Goal: Information Seeking & Learning: Learn about a topic

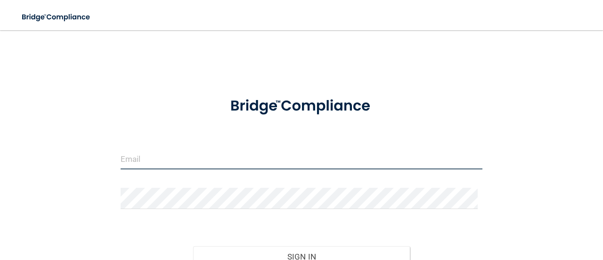
click at [217, 158] on input "email" at bounding box center [302, 158] width 362 height 21
type input "[EMAIL_ADDRESS][DOMAIN_NAME]"
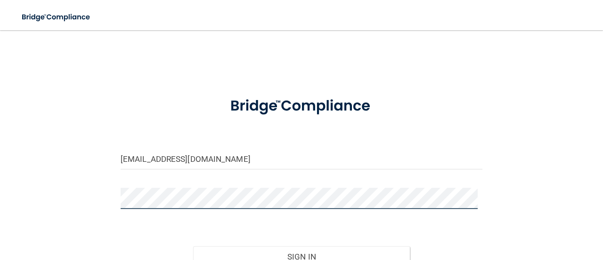
click at [193, 246] on button "Sign In" at bounding box center [301, 256] width 217 height 21
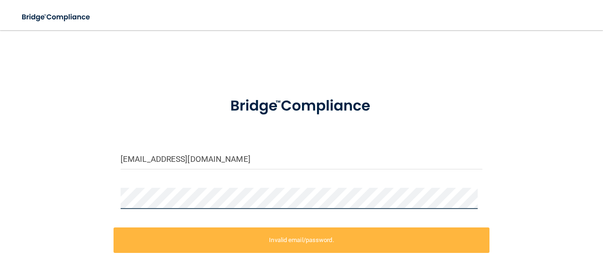
click at [46, 191] on div "aliahnero3@gmail.com Invalid email/password. You don't have permission to acces…" at bounding box center [302, 188] width 566 height 297
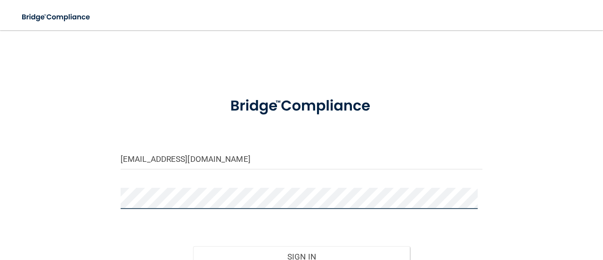
click at [193, 246] on button "Sign In" at bounding box center [301, 256] width 217 height 21
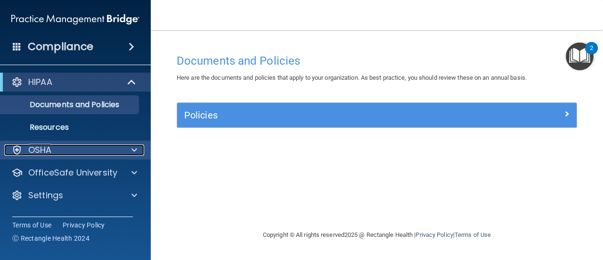
click at [123, 147] on div at bounding box center [133, 149] width 24 height 11
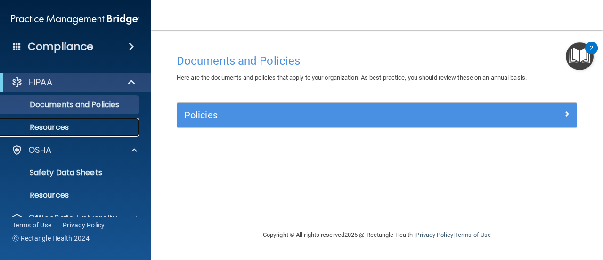
click at [105, 128] on p "Resources" at bounding box center [70, 127] width 129 height 9
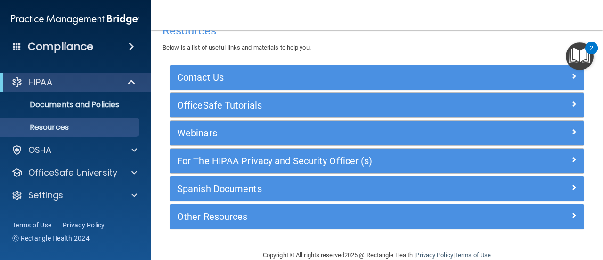
scroll to position [37, 0]
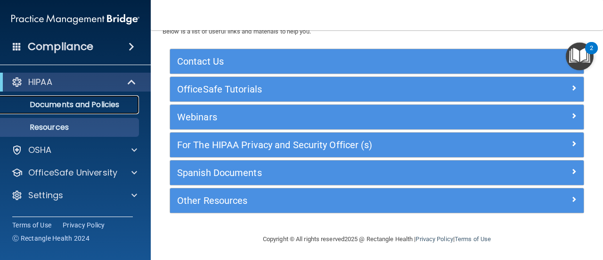
click at [101, 106] on p "Documents and Policies" at bounding box center [70, 104] width 129 height 9
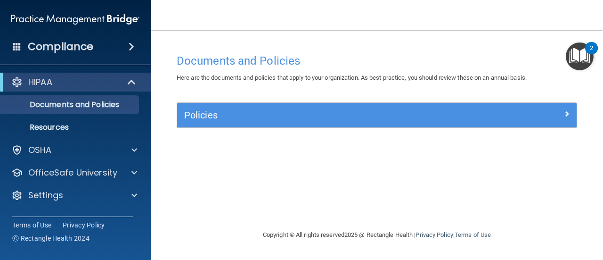
click at [134, 48] on span at bounding box center [132, 46] width 6 height 11
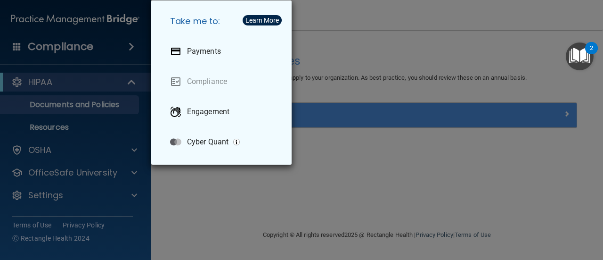
click at [135, 48] on div "Take me to: Payments Compliance Engagement Cyber Quant" at bounding box center [301, 130] width 603 height 260
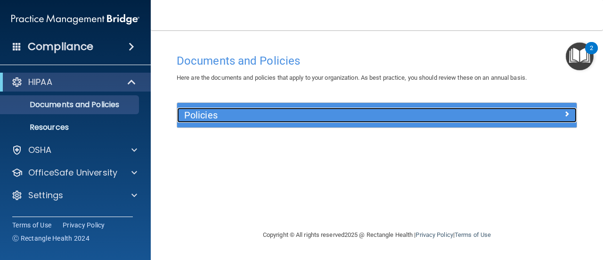
click at [570, 113] on div at bounding box center [527, 112] width 100 height 11
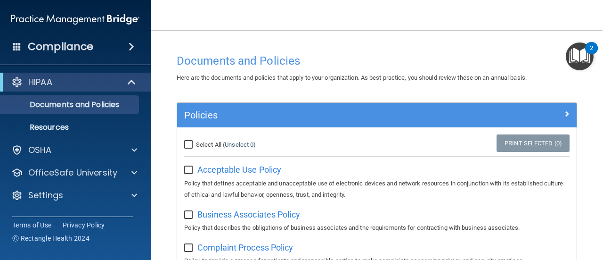
click at [191, 145] on input "Select All (Unselect 0) Unselect All" at bounding box center [189, 145] width 11 height 8
checkbox input "true"
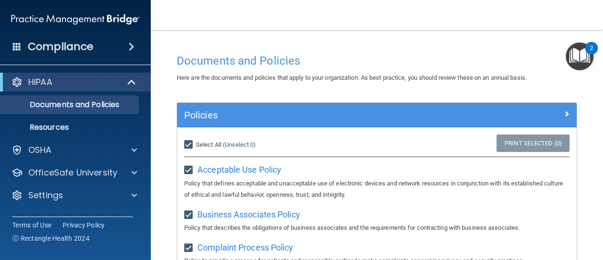
checkbox input "true"
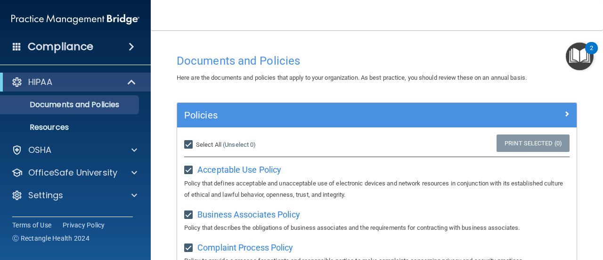
checkbox input "true"
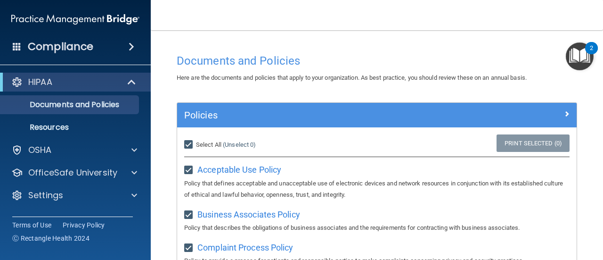
checkbox input "true"
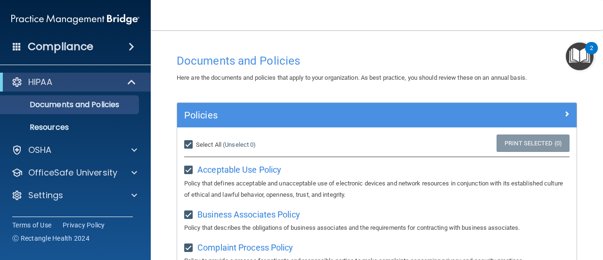
checkbox input "true"
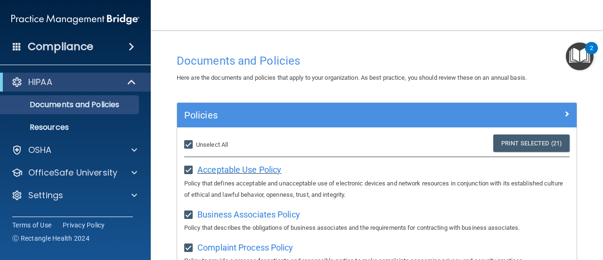
click at [271, 169] on span "Acceptable Use Policy" at bounding box center [239, 169] width 84 height 10
click at [237, 213] on span "Business Associates Policy" at bounding box center [248, 214] width 103 height 10
click at [585, 51] on img "Open Resource Center, 2 new notifications" at bounding box center [580, 56] width 28 height 28
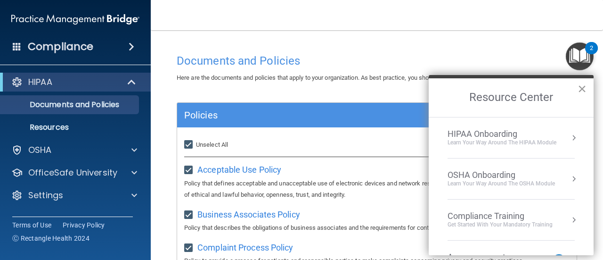
click at [581, 90] on button "×" at bounding box center [582, 88] width 9 height 15
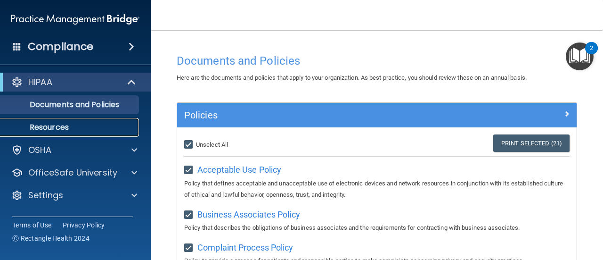
click at [110, 129] on p "Resources" at bounding box center [70, 127] width 129 height 9
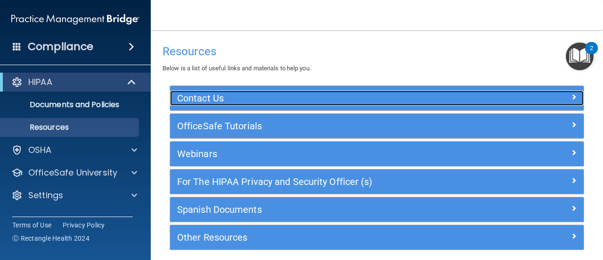
click at [571, 96] on span at bounding box center [574, 96] width 6 height 11
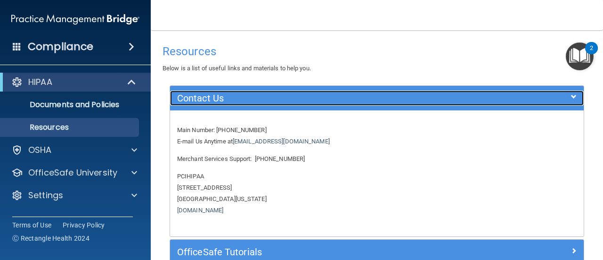
click at [571, 96] on span at bounding box center [574, 96] width 6 height 11
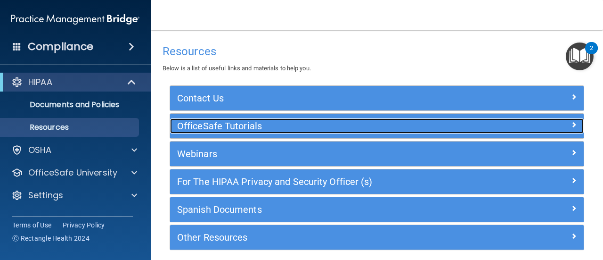
click at [563, 122] on div at bounding box center [533, 123] width 104 height 11
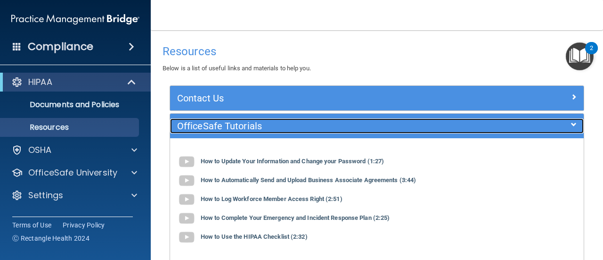
click at [563, 122] on div at bounding box center [533, 123] width 104 height 11
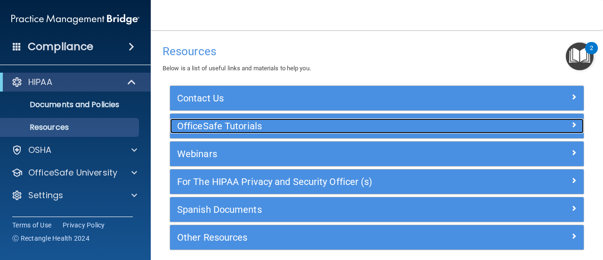
click at [563, 122] on div at bounding box center [533, 123] width 104 height 11
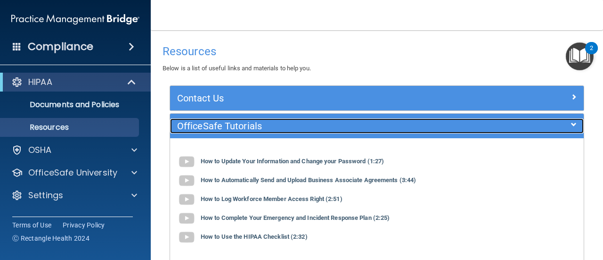
click at [563, 122] on div at bounding box center [533, 123] width 104 height 11
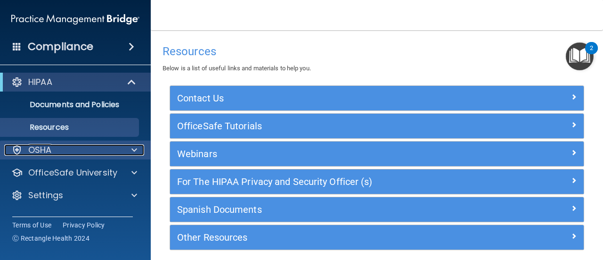
click at [135, 146] on span at bounding box center [134, 149] width 6 height 11
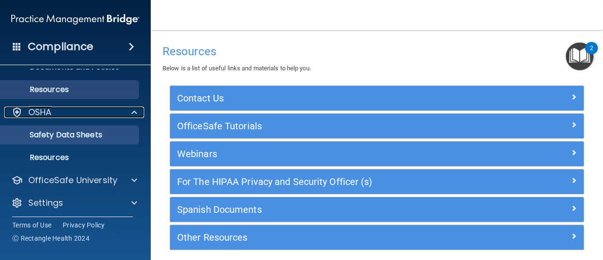
scroll to position [19, 0]
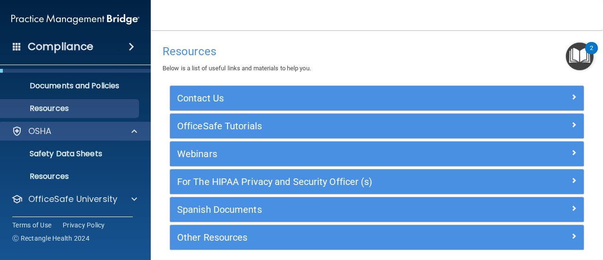
click at [107, 138] on div "OSHA" at bounding box center [75, 131] width 151 height 19
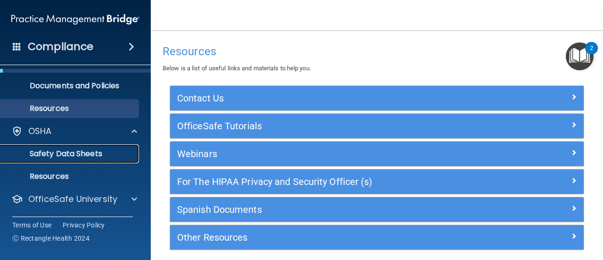
click at [104, 161] on link "Safety Data Sheets" at bounding box center [65, 153] width 148 height 19
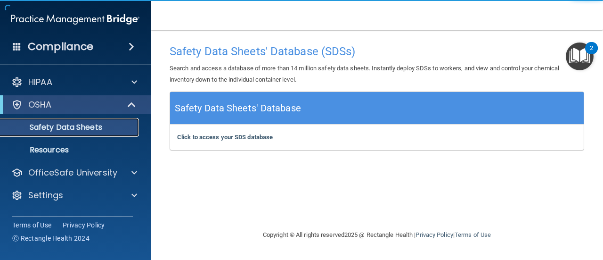
click at [111, 134] on link "Safety Data Sheets" at bounding box center [65, 127] width 148 height 19
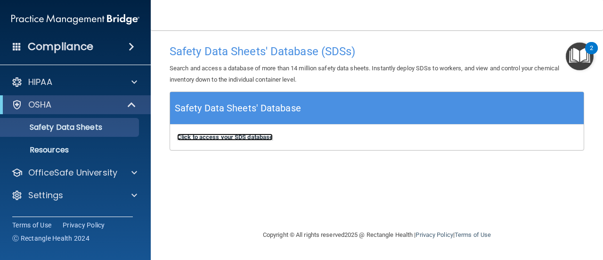
click at [244, 135] on b "Click to access your SDS database" at bounding box center [225, 136] width 96 height 7
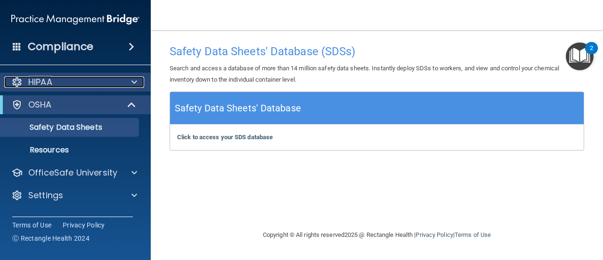
click at [134, 84] on span at bounding box center [134, 81] width 6 height 11
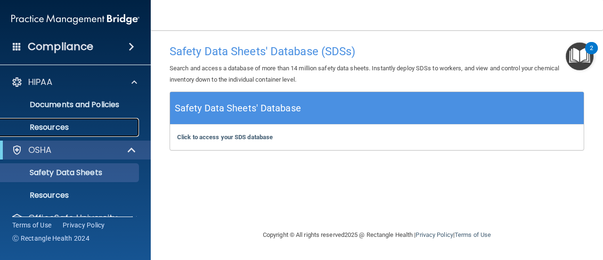
click at [99, 125] on p "Resources" at bounding box center [70, 127] width 129 height 9
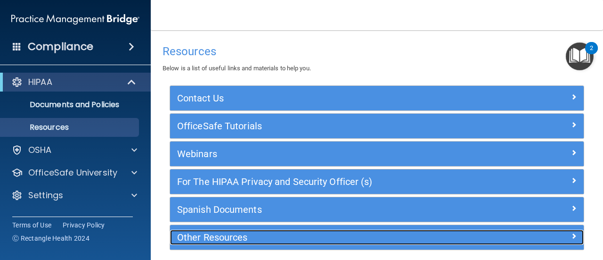
click at [232, 233] on h5 "Other Resources" at bounding box center [325, 237] width 296 height 10
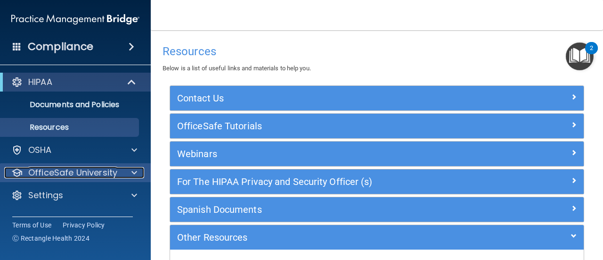
click at [134, 174] on span at bounding box center [134, 172] width 6 height 11
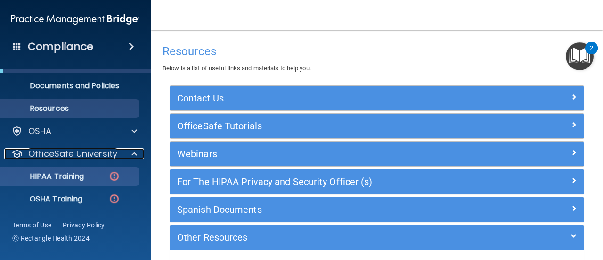
scroll to position [38, 0]
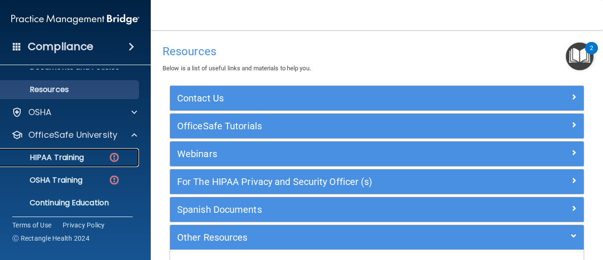
click at [115, 158] on img at bounding box center [114, 157] width 12 height 12
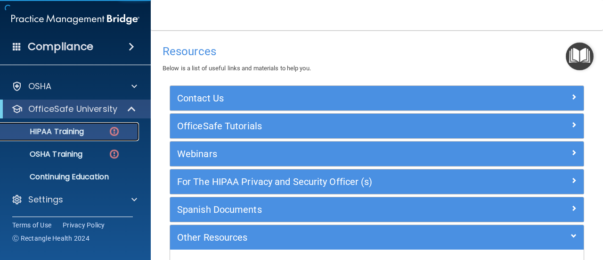
scroll to position [18, 0]
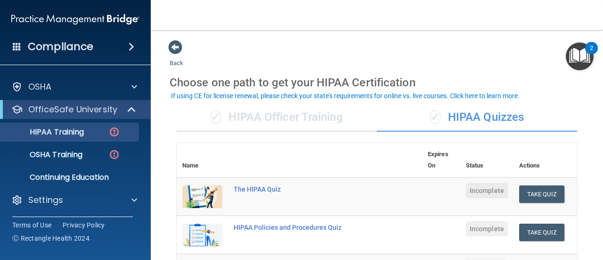
click at [550, 75] on div "Choose one path to get your HIPAA Certification" at bounding box center [377, 82] width 415 height 27
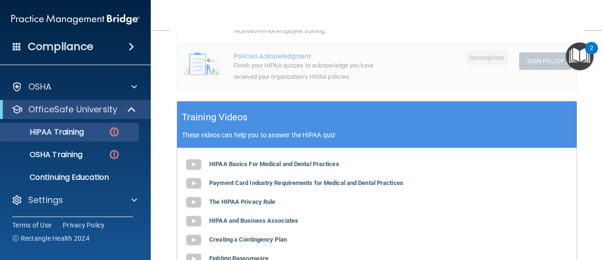
scroll to position [369, 0]
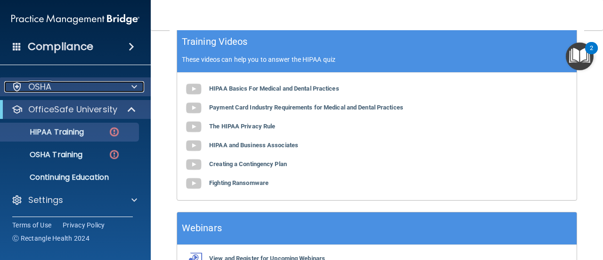
click at [132, 86] on span at bounding box center [134, 86] width 6 height 11
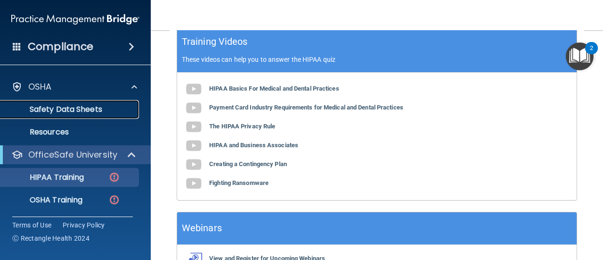
click at [121, 108] on p "Safety Data Sheets" at bounding box center [70, 109] width 129 height 9
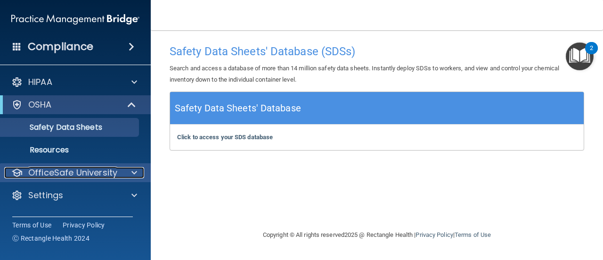
click at [105, 167] on p "OfficeSafe University" at bounding box center [72, 172] width 89 height 11
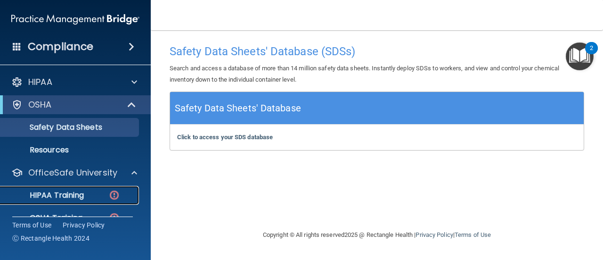
click at [78, 196] on p "HIPAA Training" at bounding box center [45, 194] width 78 height 9
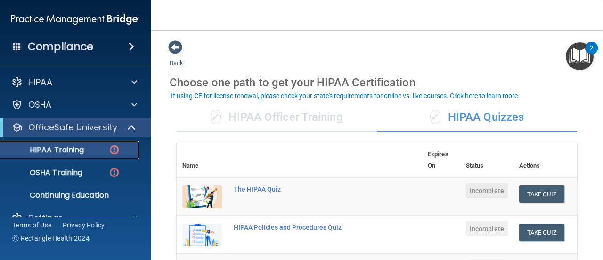
scroll to position [18, 0]
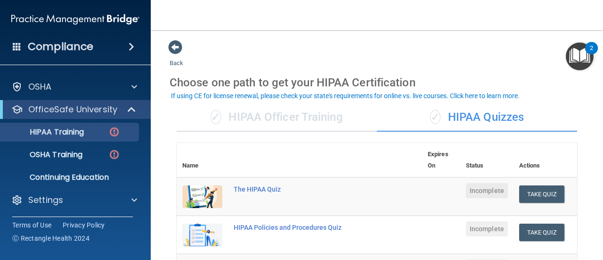
click at [0, 16] on div "Compliance HIPAA Documents and Policies Report an Incident Business Associates …" at bounding box center [75, 130] width 151 height 260
click at [337, 127] on div "✓ HIPAA Officer Training" at bounding box center [277, 117] width 200 height 28
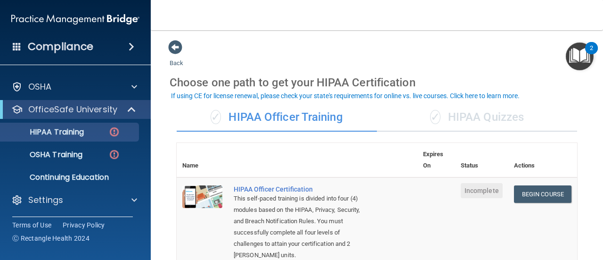
drag, startPoint x: 522, startPoint y: 40, endPoint x: 493, endPoint y: 45, distance: 29.6
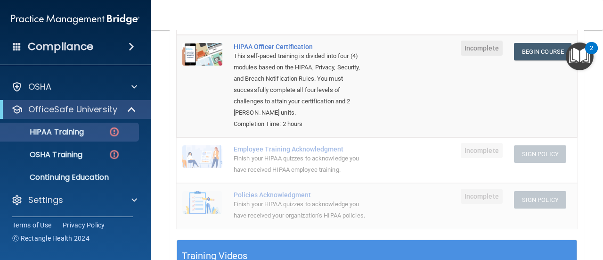
scroll to position [123, 0]
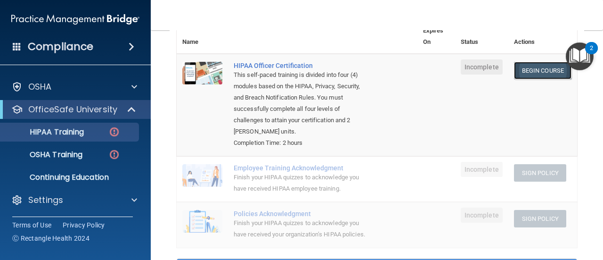
click at [517, 65] on link "Begin Course" at bounding box center [542, 70] width 57 height 17
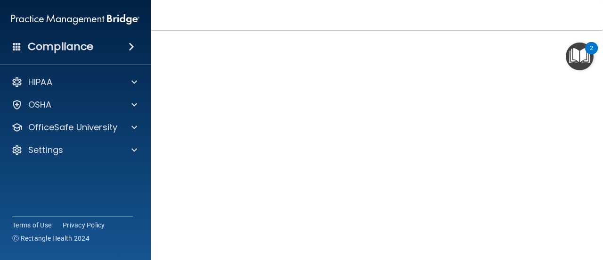
scroll to position [62, 0]
click at [576, 242] on div "HIPAA Officer Certification This course doesn’t expire until . Are you sure you…" at bounding box center [377, 158] width 415 height 343
click at [593, 169] on main "HIPAA Officer Certification This course doesn’t expire until . Are you sure you…" at bounding box center [377, 145] width 452 height 230
drag, startPoint x: 593, startPoint y: 169, endPoint x: 603, endPoint y: 120, distance: 50.0
click at [603, 120] on main "HIPAA Officer Certification This course doesn’t expire until . Are you sure you…" at bounding box center [377, 145] width 452 height 230
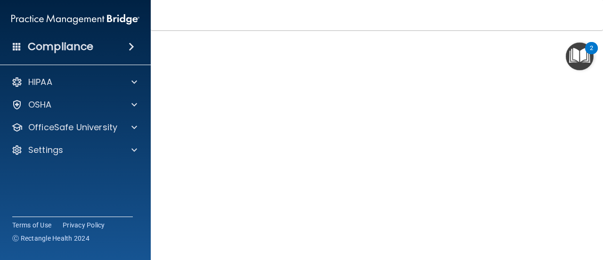
scroll to position [74, 0]
click at [573, 211] on div "HIPAA Officer Certification This course doesn’t expire until . Are you sure you…" at bounding box center [377, 146] width 415 height 343
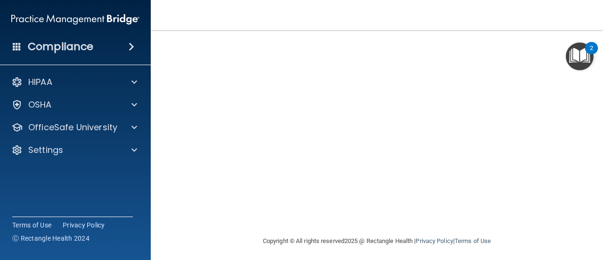
scroll to position [62, 0]
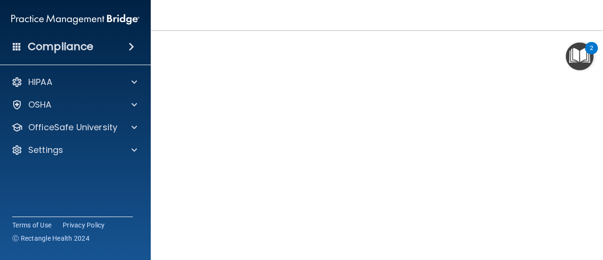
click at [584, 195] on main "HIPAA Officer Certification This course doesn’t expire until . Are you sure you…" at bounding box center [377, 145] width 452 height 230
click at [551, 11] on nav "Toggle navigation Aliah Nero aliahnero3@gmail.com Manage My Enterprise Forest H…" at bounding box center [377, 15] width 452 height 30
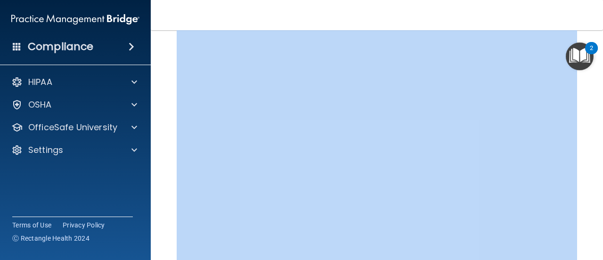
drag, startPoint x: 595, startPoint y: 85, endPoint x: 597, endPoint y: 15, distance: 70.2
click at [597, 15] on div "Toggle navigation Aliah Nero aliahnero3@gmail.com Manage My Enterprise Forest H…" at bounding box center [377, 130] width 452 height 260
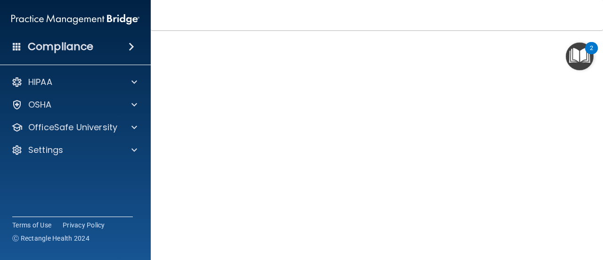
click at [589, 18] on nav "Toggle navigation Aliah Nero aliahnero3@gmail.com Manage My Enterprise Forest H…" at bounding box center [377, 15] width 452 height 30
click at [496, 33] on h4 "HIPAA Officer Certification" at bounding box center [377, 36] width 401 height 12
click at [577, 197] on main "HIPAA Officer Certification This course doesn’t expire until . Are you sure you…" at bounding box center [377, 145] width 452 height 230
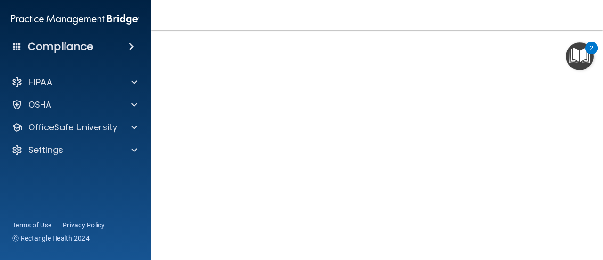
drag, startPoint x: 596, startPoint y: 173, endPoint x: 570, endPoint y: 246, distance: 77.4
click at [570, 246] on main "HIPAA Officer Certification This course doesn’t expire until . Are you sure you…" at bounding box center [377, 145] width 452 height 230
click at [582, 128] on main "HIPAA Officer Certification This course doesn’t expire until . Are you sure you…" at bounding box center [377, 145] width 452 height 230
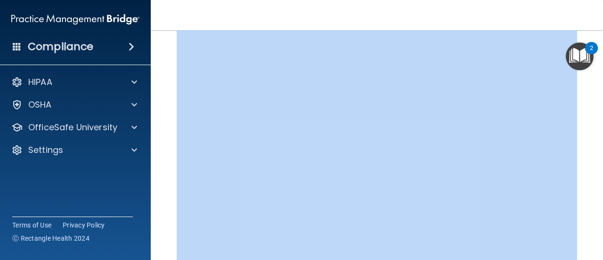
scroll to position [0, 0]
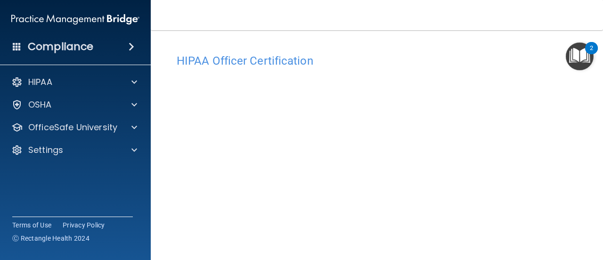
drag, startPoint x: 582, startPoint y: 128, endPoint x: 583, endPoint y: 97, distance: 31.1
click at [583, 97] on main "HIPAA Officer Certification This course doesn’t expire until . Are you sure you…" at bounding box center [377, 145] width 452 height 230
click at [575, 233] on div "HIPAA Officer Certification This course doesn’t expire until . Are you sure you…" at bounding box center [377, 122] width 415 height 343
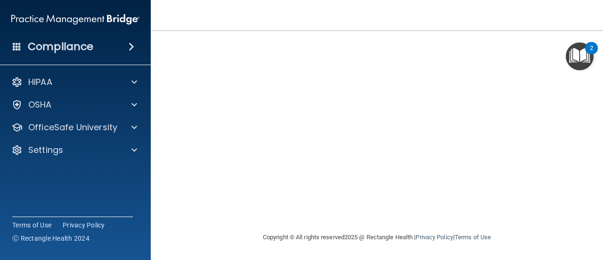
scroll to position [62, 0]
click at [592, 176] on main "HIPAA Officer Certification This course doesn’t expire until . Are you sure you…" at bounding box center [377, 145] width 452 height 230
drag, startPoint x: 593, startPoint y: 180, endPoint x: 599, endPoint y: 216, distance: 36.8
click at [599, 216] on main "HIPAA Officer Certification This course doesn’t expire until . Are you sure you…" at bounding box center [377, 145] width 452 height 230
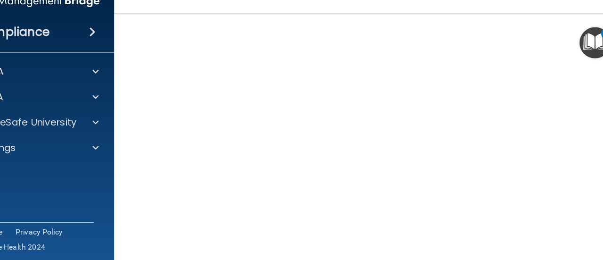
click at [583, 203] on main "HIPAA Officer Certification This course doesn’t expire until . Are you sure you…" at bounding box center [377, 145] width 452 height 230
drag, startPoint x: 579, startPoint y: 139, endPoint x: 581, endPoint y: 131, distance: 8.4
click at [581, 131] on main "HIPAA Officer Certification This course doesn’t expire until . Are you sure you…" at bounding box center [377, 145] width 452 height 230
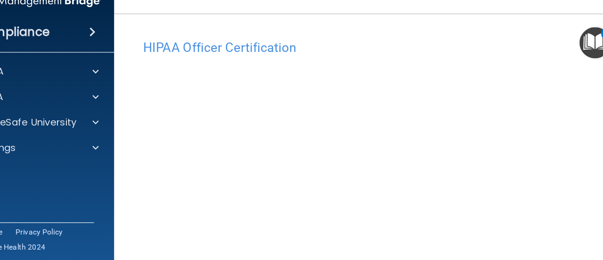
scroll to position [19, 0]
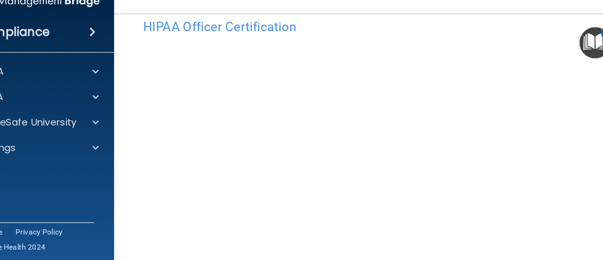
drag, startPoint x: 572, startPoint y: 36, endPoint x: 572, endPoint y: 173, distance: 136.7
click at [572, 173] on div "HIPAA Officer Certification This course doesn’t expire until . Are you sure you…" at bounding box center [377, 201] width 415 height 343
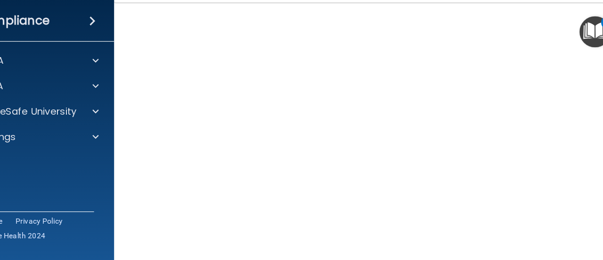
scroll to position [62, 0]
click at [575, 170] on div "HIPAA Officer Certification This course doesn’t expire until . Are you sure you…" at bounding box center [377, 158] width 415 height 343
click at [573, 170] on div "HIPAA Officer Certification This course doesn’t expire until . Are you sure you…" at bounding box center [377, 158] width 415 height 343
drag, startPoint x: 572, startPoint y: 135, endPoint x: 577, endPoint y: 131, distance: 6.0
click at [577, 131] on main "HIPAA Officer Certification This course doesn’t expire until . Are you sure you…" at bounding box center [377, 145] width 452 height 230
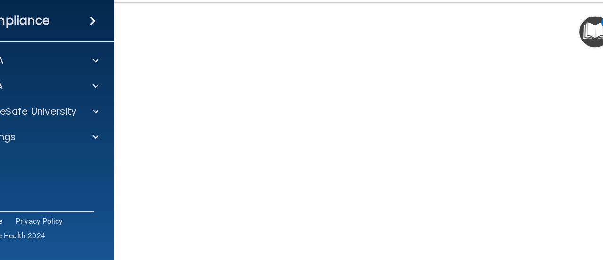
scroll to position [0, 0]
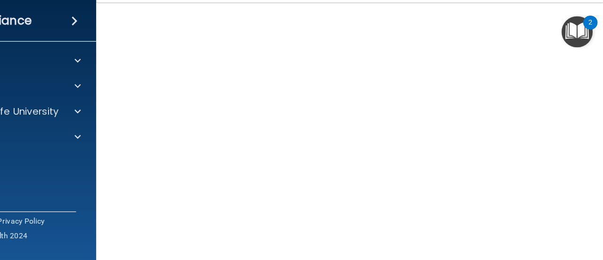
click at [593, 131] on main "HIPAA Officer Certification This course doesn’t expire until . Are you sure you…" at bounding box center [377, 145] width 452 height 230
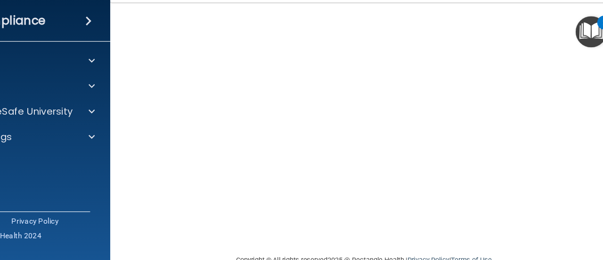
scroll to position [62, 0]
click at [571, 221] on div "HIPAA Officer Certification This course doesn’t expire until . Are you sure you…" at bounding box center [377, 158] width 415 height 343
click at [581, 191] on main "HIPAA Officer Certification This course doesn’t expire until . Are you sure you…" at bounding box center [377, 145] width 452 height 230
click at [577, 193] on main "HIPAA Officer Certification This course doesn’t expire until . Are you sure you…" at bounding box center [377, 145] width 452 height 230
click at [590, 224] on main "HIPAA Officer Certification This course doesn’t expire until . Are you sure you…" at bounding box center [377, 145] width 452 height 230
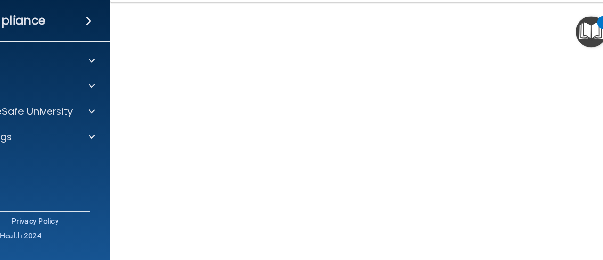
click at [590, 203] on main "HIPAA Officer Certification This course doesn’t expire until . Are you sure you…" at bounding box center [377, 145] width 452 height 230
click at [574, 210] on div "HIPAA Officer Certification This course doesn’t expire until . Are you sure you…" at bounding box center [377, 158] width 415 height 343
click at [589, 181] on main "HIPAA Officer Certification This course doesn’t expire until . Are you sure you…" at bounding box center [377, 145] width 452 height 230
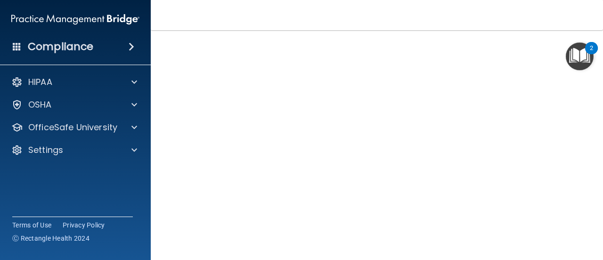
click at [176, 155] on div "HIPAA Officer Certification This course doesn’t expire until . Are you sure you…" at bounding box center [377, 158] width 415 height 343
click at [582, 119] on main "HIPAA Officer Certification This course doesn’t expire until . Are you sure you…" at bounding box center [377, 145] width 452 height 230
click at [583, 115] on main "HIPAA Officer Certification This course doesn’t expire until . Are you sure you…" at bounding box center [377, 145] width 452 height 230
click at [574, 171] on div "HIPAA Officer Certification This course doesn’t expire until . Are you sure you…" at bounding box center [377, 158] width 415 height 343
click at [538, 11] on nav "Toggle navigation Aliah Nero aliahnero3@gmail.com Manage My Enterprise Forest H…" at bounding box center [377, 15] width 452 height 30
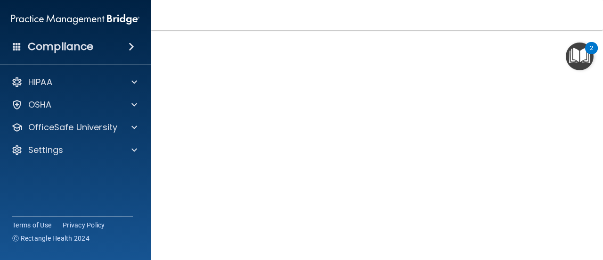
scroll to position [68, 0]
click at [572, 145] on div "HIPAA Officer Certification This course doesn’t expire until . Are you sure you…" at bounding box center [377, 152] width 415 height 343
click at [579, 196] on main "HIPAA Officer Certification This course doesn’t expire until . Are you sure you…" at bounding box center [377, 145] width 452 height 230
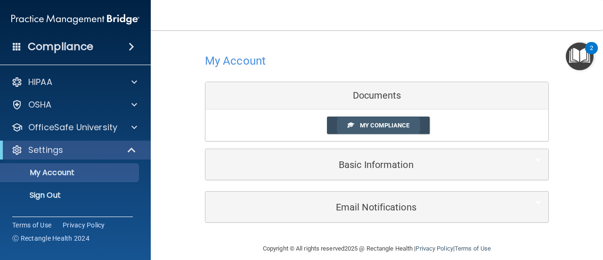
click at [409, 125] on link "My Compliance" at bounding box center [378, 124] width 103 height 17
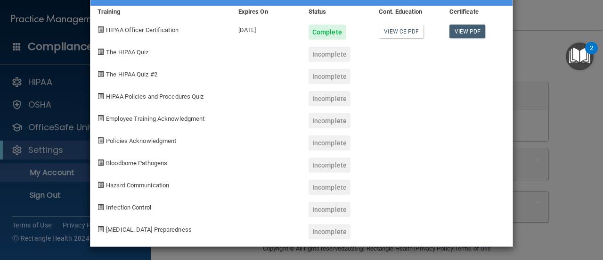
scroll to position [34, 0]
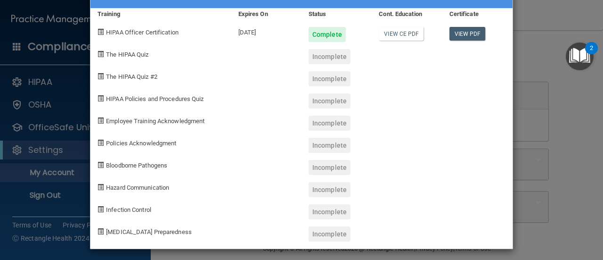
click at [354, 68] on div "Incomplete" at bounding box center [337, 75] width 70 height 22
click at [335, 50] on div "Incomplete" at bounding box center [330, 56] width 42 height 15
click at [125, 54] on span "The HIPAA Quiz" at bounding box center [127, 54] width 42 height 7
click at [127, 60] on div "The HIPAA Quiz" at bounding box center [160, 53] width 141 height 22
click at [129, 60] on div "The HIPAA Quiz" at bounding box center [160, 53] width 141 height 22
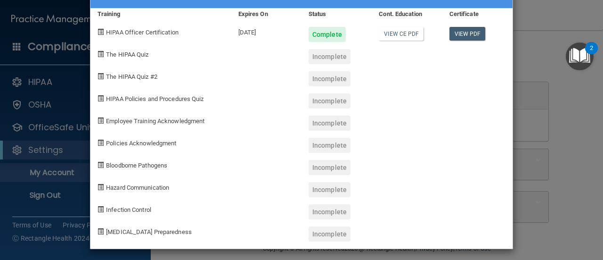
click at [101, 57] on div "The HIPAA Quiz" at bounding box center [160, 53] width 141 height 22
click at [131, 78] on span "The HIPAA Quiz #2" at bounding box center [131, 76] width 51 height 7
click at [98, 57] on span at bounding box center [101, 54] width 6 height 6
click at [167, 145] on span "Policies Acknowledgment" at bounding box center [141, 143] width 70 height 7
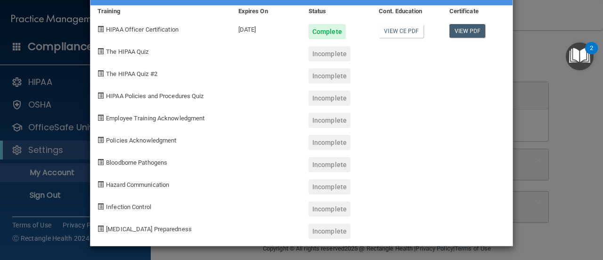
scroll to position [36, 0]
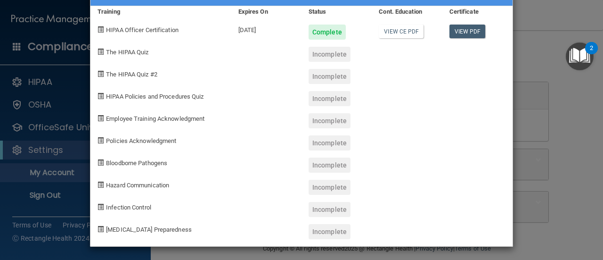
click at [145, 233] on div "[MEDICAL_DATA] Preparedness" at bounding box center [160, 228] width 141 height 22
click at [471, 35] on link "View PDF" at bounding box center [468, 32] width 36 height 14
click at [532, 89] on div "Aliah Nero's Compliance Training Expires On Status Cont. Education Certificate …" at bounding box center [301, 130] width 603 height 260
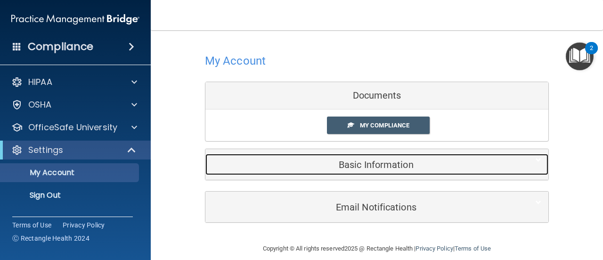
click at [329, 173] on div "Basic Information" at bounding box center [362, 164] width 314 height 21
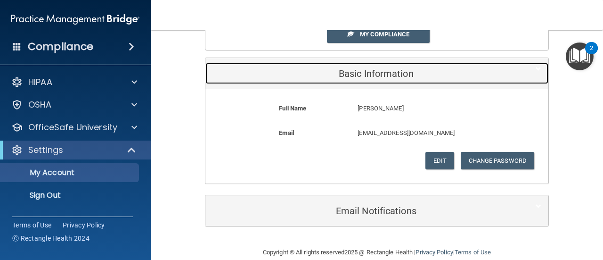
scroll to position [99, 0]
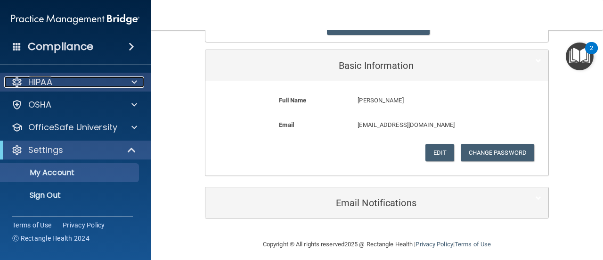
click at [129, 82] on div at bounding box center [133, 81] width 24 height 11
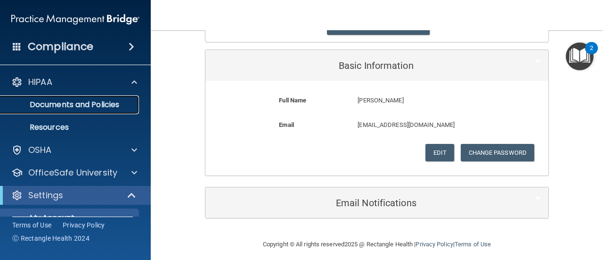
click at [116, 108] on p "Documents and Policies" at bounding box center [70, 104] width 129 height 9
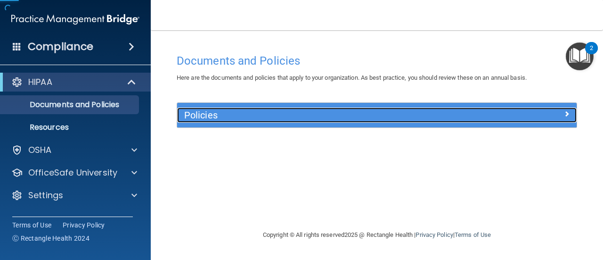
click at [548, 120] on div "Policies" at bounding box center [377, 114] width 400 height 15
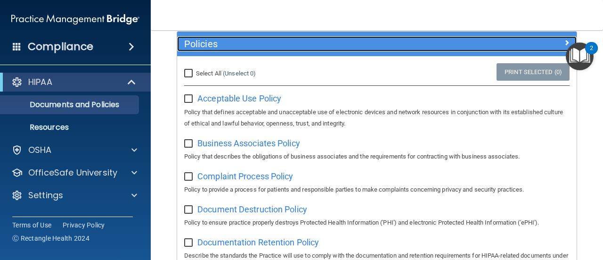
scroll to position [72, 0]
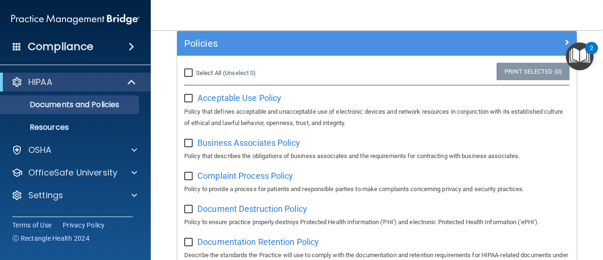
click at [194, 74] on input "Select All (Unselect 0) Unselect All" at bounding box center [189, 73] width 11 height 8
checkbox input "true"
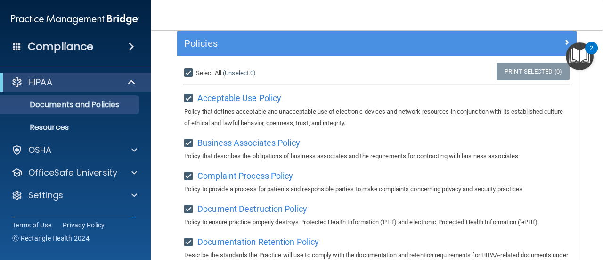
checkbox input "true"
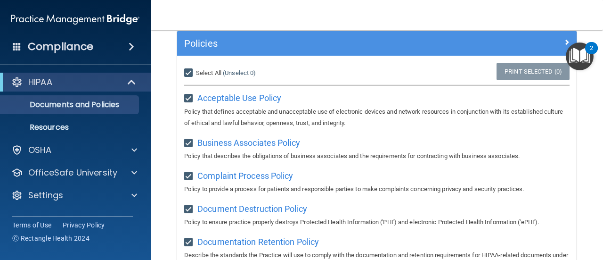
checkbox input "true"
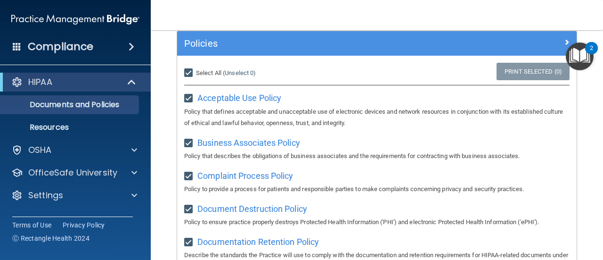
checkbox input "true"
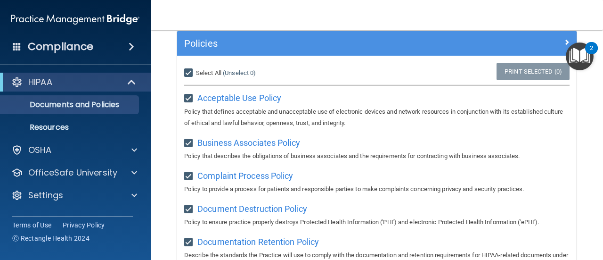
checkbox input "true"
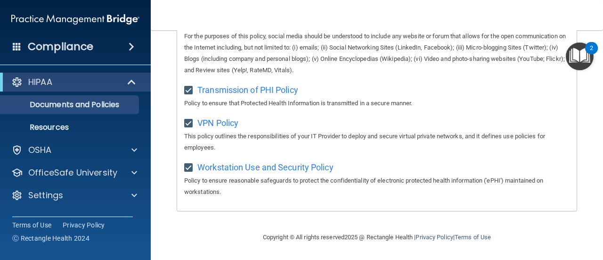
scroll to position [813, 0]
click at [108, 130] on p "Resources" at bounding box center [70, 127] width 129 height 9
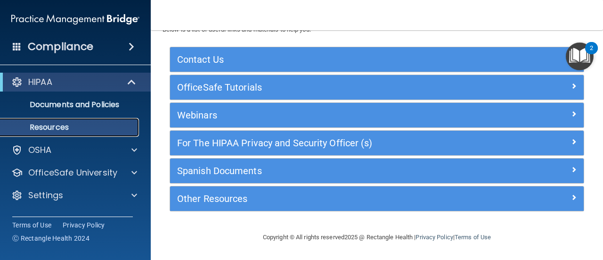
scroll to position [37, 0]
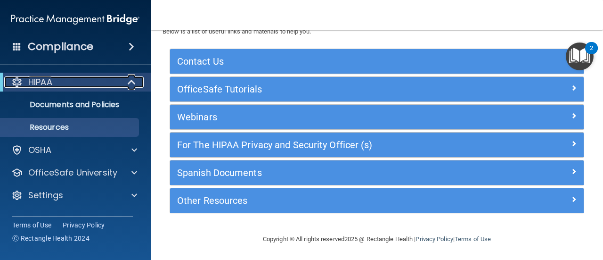
click at [130, 82] on span at bounding box center [133, 81] width 8 height 11
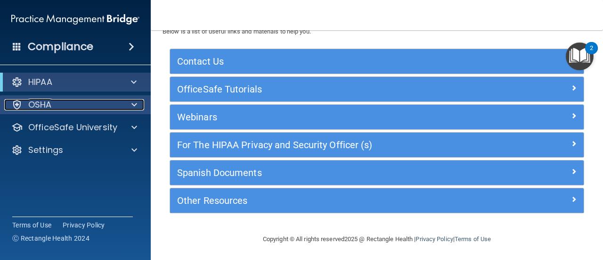
click at [130, 109] on div at bounding box center [133, 104] width 24 height 11
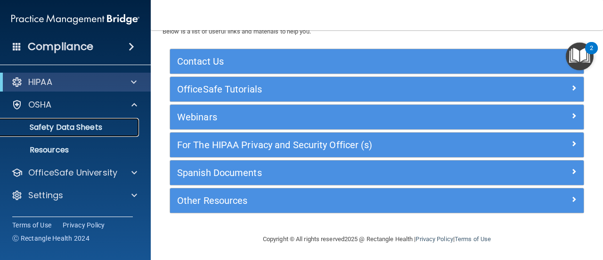
click at [96, 132] on p "Safety Data Sheets" at bounding box center [70, 127] width 129 height 9
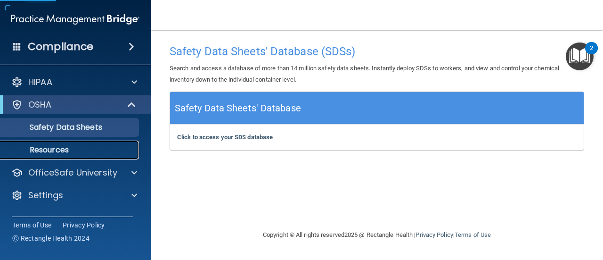
click at [76, 155] on link "Resources" at bounding box center [65, 149] width 148 height 19
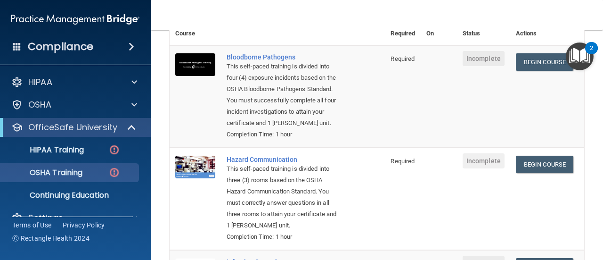
scroll to position [90, 0]
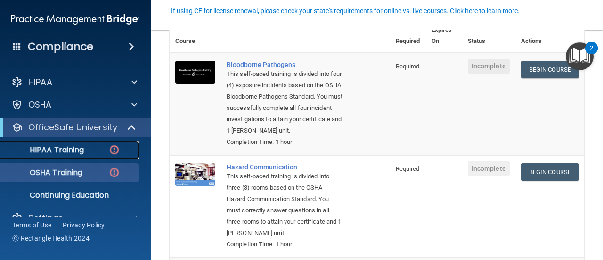
click at [117, 151] on img at bounding box center [114, 150] width 12 height 12
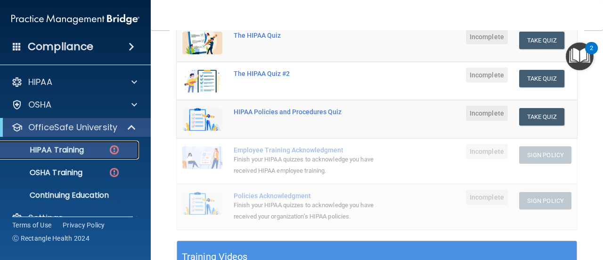
scroll to position [154, 0]
click at [540, 81] on button "Take Quiz" at bounding box center [541, 78] width 45 height 17
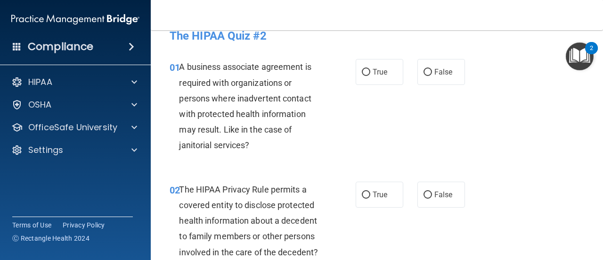
scroll to position [7, 0]
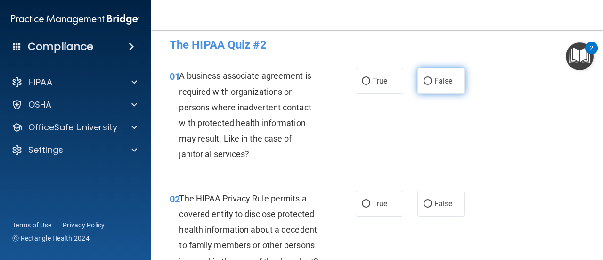
click at [433, 88] on label "False" at bounding box center [442, 81] width 48 height 26
click at [432, 85] on input "False" at bounding box center [428, 81] width 8 height 7
radio input "true"
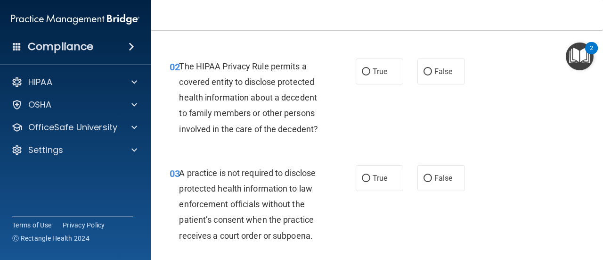
scroll to position [144, 0]
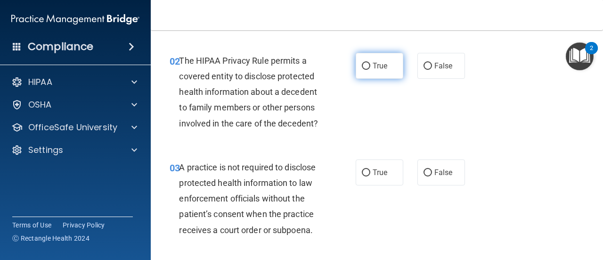
click at [382, 71] on label "True" at bounding box center [380, 66] width 48 height 26
click at [370, 70] on input "True" at bounding box center [366, 66] width 8 height 7
radio input "true"
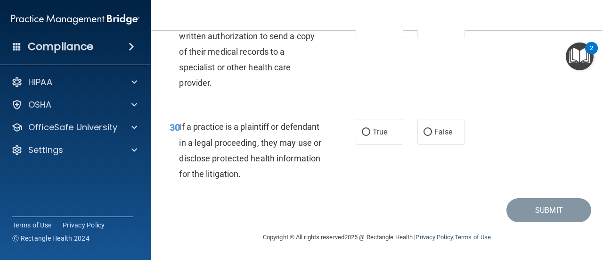
scroll to position [2810, 0]
click at [364, 132] on input "True" at bounding box center [366, 132] width 8 height 7
radio input "true"
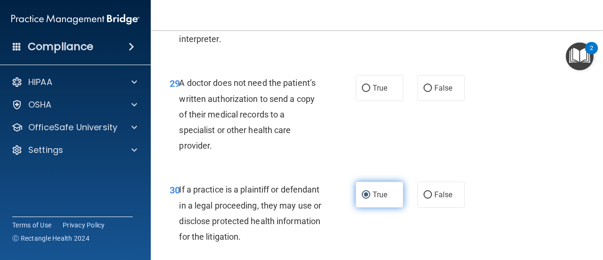
scroll to position [2718, 0]
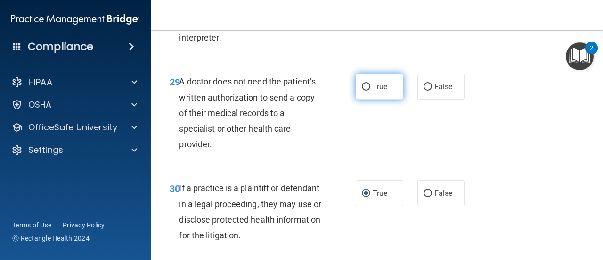
click at [372, 99] on label "True" at bounding box center [380, 87] width 48 height 26
click at [370, 90] on input "True" at bounding box center [366, 86] width 8 height 7
radio input "true"
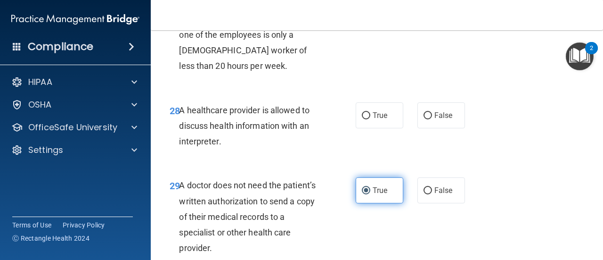
scroll to position [2615, 0]
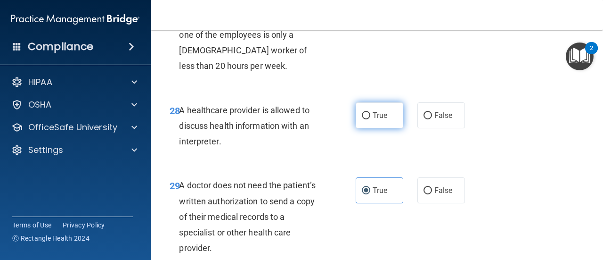
click at [365, 119] on input "True" at bounding box center [366, 115] width 8 height 7
radio input "true"
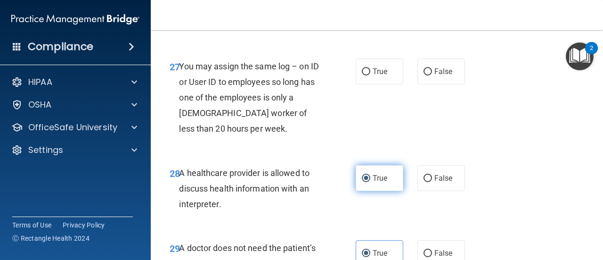
scroll to position [2550, 0]
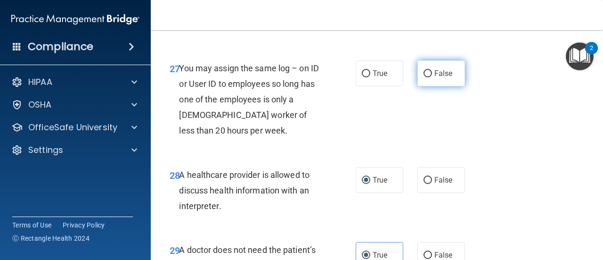
click at [424, 77] on input "False" at bounding box center [428, 73] width 8 height 7
radio input "true"
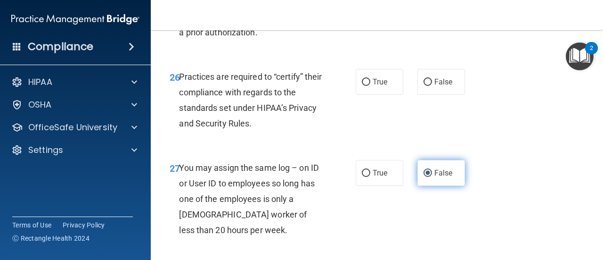
scroll to position [2453, 0]
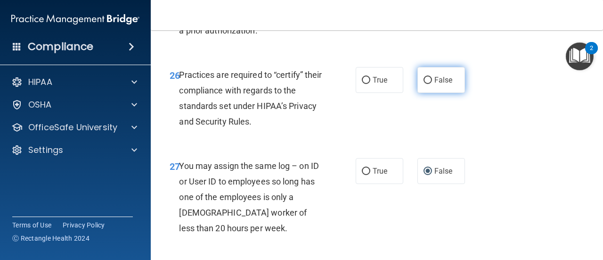
click at [424, 84] on input "False" at bounding box center [428, 80] width 8 height 7
radio input "true"
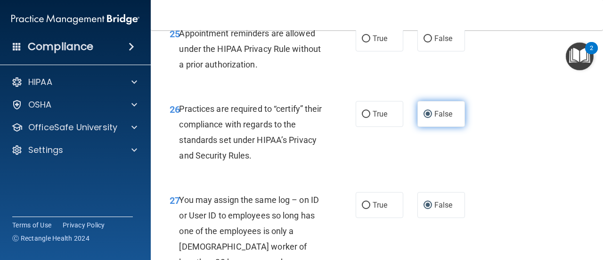
scroll to position [2381, 0]
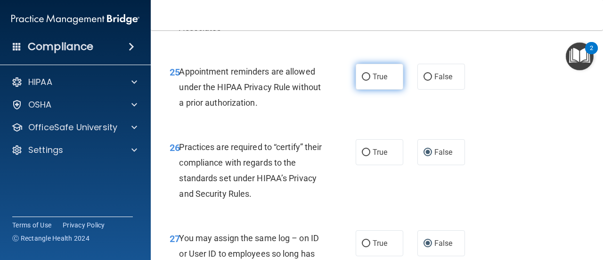
click at [366, 81] on input "True" at bounding box center [366, 77] width 8 height 7
radio input "true"
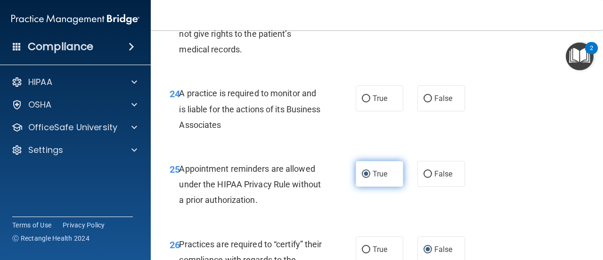
scroll to position [2285, 0]
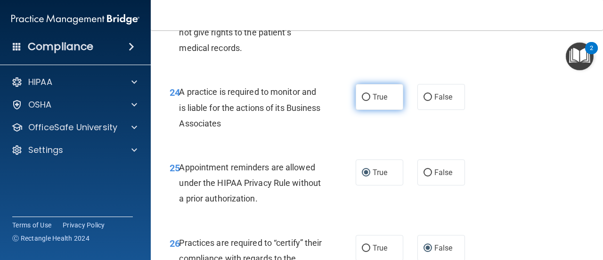
click at [366, 110] on label "True" at bounding box center [380, 97] width 48 height 26
click at [366, 101] on input "True" at bounding box center [366, 97] width 8 height 7
radio input "true"
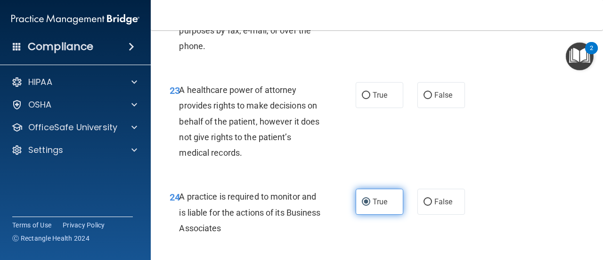
scroll to position [2178, 0]
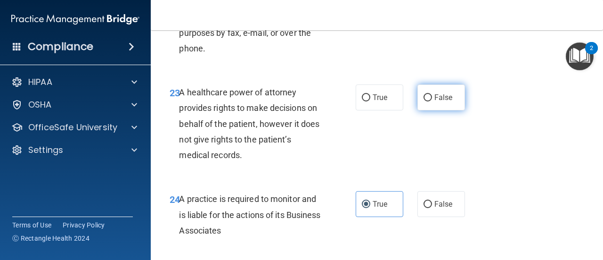
click at [435, 102] on span "False" at bounding box center [444, 97] width 18 height 9
click at [432, 101] on input "False" at bounding box center [428, 97] width 8 height 7
radio input "true"
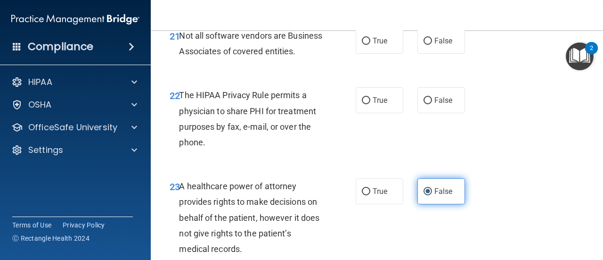
scroll to position [2084, 0]
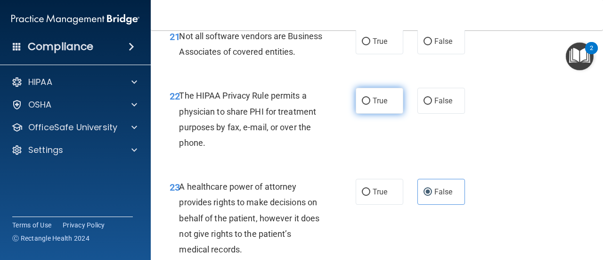
click at [363, 105] on input "True" at bounding box center [366, 101] width 8 height 7
radio input "true"
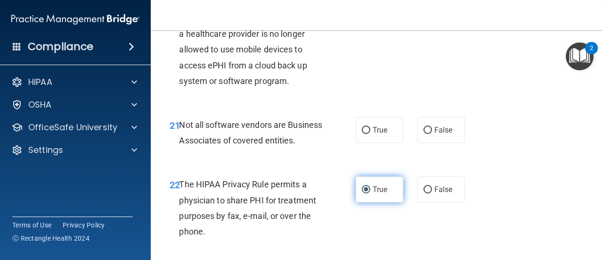
scroll to position [1992, 0]
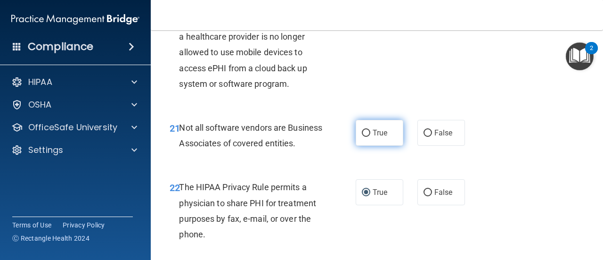
click at [362, 137] on input "True" at bounding box center [366, 133] width 8 height 7
radio input "true"
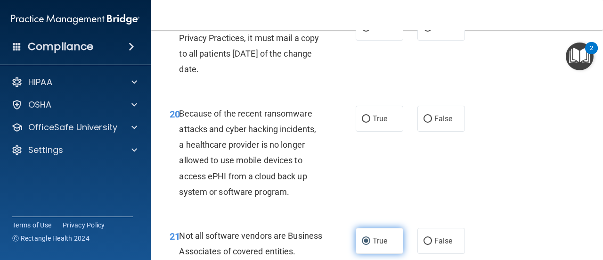
scroll to position [1884, 0]
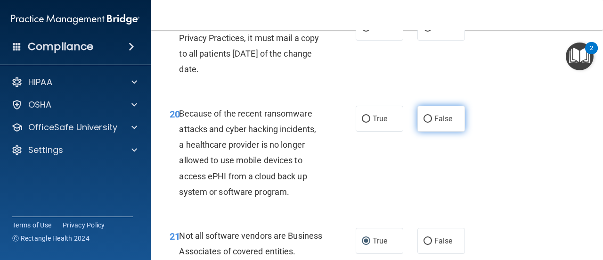
click at [442, 123] on span "False" at bounding box center [444, 118] width 18 height 9
click at [432, 123] on input "False" at bounding box center [428, 118] width 8 height 7
radio input "true"
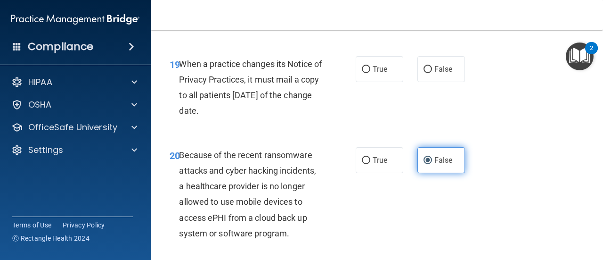
scroll to position [1836, 0]
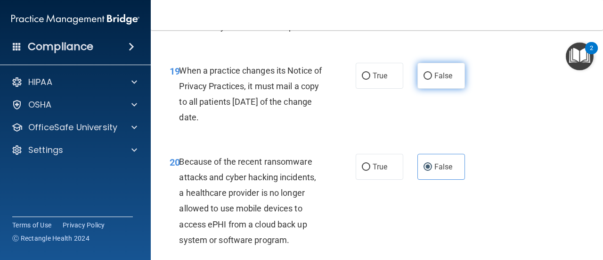
click at [435, 80] on span "False" at bounding box center [444, 75] width 18 height 9
click at [432, 80] on input "False" at bounding box center [428, 76] width 8 height 7
radio input "true"
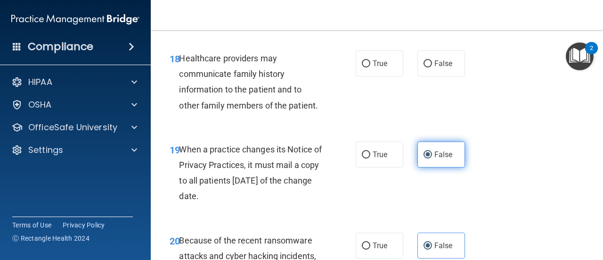
scroll to position [1759, 0]
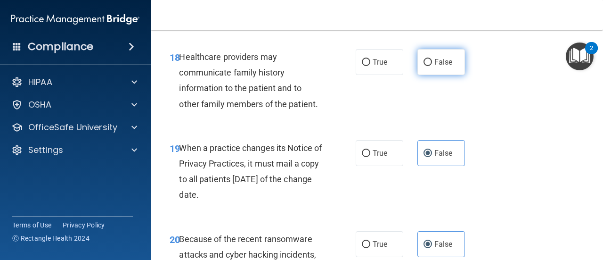
click at [427, 66] on input "False" at bounding box center [428, 62] width 8 height 7
radio input "true"
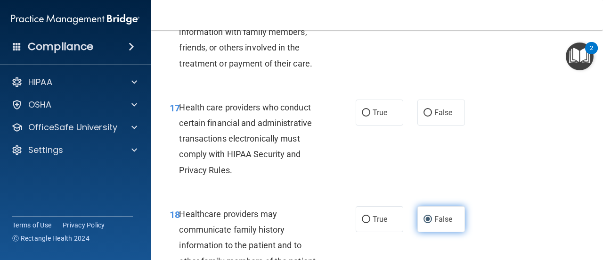
scroll to position [1601, 0]
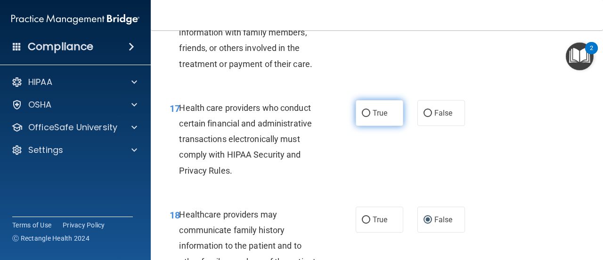
click at [362, 117] on input "True" at bounding box center [366, 113] width 8 height 7
radio input "true"
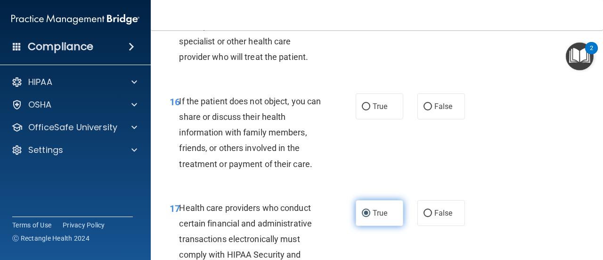
scroll to position [1501, 0]
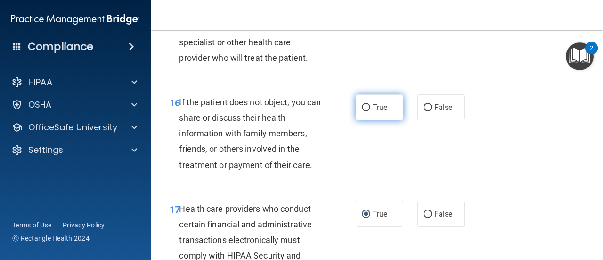
click at [364, 111] on input "True" at bounding box center [366, 107] width 8 height 7
radio input "true"
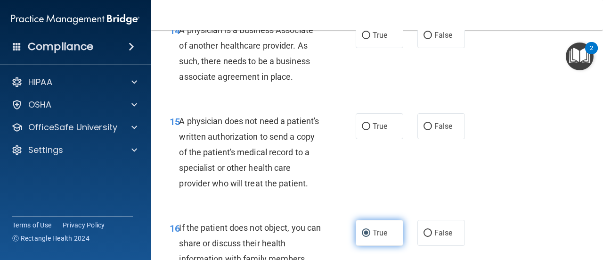
scroll to position [1374, 0]
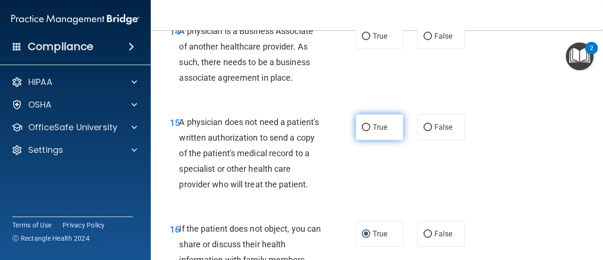
click at [365, 127] on input "True" at bounding box center [366, 127] width 8 height 7
radio input "true"
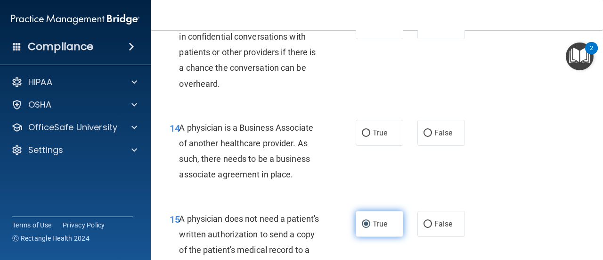
scroll to position [1280, 0]
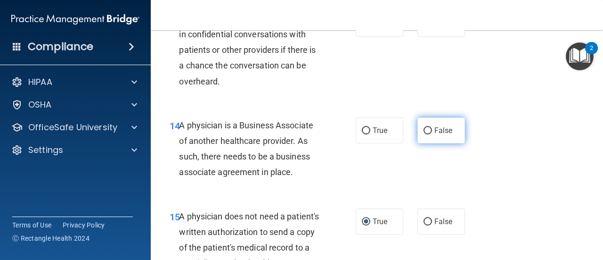
click at [434, 138] on label "False" at bounding box center [442, 130] width 48 height 26
click at [432, 134] on input "False" at bounding box center [428, 130] width 8 height 7
radio input "true"
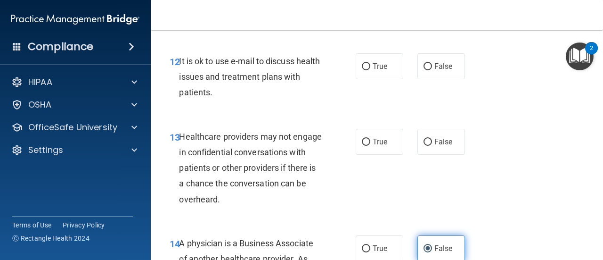
scroll to position [1163, 0]
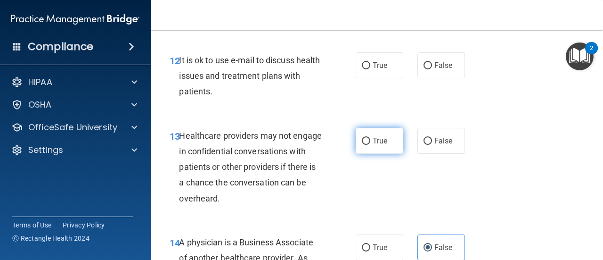
click at [366, 139] on input "True" at bounding box center [366, 141] width 8 height 7
radio input "true"
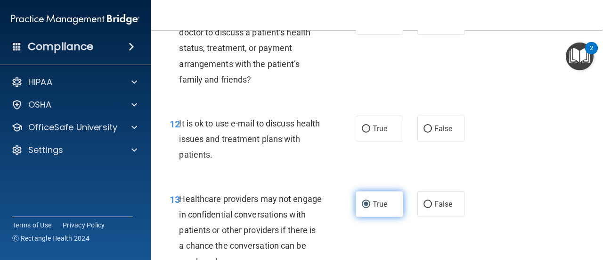
scroll to position [1099, 0]
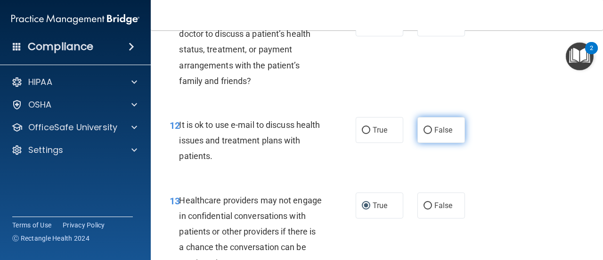
click at [435, 140] on label "False" at bounding box center [442, 130] width 48 height 26
click at [432, 134] on input "False" at bounding box center [428, 130] width 8 height 7
radio input "true"
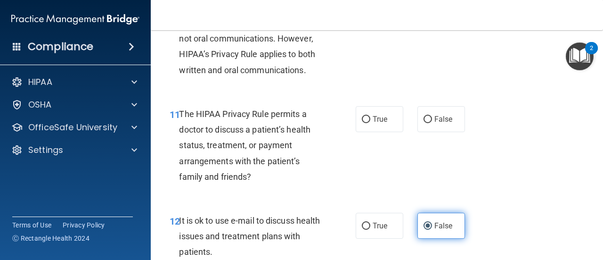
scroll to position [987, 0]
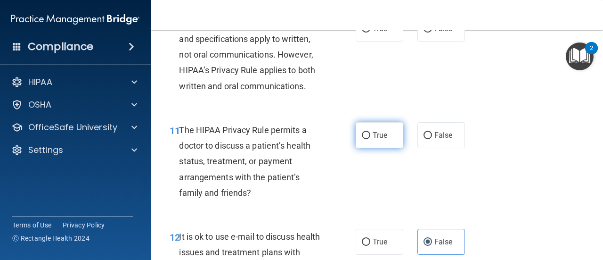
click at [371, 140] on label "True" at bounding box center [380, 135] width 48 height 26
click at [370, 139] on input "True" at bounding box center [366, 135] width 8 height 7
radio input "true"
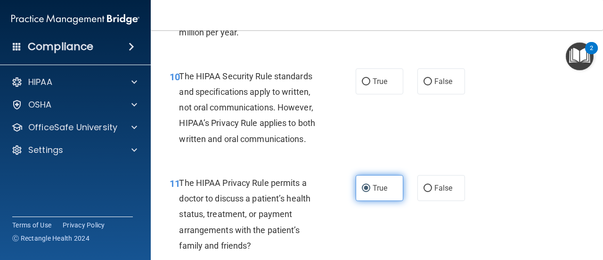
scroll to position [879, 0]
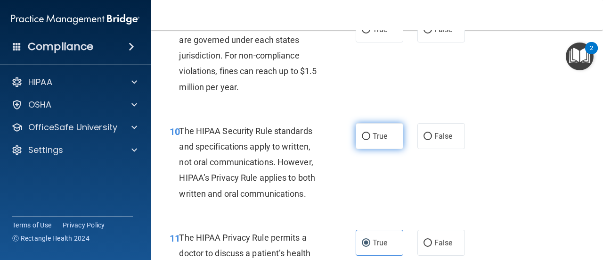
click at [365, 139] on input "True" at bounding box center [366, 136] width 8 height 7
radio input "true"
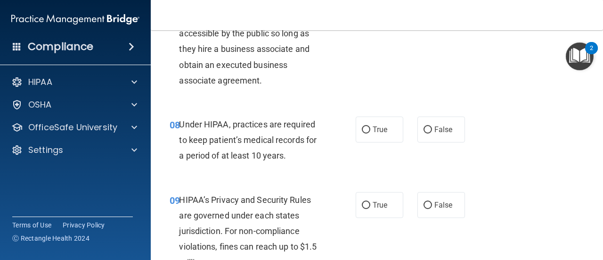
scroll to position [704, 0]
click at [435, 207] on span "False" at bounding box center [444, 204] width 18 height 9
click at [432, 207] on input "False" at bounding box center [428, 205] width 8 height 7
radio input "true"
click at [441, 133] on span "False" at bounding box center [444, 129] width 18 height 9
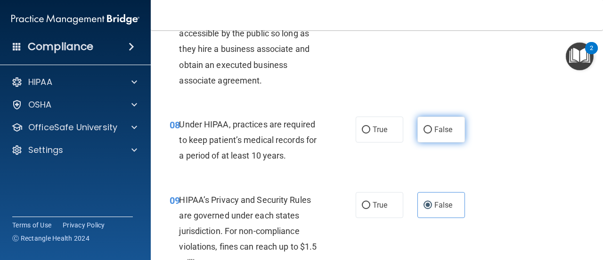
click at [432, 133] on input "False" at bounding box center [428, 129] width 8 height 7
radio input "true"
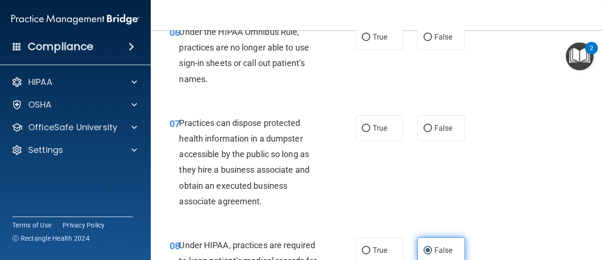
scroll to position [585, 0]
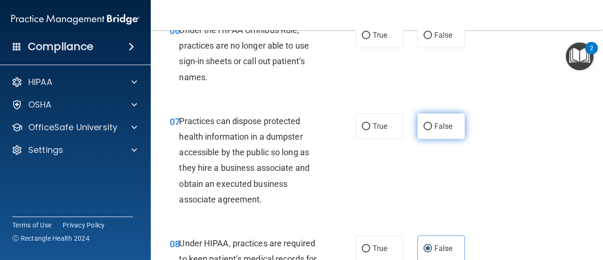
click at [443, 125] on span "False" at bounding box center [444, 126] width 18 height 9
click at [432, 125] on input "False" at bounding box center [428, 126] width 8 height 7
radio input "true"
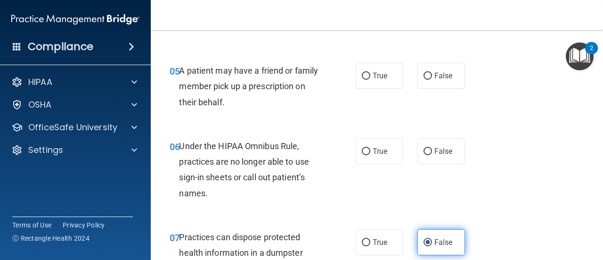
scroll to position [471, 0]
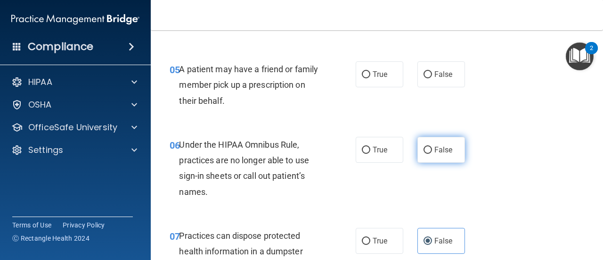
click at [426, 149] on input "False" at bounding box center [428, 150] width 8 height 7
radio input "true"
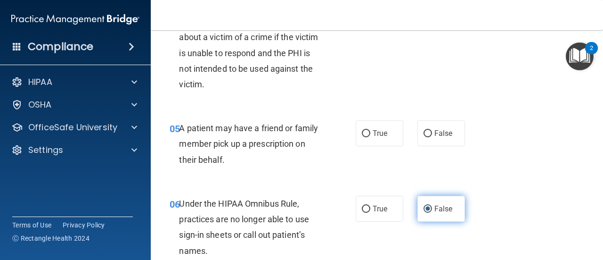
scroll to position [410, 0]
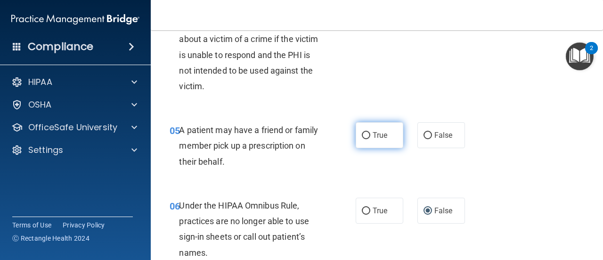
click at [364, 134] on input "True" at bounding box center [366, 135] width 8 height 7
radio input "true"
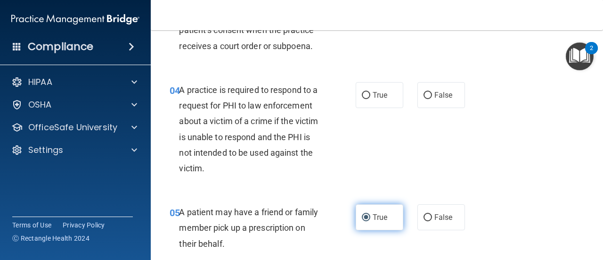
scroll to position [327, 0]
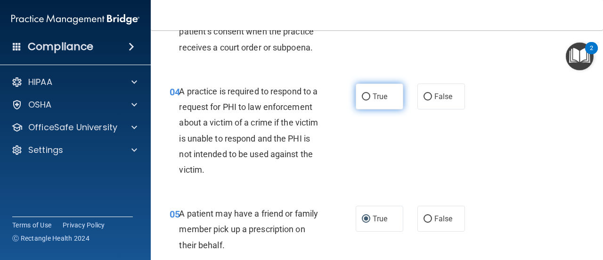
click at [373, 100] on span "True" at bounding box center [380, 96] width 15 height 9
click at [370, 100] on input "True" at bounding box center [366, 96] width 8 height 7
radio input "true"
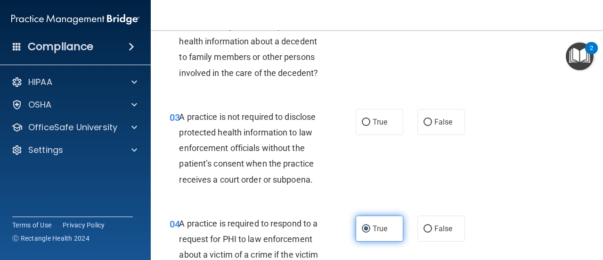
scroll to position [196, 0]
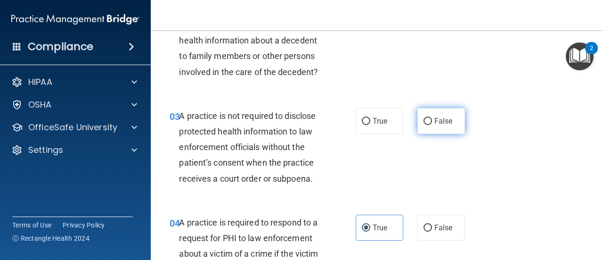
click at [427, 123] on input "False" at bounding box center [428, 121] width 8 height 7
radio input "true"
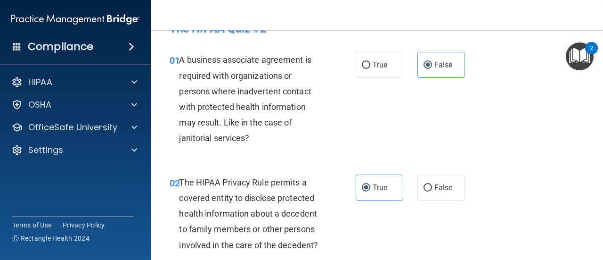
scroll to position [33, 0]
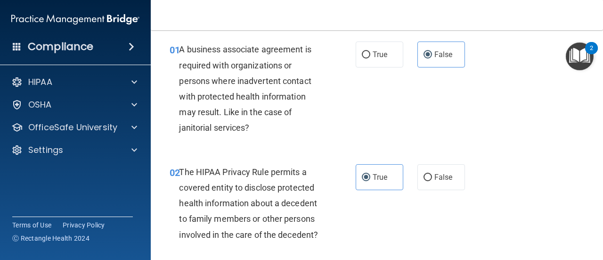
click at [381, 104] on div "01 A business associate agreement is required with organizations or persons whe…" at bounding box center [377, 91] width 429 height 122
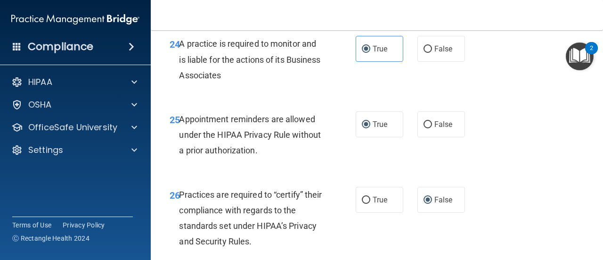
scroll to position [2810, 0]
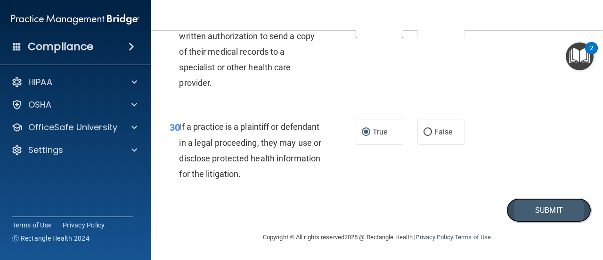
click at [541, 208] on button "Submit" at bounding box center [549, 210] width 85 height 24
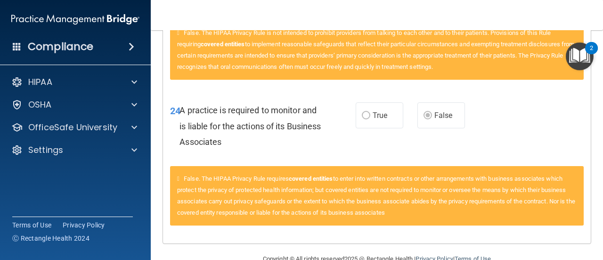
scroll to position [505, 0]
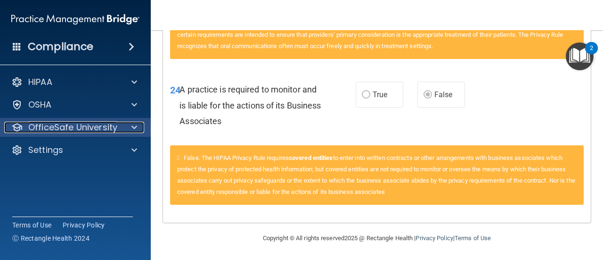
click at [129, 126] on div at bounding box center [133, 127] width 24 height 11
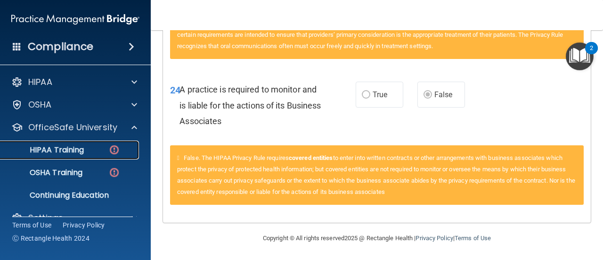
click at [98, 146] on div "HIPAA Training" at bounding box center [70, 149] width 129 height 9
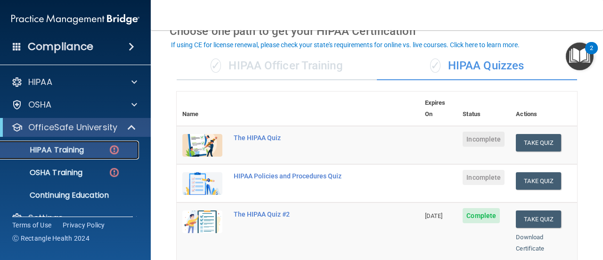
scroll to position [51, 0]
click at [480, 132] on span "Incomplete" at bounding box center [484, 139] width 42 height 15
click at [483, 132] on span "Incomplete" at bounding box center [484, 139] width 42 height 15
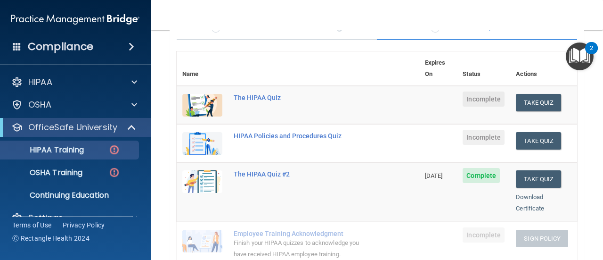
scroll to position [107, 0]
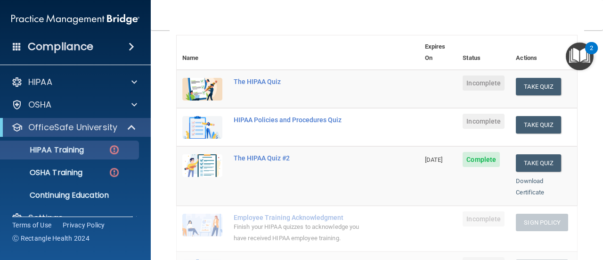
click at [483, 78] on span "Incomplete" at bounding box center [484, 82] width 42 height 15
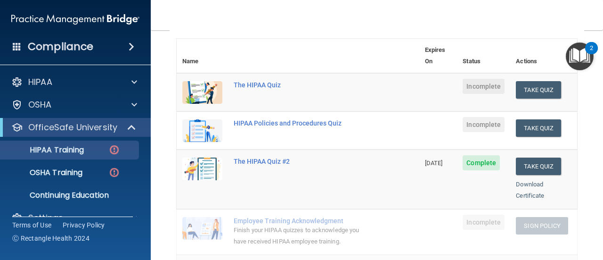
scroll to position [95, 0]
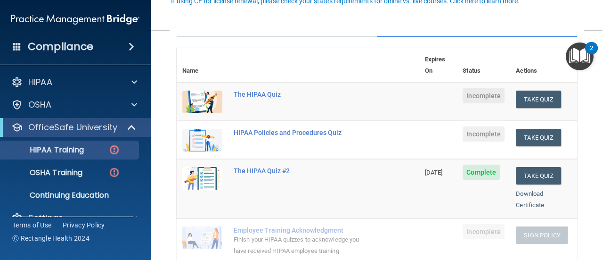
click at [480, 89] on span "Incomplete" at bounding box center [484, 95] width 42 height 15
click at [483, 88] on span "Incomplete" at bounding box center [484, 95] width 42 height 15
click at [269, 90] on div "The HIPAA Quiz" at bounding box center [303, 94] width 139 height 8
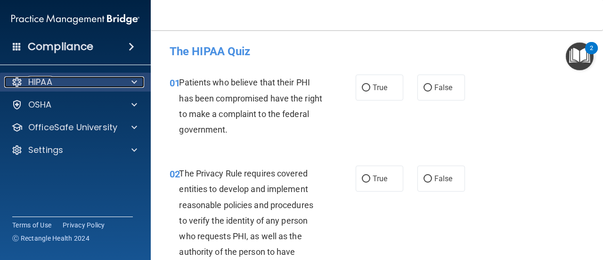
click at [134, 85] on span at bounding box center [134, 81] width 6 height 11
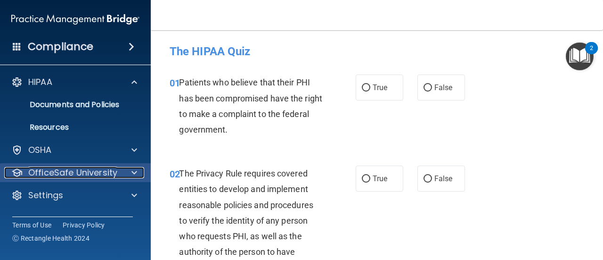
click at [135, 176] on span at bounding box center [134, 172] width 6 height 11
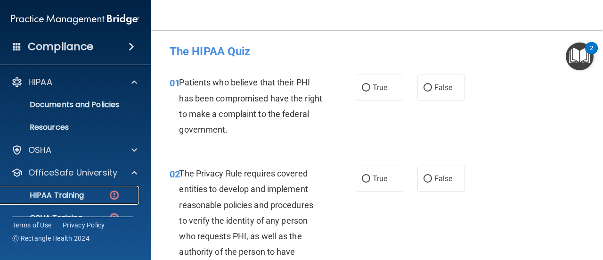
click at [76, 198] on p "HIPAA Training" at bounding box center [45, 194] width 78 height 9
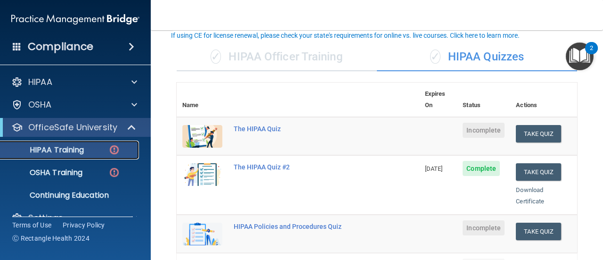
scroll to position [60, 0]
click at [429, 128] on td at bounding box center [438, 136] width 38 height 39
click at [263, 125] on div "The HIPAA Quiz" at bounding box center [303, 129] width 139 height 8
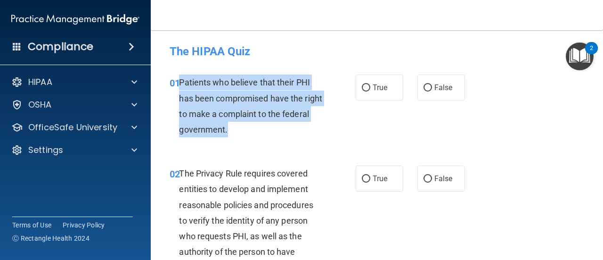
drag, startPoint x: 281, startPoint y: 131, endPoint x: 181, endPoint y: 81, distance: 111.9
click at [181, 81] on div "Patients who believe that their PHI has been compromised have the right to make…" at bounding box center [254, 105] width 150 height 63
click at [181, 81] on span "Patients who believe that their PHI has been compromised have the right to make…" at bounding box center [250, 105] width 143 height 57
drag, startPoint x: 181, startPoint y: 81, endPoint x: 258, endPoint y: 132, distance: 92.5
click at [258, 132] on div "Patients who believe that their PHI has been compromised have the right to make…" at bounding box center [254, 105] width 150 height 63
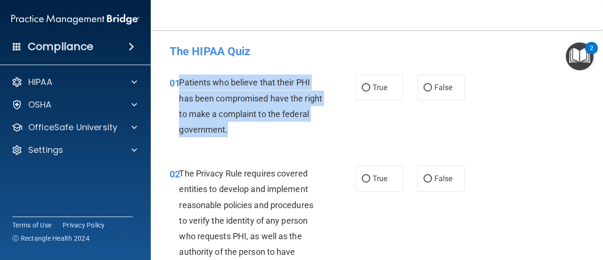
copy span "Patients who believe that their PHI has been compromised have the right to make…"
click at [364, 86] on input "True" at bounding box center [366, 87] width 8 height 7
radio input "true"
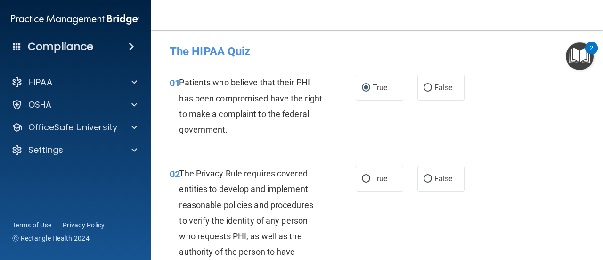
click at [294, 142] on div "01 Patients who believe that their PHI has been compromised have the right to m…" at bounding box center [377, 108] width 429 height 91
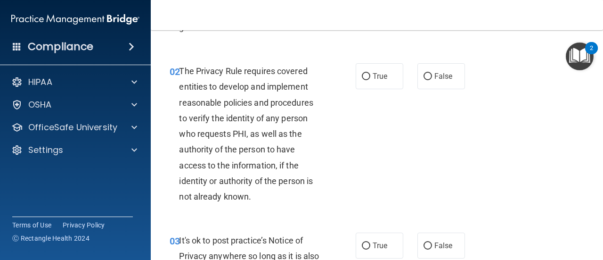
scroll to position [126, 0]
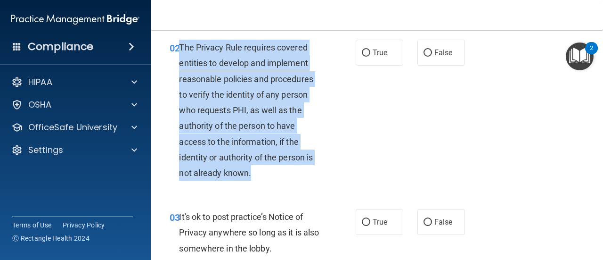
drag, startPoint x: 252, startPoint y: 173, endPoint x: 181, endPoint y: 48, distance: 144.3
click at [181, 48] on div "The Privacy Rule requires covered entities to develop and implement reasonable …" at bounding box center [254, 110] width 150 height 141
copy span "The Privacy Rule requires covered entities to develop and implement reasonable …"
click at [365, 50] on input "True" at bounding box center [366, 52] width 8 height 7
radio input "true"
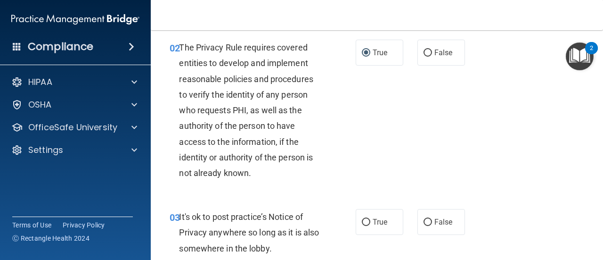
click at [380, 133] on div "02 The Privacy Rule requires covered entities to develop and implement reasonab…" at bounding box center [377, 112] width 429 height 169
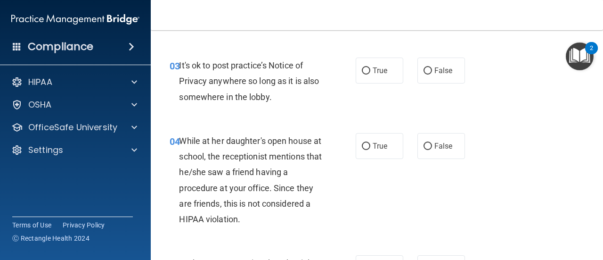
scroll to position [274, 0]
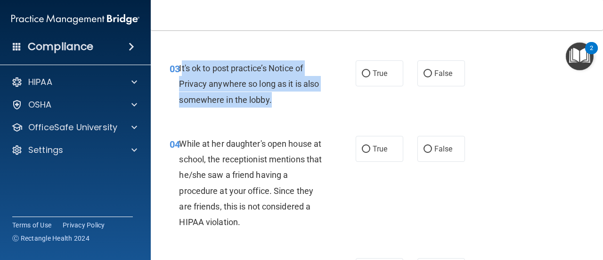
drag, startPoint x: 296, startPoint y: 103, endPoint x: 181, endPoint y: 66, distance: 120.6
click at [181, 66] on div "It's ok to post practice’s Notice of Privacy anywhere so long as it is also som…" at bounding box center [254, 83] width 150 height 47
click at [181, 66] on span "It's ok to post practice’s Notice of Privacy anywhere so long as it is also som…" at bounding box center [249, 83] width 140 height 41
drag, startPoint x: 179, startPoint y: 66, endPoint x: 300, endPoint y: 104, distance: 126.5
click at [300, 104] on div "It's ok to post practice’s Notice of Privacy anywhere so long as it is also som…" at bounding box center [254, 83] width 150 height 47
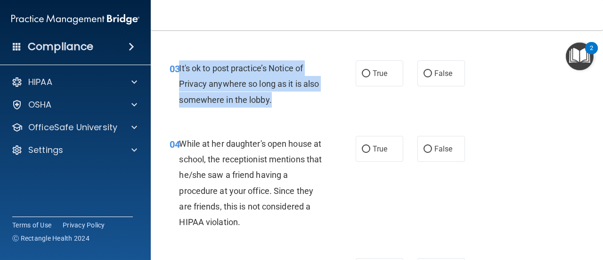
click at [300, 104] on div "It's ok to post practice’s Notice of Privacy anywhere so long as it is also som…" at bounding box center [254, 83] width 150 height 47
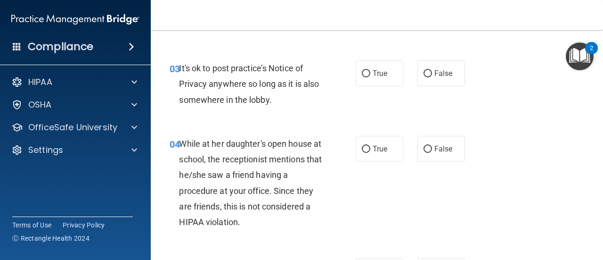
click at [308, 98] on div "It's ok to post practice’s Notice of Privacy anywhere so long as it is also som…" at bounding box center [254, 83] width 150 height 47
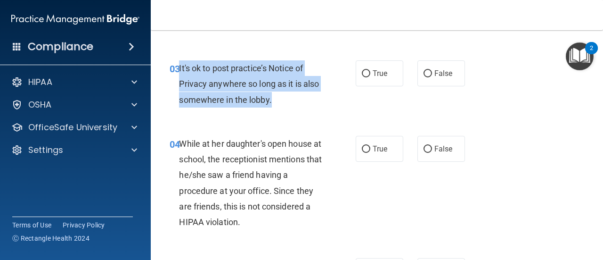
drag, startPoint x: 300, startPoint y: 98, endPoint x: 179, endPoint y: 65, distance: 125.2
click at [179, 65] on div "It's ok to post practice’s Notice of Privacy anywhere so long as it is also som…" at bounding box center [254, 83] width 150 height 47
copy span "It's ok to post practice’s Notice of Privacy anywhere so long as it is also som…"
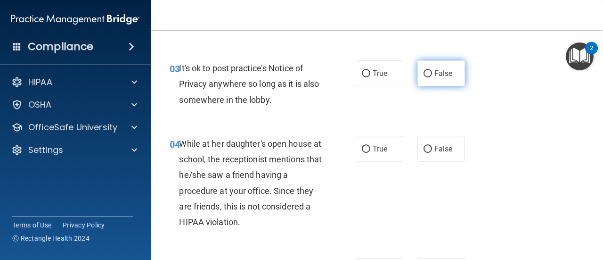
click at [426, 80] on label "False" at bounding box center [442, 73] width 48 height 26
click at [426, 77] on input "False" at bounding box center [428, 73] width 8 height 7
radio input "true"
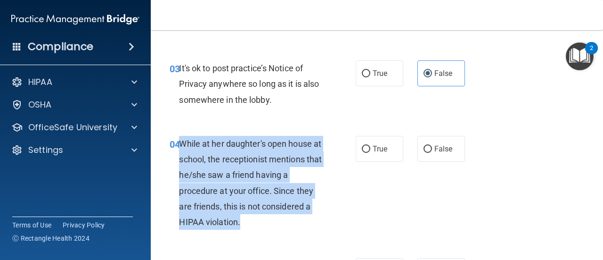
drag, startPoint x: 180, startPoint y: 141, endPoint x: 269, endPoint y: 213, distance: 114.9
click at [269, 213] on div "While at her daughter's open house at school, the receptionist mentions that he…" at bounding box center [254, 183] width 150 height 94
drag, startPoint x: 268, startPoint y: 226, endPoint x: 180, endPoint y: 143, distance: 120.4
click at [180, 143] on div "While at her daughter's open house at school, the receptionist mentions that he…" at bounding box center [254, 183] width 150 height 94
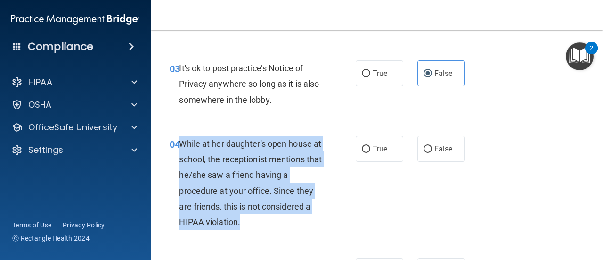
copy span "While at her daughter's open house at school, the receptionist mentions that he…"
click at [424, 152] on input "False" at bounding box center [428, 149] width 8 height 7
radio input "true"
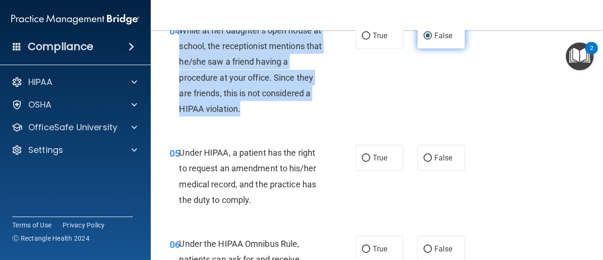
scroll to position [406, 0]
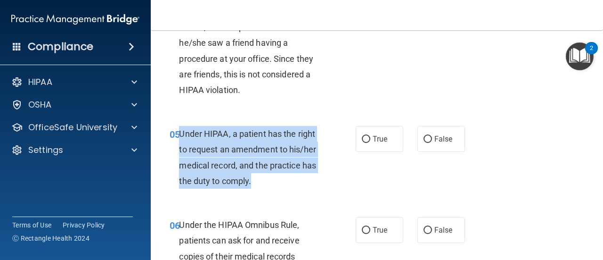
drag, startPoint x: 275, startPoint y: 185, endPoint x: 181, endPoint y: 132, distance: 108.0
click at [181, 132] on div "Under HIPAA, a patient has the right to request an amendment to his/her medical…" at bounding box center [254, 157] width 150 height 63
copy span "Under HIPAA, a patient has the right to request an amendment to his/her medical…"
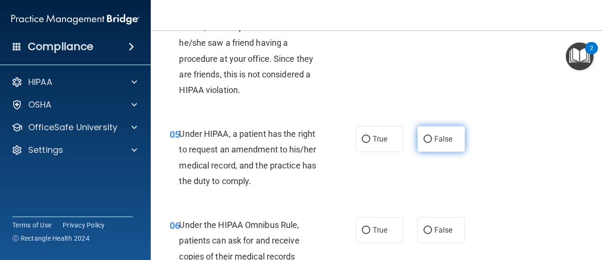
click at [428, 145] on label "False" at bounding box center [442, 139] width 48 height 26
click at [428, 143] on input "False" at bounding box center [428, 139] width 8 height 7
radio input "true"
click at [344, 184] on div "05 Under HIPAA, a patient has the right to request an amendment to his/her medi…" at bounding box center [263, 159] width 214 height 67
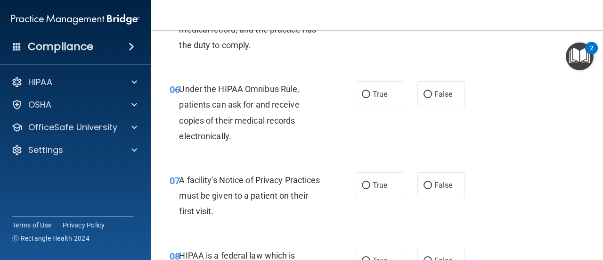
scroll to position [544, 0]
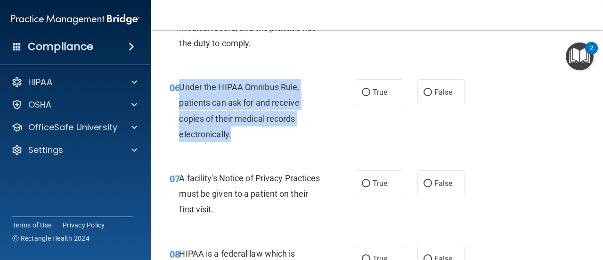
drag, startPoint x: 239, startPoint y: 136, endPoint x: 181, endPoint y: 84, distance: 78.1
click at [181, 84] on div "Under the HIPAA Omnibus Rule, patients can ask for and receive copies of their …" at bounding box center [254, 110] width 150 height 63
copy span "Under the HIPAA Omnibus Rule, patients can ask for and receive copies of their …"
click at [317, 129] on div "Under the HIPAA Omnibus Rule, patients can ask for and receive copies of their …" at bounding box center [254, 110] width 150 height 63
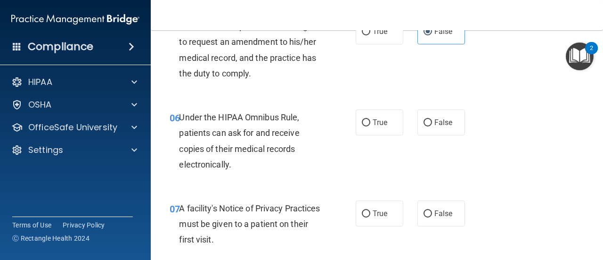
scroll to position [514, 0]
click at [392, 111] on label "True" at bounding box center [380, 122] width 48 height 26
click at [370, 119] on input "True" at bounding box center [366, 122] width 8 height 7
radio input "true"
click at [569, 107] on div "06 Under the HIPAA Omnibus Rule, patients can ask for and receive copies of the…" at bounding box center [377, 143] width 429 height 91
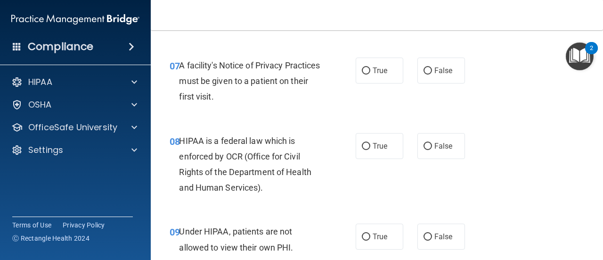
scroll to position [658, 0]
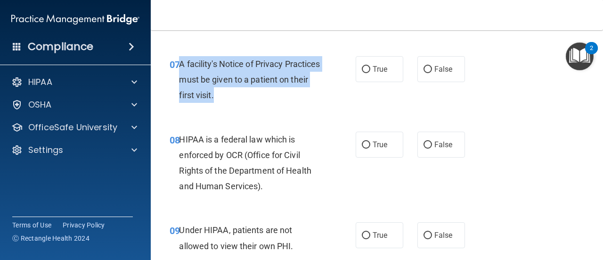
drag, startPoint x: 255, startPoint y: 98, endPoint x: 180, endPoint y: 64, distance: 82.7
click at [180, 64] on div "A facility's Notice of Privacy Practices must be given to a patient on their fi…" at bounding box center [254, 79] width 150 height 47
copy span "A facility's Notice of Privacy Practices must be given to a patient on their fi…"
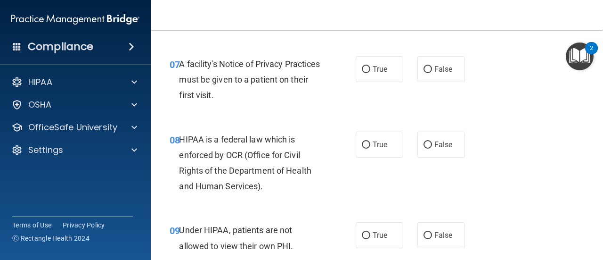
click at [435, 82] on div "07 A facility's Notice of Privacy Practices must be given to a patient on their…" at bounding box center [377, 81] width 429 height 75
click at [435, 69] on span "False" at bounding box center [444, 69] width 18 height 9
click at [432, 69] on input "False" at bounding box center [428, 69] width 8 height 7
radio input "true"
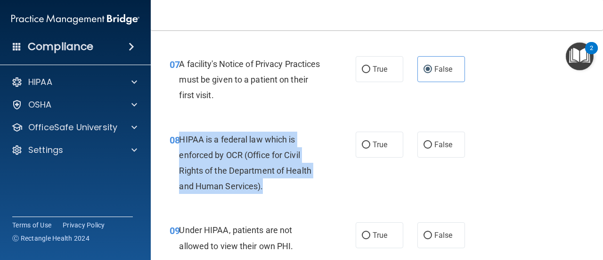
drag, startPoint x: 269, startPoint y: 191, endPoint x: 181, endPoint y: 139, distance: 102.7
click at [181, 139] on div "HIPAA is a federal law which is enforced by OCR (Office for Civil Rights of the…" at bounding box center [254, 162] width 150 height 63
copy span "HIPAA is a federal law which is enforced by OCR (Office for Civil Rights of the…"
click at [365, 141] on input "True" at bounding box center [366, 144] width 8 height 7
radio input "true"
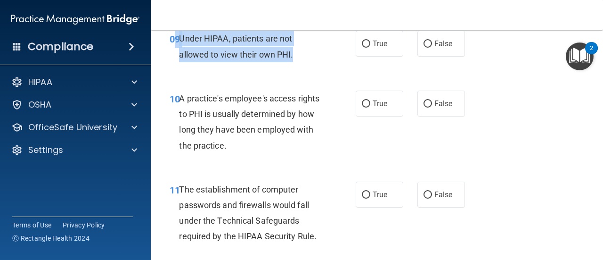
scroll to position [846, 0]
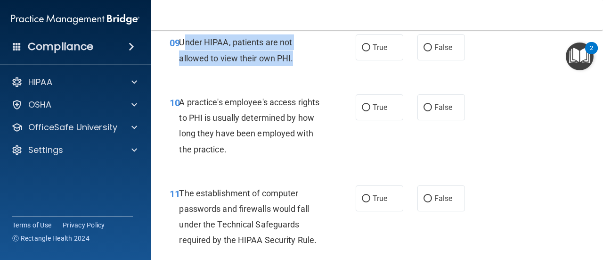
drag, startPoint x: 302, startPoint y: 58, endPoint x: 184, endPoint y: 42, distance: 118.9
click at [184, 42] on div "Under HIPAA, patients are not allowed to view their own PHI." at bounding box center [254, 49] width 150 height 31
click at [185, 45] on span "Under HIPAA, patients are not allowed to view their own PHI." at bounding box center [236, 49] width 114 height 25
drag, startPoint x: 181, startPoint y: 43, endPoint x: 302, endPoint y: 61, distance: 122.4
click at [302, 61] on div "Under HIPAA, patients are not allowed to view their own PHI." at bounding box center [254, 49] width 150 height 31
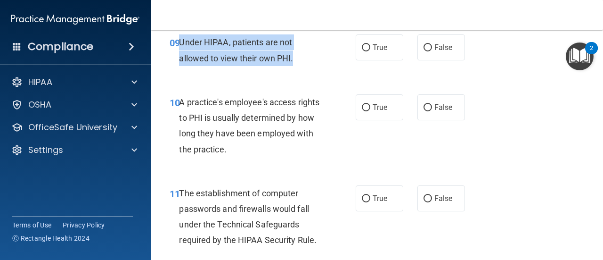
copy span "Under HIPAA, patients are not allowed to view their own PHI."
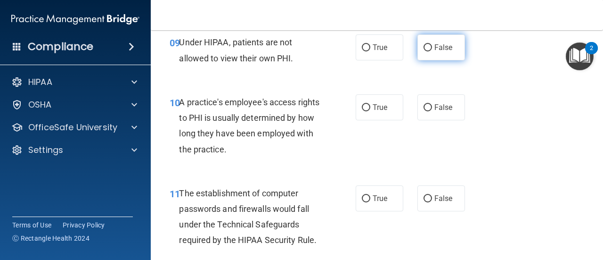
click at [431, 56] on label "False" at bounding box center [442, 47] width 48 height 26
click at [431, 51] on input "False" at bounding box center [428, 47] width 8 height 7
radio input "true"
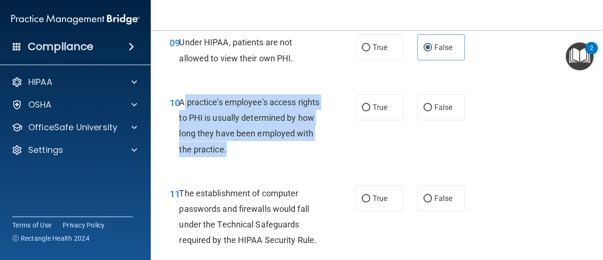
drag, startPoint x: 290, startPoint y: 148, endPoint x: 183, endPoint y: 99, distance: 118.1
click at [183, 99] on div "A practice's employee's access rights to PHI is usually determined by how long …" at bounding box center [254, 125] width 150 height 63
copy span "practice's employee's access rights to PHI is usually determined by how long th…"
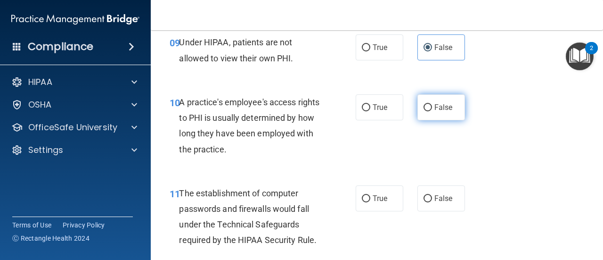
click at [419, 111] on label "False" at bounding box center [442, 107] width 48 height 26
click at [424, 111] on input "False" at bounding box center [428, 107] width 8 height 7
radio input "true"
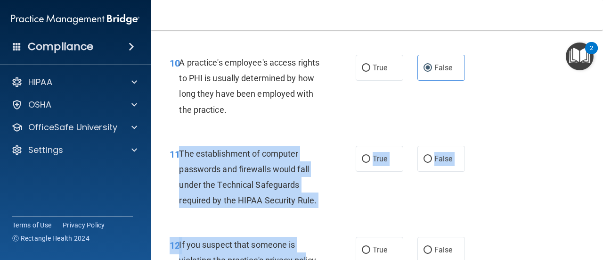
scroll to position [888, 0]
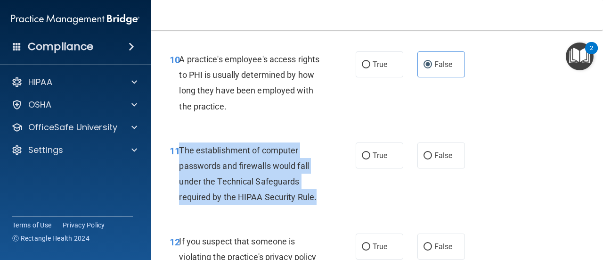
drag, startPoint x: 180, startPoint y: 193, endPoint x: 317, endPoint y: 201, distance: 137.4
click at [317, 201] on div "The establishment of computer passwords and firewalls would fall under the Tech…" at bounding box center [254, 173] width 150 height 63
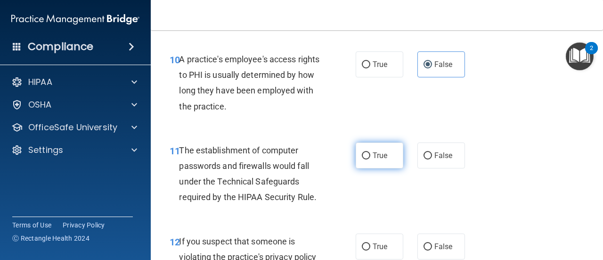
click at [383, 149] on label "True" at bounding box center [380, 155] width 48 height 26
click at [370, 152] on input "True" at bounding box center [366, 155] width 8 height 7
radio input "true"
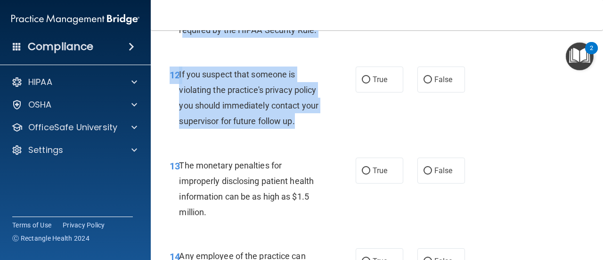
scroll to position [1053, 0]
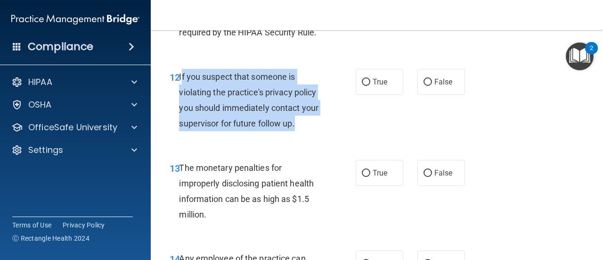
drag, startPoint x: 302, startPoint y: 84, endPoint x: 180, endPoint y: 69, distance: 122.9
click at [180, 69] on div "If you suspect that someone is violating the practice's privacy policy you shou…" at bounding box center [254, 100] width 150 height 63
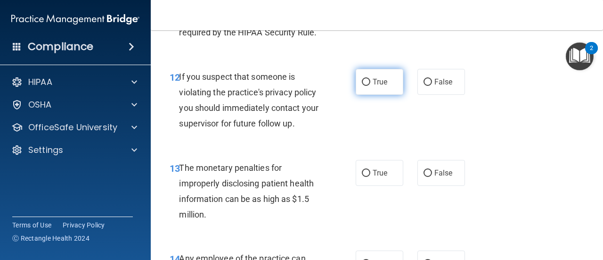
click at [373, 87] on label "True" at bounding box center [380, 82] width 48 height 26
click at [370, 86] on input "True" at bounding box center [366, 82] width 8 height 7
radio input "true"
click at [298, 134] on div "12 If you suspect that someone is violating the practice's privacy policy you s…" at bounding box center [263, 102] width 214 height 67
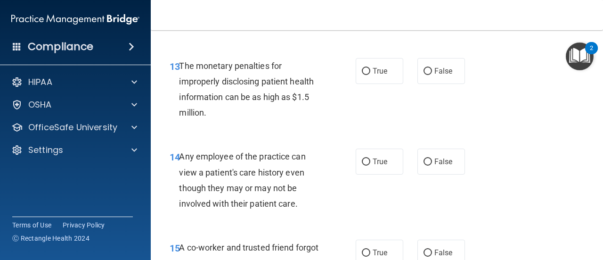
scroll to position [1154, 0]
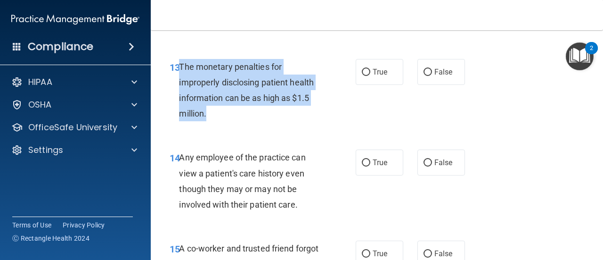
drag, startPoint x: 210, startPoint y: 114, endPoint x: 180, endPoint y: 66, distance: 55.7
click at [180, 66] on div "The monetary penalties for improperly disclosing patient health information can…" at bounding box center [254, 90] width 150 height 63
click at [365, 74] on input "True" at bounding box center [366, 72] width 8 height 7
radio input "true"
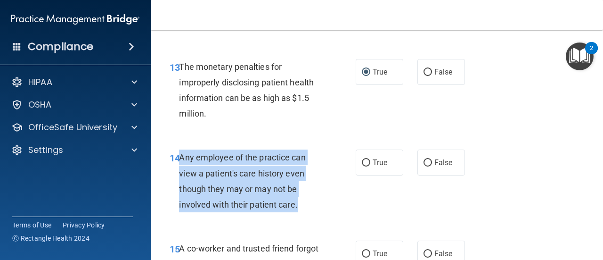
drag, startPoint x: 304, startPoint y: 206, endPoint x: 181, endPoint y: 153, distance: 134.0
click at [181, 153] on div "Any employee of the practice can view a patient's care history even though they…" at bounding box center [254, 180] width 150 height 63
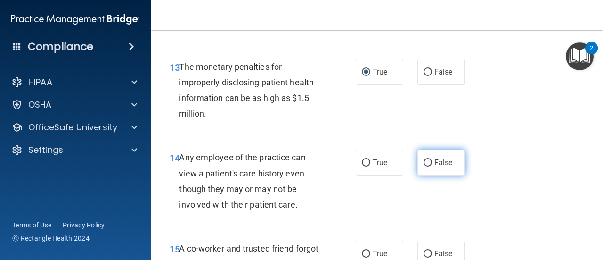
click at [421, 154] on label "False" at bounding box center [442, 162] width 48 height 26
click at [424, 159] on input "False" at bounding box center [428, 162] width 8 height 7
radio input "true"
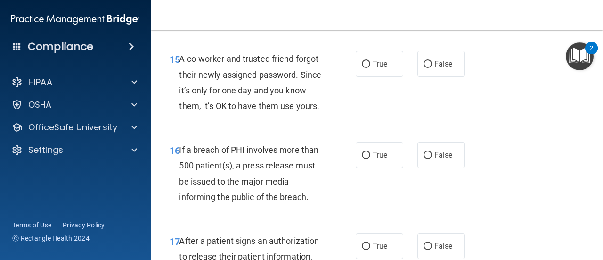
scroll to position [1354, 0]
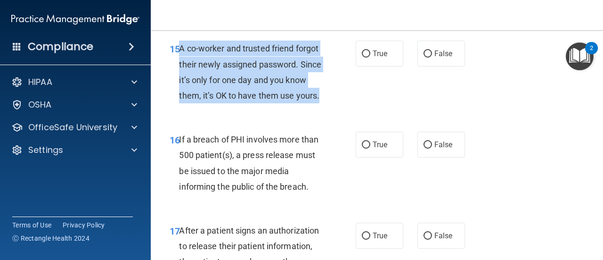
drag, startPoint x: 261, startPoint y: 113, endPoint x: 181, endPoint y: 55, distance: 98.5
click at [181, 55] on div "A co-worker and trusted friend forgot their newly assigned password. Since it’s…" at bounding box center [254, 72] width 150 height 63
click at [426, 52] on input "False" at bounding box center [428, 53] width 8 height 7
radio input "true"
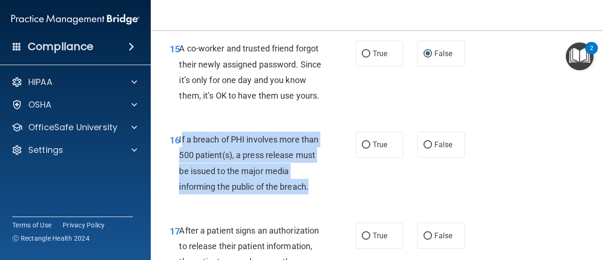
drag, startPoint x: 181, startPoint y: 153, endPoint x: 313, endPoint y: 202, distance: 141.1
click at [313, 194] on div "If a breach of PHI involves more than 500 patient(s), a press release must be i…" at bounding box center [254, 162] width 150 height 63
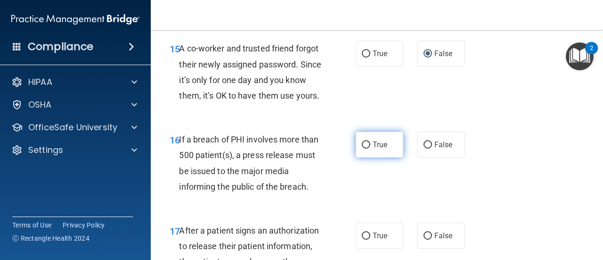
click at [374, 149] on span "True" at bounding box center [380, 144] width 15 height 9
click at [370, 148] on input "True" at bounding box center [366, 144] width 8 height 7
radio input "true"
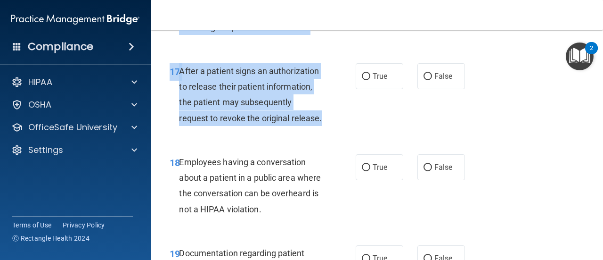
scroll to position [1457, 0]
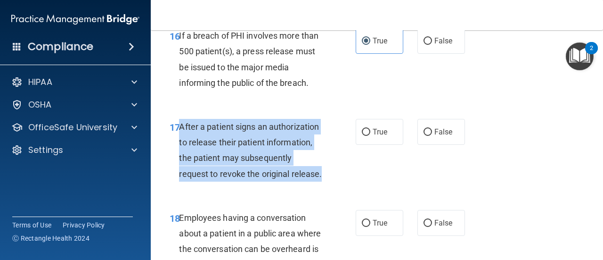
drag, startPoint x: 246, startPoint y: 97, endPoint x: 182, endPoint y: 139, distance: 76.5
click at [182, 139] on div "After a patient signs an authorization to release their patient information, th…" at bounding box center [254, 150] width 150 height 63
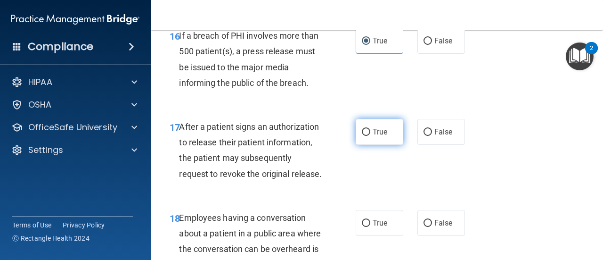
click at [386, 143] on label "True" at bounding box center [380, 132] width 48 height 26
click at [370, 136] on input "True" at bounding box center [366, 132] width 8 height 7
radio input "true"
click at [291, 107] on div "16 If a breach of PHI involves more than 500 patient(s), a press release must b…" at bounding box center [377, 61] width 429 height 91
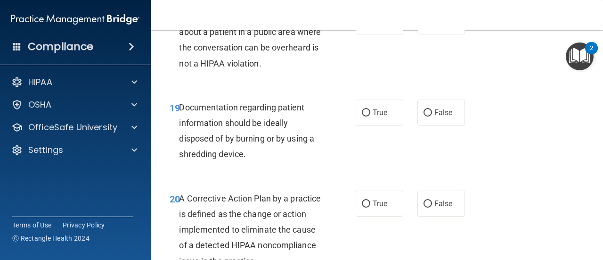
scroll to position [1657, 0]
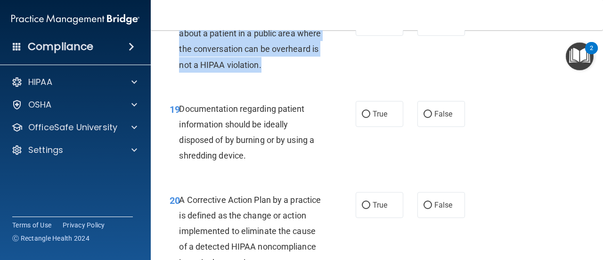
drag, startPoint x: 313, startPoint y: 97, endPoint x: 181, endPoint y: 45, distance: 141.8
click at [181, 45] on div "Employees having a conversation about a patient in a public area where the conv…" at bounding box center [254, 41] width 150 height 63
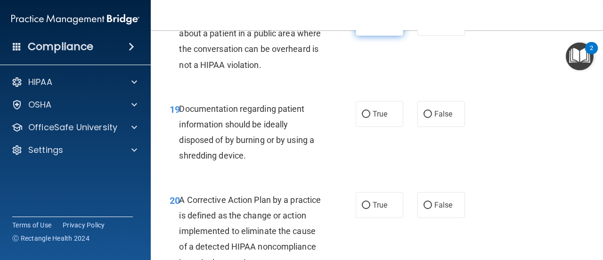
click at [372, 36] on label "True" at bounding box center [380, 23] width 48 height 26
click at [370, 27] on input "True" at bounding box center [366, 23] width 8 height 7
radio input "true"
click at [322, 89] on div "18 Employees having a conversation about a patient in a public area where the c…" at bounding box center [377, 43] width 429 height 91
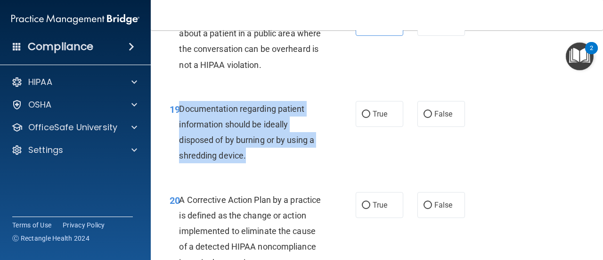
drag, startPoint x: 179, startPoint y: 137, endPoint x: 268, endPoint y: 191, distance: 103.9
click at [268, 164] on div "Documentation regarding patient information should be ideally disposed of by bu…" at bounding box center [254, 132] width 150 height 63
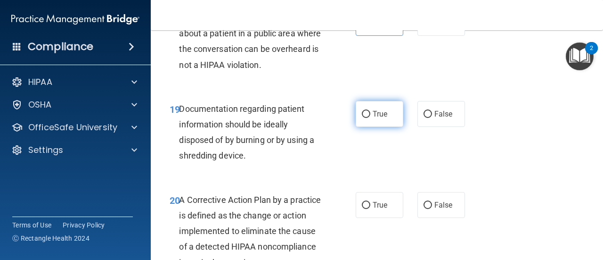
click at [373, 118] on span "True" at bounding box center [380, 113] width 15 height 9
click at [369, 118] on input "True" at bounding box center [366, 114] width 8 height 7
radio input "true"
click at [467, 89] on div "18 Employees having a conversation about a patient in a public area where the c…" at bounding box center [377, 43] width 429 height 91
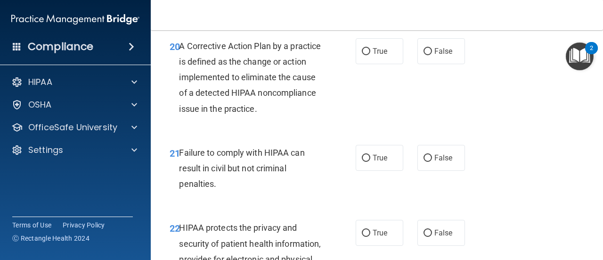
scroll to position [1812, 0]
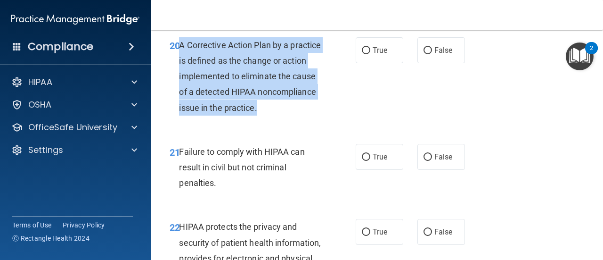
drag, startPoint x: 322, startPoint y: 140, endPoint x: 179, endPoint y: 77, distance: 156.2
click at [179, 77] on div "A Corrective Action Plan by a practice is defined as the change or action imple…" at bounding box center [254, 76] width 150 height 78
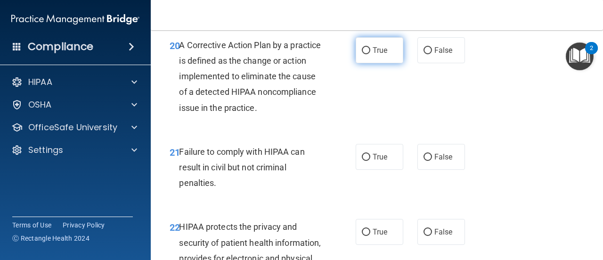
click at [368, 63] on label "True" at bounding box center [380, 50] width 48 height 26
click at [368, 54] on input "True" at bounding box center [366, 50] width 8 height 7
radio input "true"
click at [470, 131] on div "20 A Corrective Action Plan by a practice is defined as the change or action im…" at bounding box center [377, 78] width 429 height 107
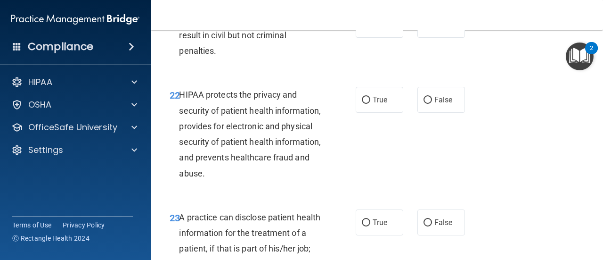
scroll to position [1943, 0]
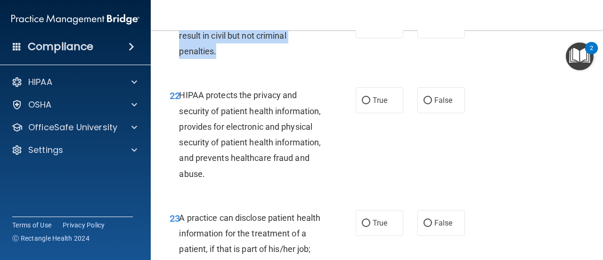
drag, startPoint x: 227, startPoint y: 84, endPoint x: 181, endPoint y: 51, distance: 56.5
click at [181, 51] on div "Failure to comply with HIPAA can result in civil but not criminal penalties." at bounding box center [254, 35] width 150 height 47
click at [196, 59] on div "Failure to comply with HIPAA can result in civil but not criminal penalties." at bounding box center [254, 35] width 150 height 47
drag, startPoint x: 219, startPoint y: 85, endPoint x: 180, endPoint y: 51, distance: 51.8
click at [180, 51] on div "Failure to comply with HIPAA can result in civil but not criminal penalties." at bounding box center [254, 35] width 150 height 47
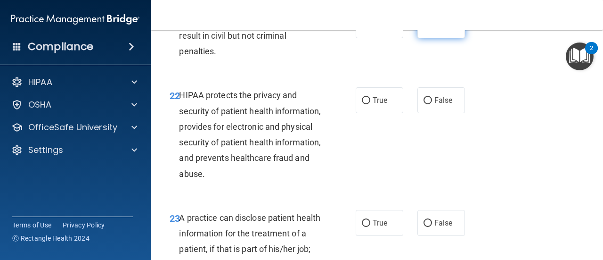
click at [435, 30] on span "False" at bounding box center [444, 25] width 18 height 9
click at [432, 29] on input "False" at bounding box center [428, 25] width 8 height 7
radio input "true"
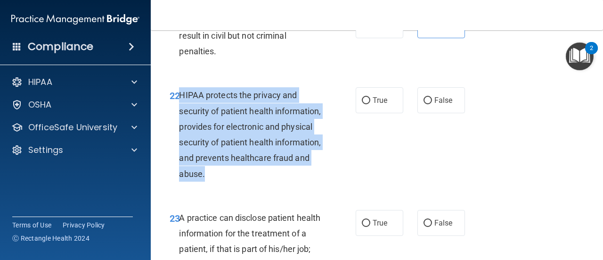
drag, startPoint x: 292, startPoint y: 207, endPoint x: 181, endPoint y: 131, distance: 134.0
click at [181, 131] on div "HIPAA protects the privacy and security of patient health information, provides…" at bounding box center [254, 134] width 150 height 94
drag, startPoint x: 300, startPoint y: 205, endPoint x: 180, endPoint y: 132, distance: 140.0
click at [180, 132] on div "HIPAA protects the privacy and security of patient health information, provides…" at bounding box center [254, 134] width 150 height 94
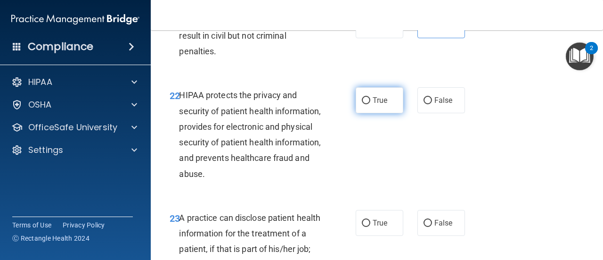
click at [384, 105] on span "True" at bounding box center [380, 100] width 15 height 9
click at [370, 104] on input "True" at bounding box center [366, 100] width 8 height 7
radio input "true"
click at [339, 117] on div "22 HIPAA protects the privacy and security of patient health information, provi…" at bounding box center [377, 136] width 429 height 122
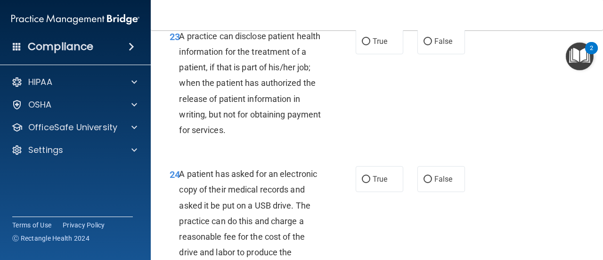
scroll to position [2124, 0]
click at [261, 139] on div "A practice can disclose patient health information for the treatment of a patie…" at bounding box center [254, 84] width 150 height 110
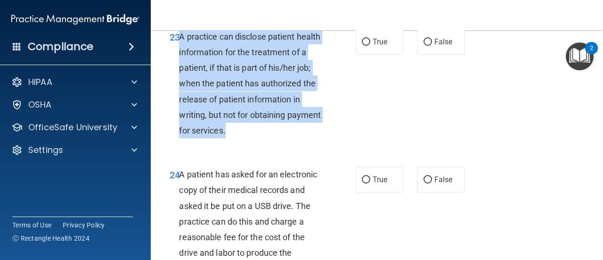
drag, startPoint x: 265, startPoint y: 159, endPoint x: 180, endPoint y: 65, distance: 126.5
click at [180, 65] on div "A practice can disclose patient health information for the treatment of a patie…" at bounding box center [254, 84] width 150 height 110
click at [377, 46] on span "True" at bounding box center [380, 41] width 15 height 9
click at [370, 46] on input "True" at bounding box center [366, 42] width 8 height 7
radio input "true"
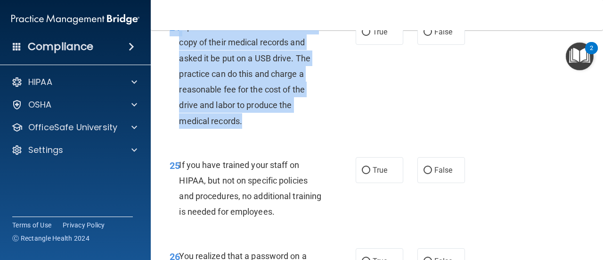
scroll to position [2269, 0]
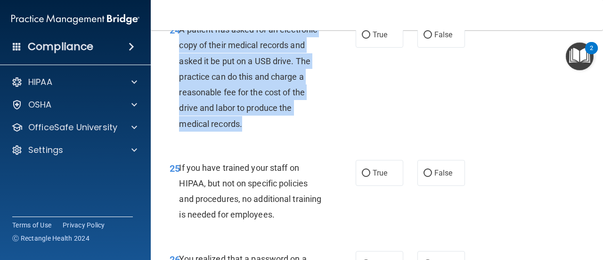
drag, startPoint x: 249, startPoint y: 131, endPoint x: 181, endPoint y: 60, distance: 98.0
click at [181, 60] on div "A patient has asked for an electronic copy of their medical records and asked i…" at bounding box center [254, 77] width 150 height 110
click at [181, 60] on span "A patient has asked for an electronic copy of their medical records and asked i…" at bounding box center [248, 77] width 138 height 104
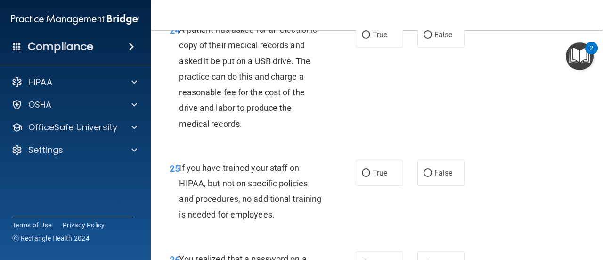
click at [181, 60] on span "A patient has asked for an electronic copy of their medical records and asked i…" at bounding box center [248, 77] width 138 height 104
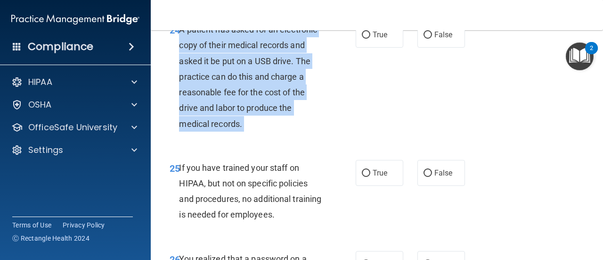
click at [181, 60] on span "A patient has asked for an electronic copy of their medical records and asked i…" at bounding box center [248, 77] width 138 height 104
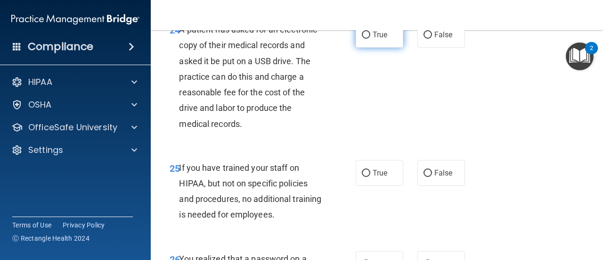
click at [377, 39] on span "True" at bounding box center [380, 34] width 15 height 9
click at [370, 39] on input "True" at bounding box center [366, 35] width 8 height 7
radio input "true"
click at [246, 212] on span "If you have trained your staff on HIPAA, but not on specific policies and proce…" at bounding box center [250, 191] width 142 height 57
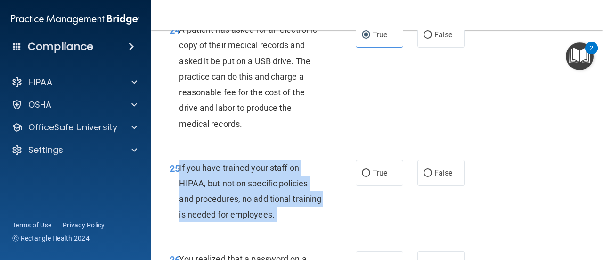
click at [246, 212] on span "If you have trained your staff on HIPAA, but not on specific policies and proce…" at bounding box center [250, 191] width 142 height 57
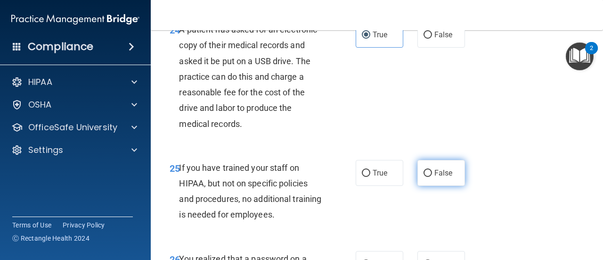
click at [427, 186] on label "False" at bounding box center [442, 173] width 48 height 26
click at [427, 177] on input "False" at bounding box center [428, 173] width 8 height 7
radio input "true"
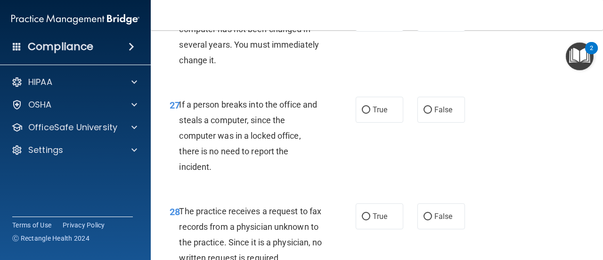
scroll to position [2514, 0]
click at [280, 58] on span "You realized that a password on a computer has not been changed in several year…" at bounding box center [249, 36] width 140 height 57
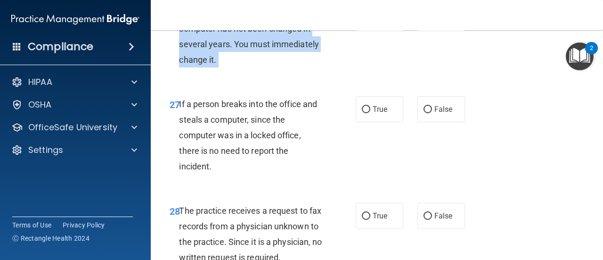
click at [280, 58] on span "You realized that a password on a computer has not been changed in several year…" at bounding box center [249, 36] width 140 height 57
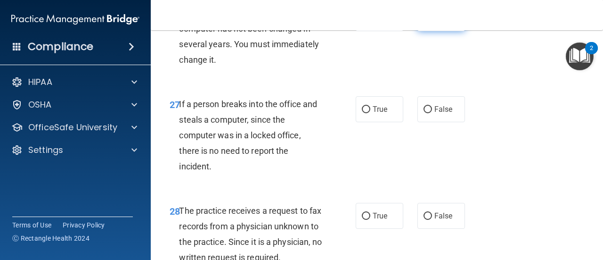
click at [429, 31] on label "False" at bounding box center [442, 18] width 48 height 26
click at [429, 22] on input "False" at bounding box center [428, 18] width 8 height 7
radio input "true"
click at [382, 23] on span "True" at bounding box center [380, 18] width 15 height 9
click at [370, 22] on input "True" at bounding box center [366, 18] width 8 height 7
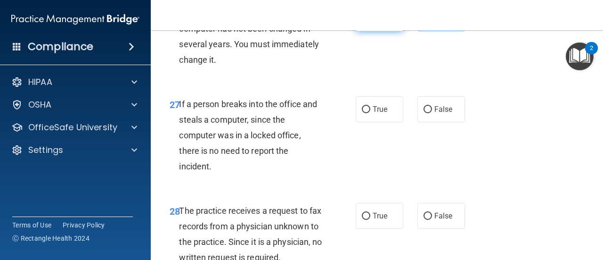
radio input "true"
radio input "false"
drag, startPoint x: 252, startPoint y: 183, endPoint x: 221, endPoint y: 178, distance: 31.6
click at [221, 172] on span "If a person breaks into the office and steals a computer, since the computer wa…" at bounding box center [248, 135] width 138 height 73
click at [217, 172] on span "If a person breaks into the office and steals a computer, since the computer wa…" at bounding box center [248, 135] width 138 height 73
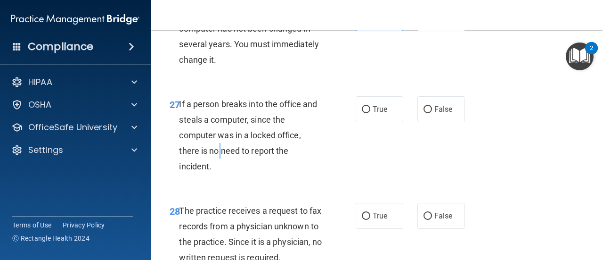
click at [217, 172] on span "If a person breaks into the office and steals a computer, since the computer wa…" at bounding box center [248, 135] width 138 height 73
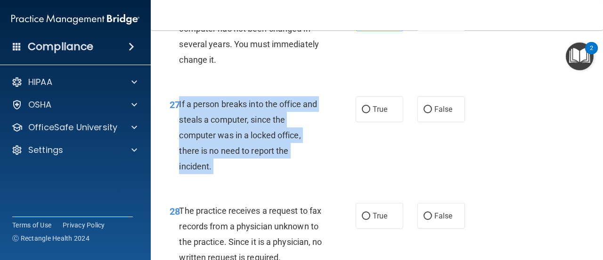
click at [217, 172] on span "If a person breaks into the office and steals a computer, since the computer wa…" at bounding box center [248, 135] width 138 height 73
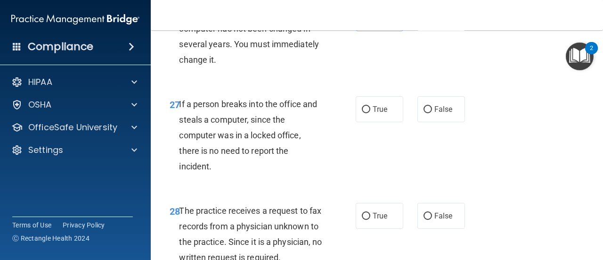
click at [426, 154] on div "27 If a person breaks into the office and steals a computer, since the computer…" at bounding box center [377, 137] width 429 height 107
click at [429, 122] on label "False" at bounding box center [442, 109] width 48 height 26
click at [429, 113] on input "False" at bounding box center [428, 109] width 8 height 7
radio input "true"
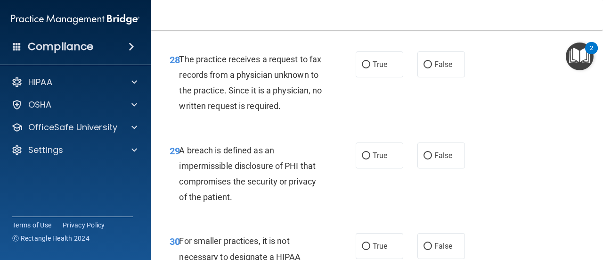
scroll to position [2666, 0]
click at [233, 114] on div "The practice receives a request to fax records from a physician unknown to the …" at bounding box center [254, 82] width 150 height 63
click at [232, 111] on span "The practice receives a request to fax records from a physician unknown to the …" at bounding box center [250, 82] width 143 height 57
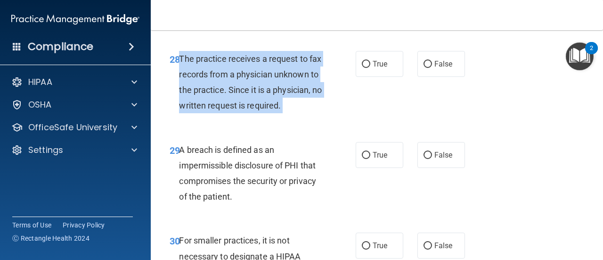
click at [232, 111] on span "The practice receives a request to fax records from a physician unknown to the …" at bounding box center [250, 82] width 143 height 57
click at [424, 68] on input "False" at bounding box center [428, 64] width 8 height 7
radio input "true"
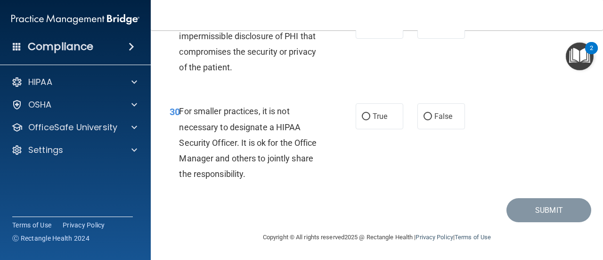
scroll to position [2811, 0]
click at [229, 73] on span "A breach is defined as an impermissible disclosure of PHI that compromises the …" at bounding box center [247, 44] width 137 height 57
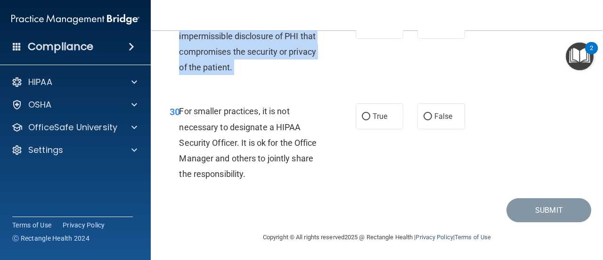
click at [229, 73] on span "A breach is defined as an impermissible disclosure of PHI that compromises the …" at bounding box center [247, 44] width 137 height 57
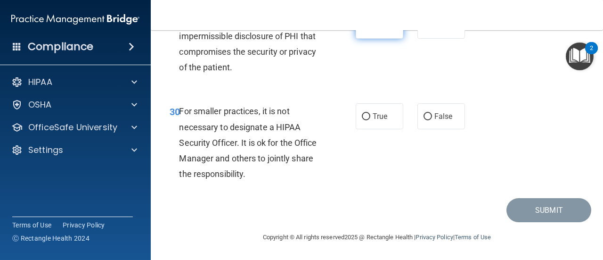
click at [379, 30] on span "True" at bounding box center [380, 25] width 15 height 9
click at [370, 30] on input "True" at bounding box center [366, 26] width 8 height 7
radio input "true"
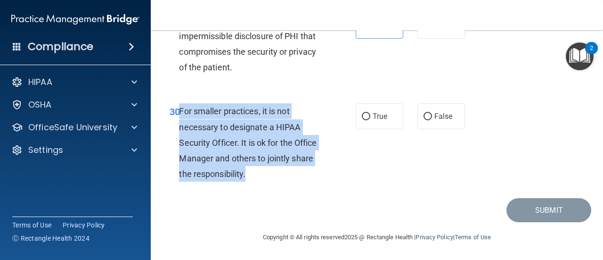
drag, startPoint x: 180, startPoint y: 139, endPoint x: 273, endPoint y: 209, distance: 116.8
click at [273, 181] on div "For smaller practices, it is not necessary to designate a HIPAA Security Office…" at bounding box center [254, 142] width 150 height 78
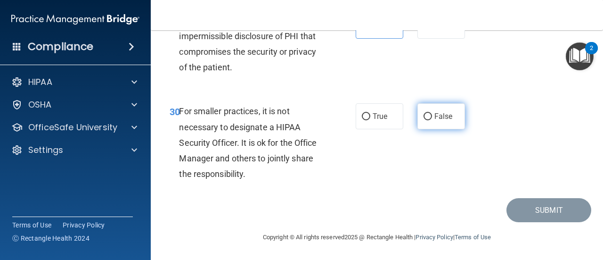
click at [435, 121] on span "False" at bounding box center [444, 116] width 18 height 9
click at [430, 120] on input "False" at bounding box center [428, 116] width 8 height 7
radio input "true"
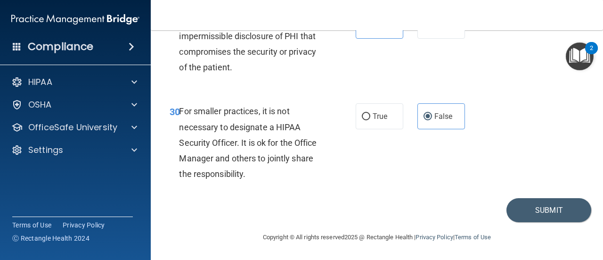
click at [543, 172] on div "30 For smaller practices, it is not necessary to designate a HIPAA Security Off…" at bounding box center [377, 144] width 429 height 107
click at [533, 198] on div "30 For smaller practices, it is not necessary to designate a HIPAA Security Off…" at bounding box center [377, 144] width 429 height 107
click at [555, 222] on button "Submit" at bounding box center [549, 210] width 85 height 24
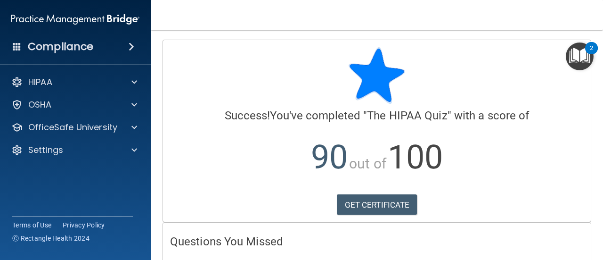
click at [555, 238] on h4 "Questions You Missed" at bounding box center [377, 241] width 414 height 12
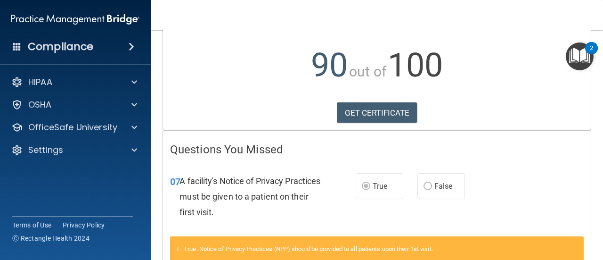
scroll to position [90, 0]
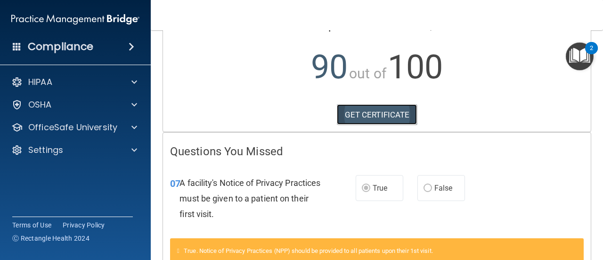
click at [396, 111] on link "GET CERTIFICATE" at bounding box center [377, 114] width 81 height 21
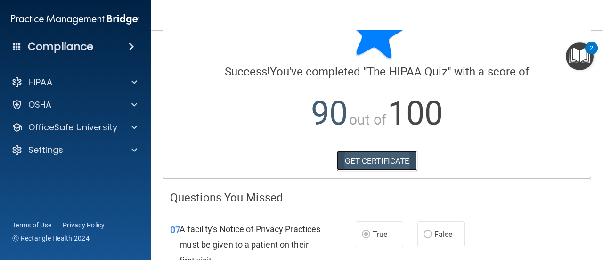
scroll to position [0, 0]
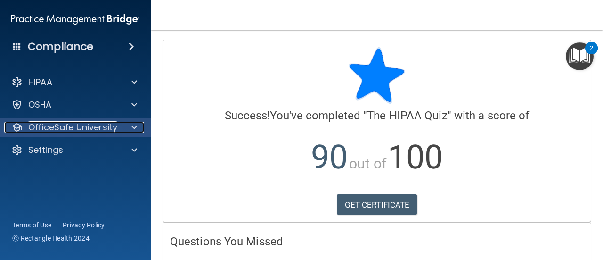
click at [130, 132] on div at bounding box center [133, 127] width 24 height 11
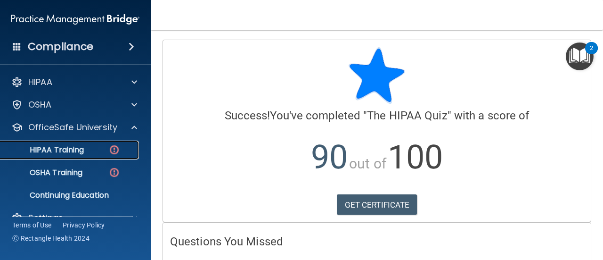
click at [86, 150] on div "HIPAA Training" at bounding box center [70, 149] width 129 height 9
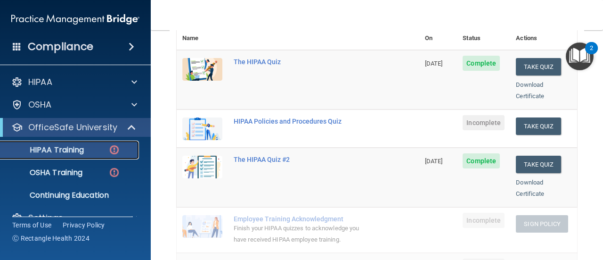
scroll to position [136, 0]
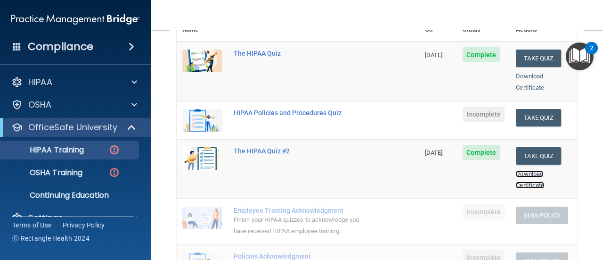
click at [525, 170] on link "Download Certificate" at bounding box center [530, 179] width 28 height 18
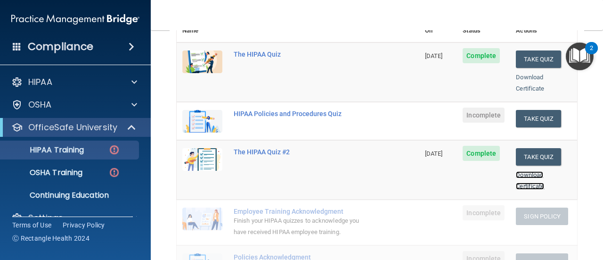
scroll to position [125, 0]
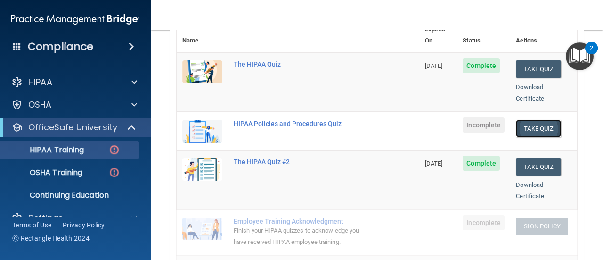
click at [521, 123] on button "Take Quiz" at bounding box center [538, 128] width 45 height 17
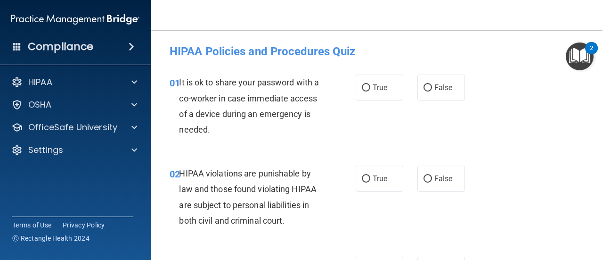
click at [466, 199] on div "02 HIPAA violations are punishable by law and those found violating HIPAA are s…" at bounding box center [377, 199] width 429 height 91
click at [216, 95] on span "It is ok to share your password with a co-worker in case immediate access of a …" at bounding box center [249, 105] width 140 height 57
click at [222, 96] on span "It is ok to share your password with a co-worker in case immediate access of a …" at bounding box center [249, 105] width 140 height 57
click at [236, 110] on span "It is ok to share your password with a co-worker in case immediate access of a …" at bounding box center [249, 105] width 140 height 57
click at [238, 117] on span "It is ok to share your password with a co-worker in case immediate access of a …" at bounding box center [249, 105] width 140 height 57
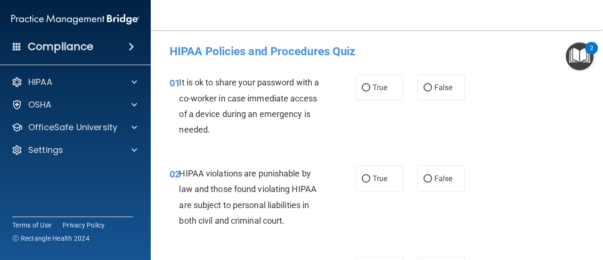
click at [262, 127] on div "It is ok to share your password with a co-worker in case immediate access of a …" at bounding box center [254, 105] width 150 height 63
click at [263, 133] on div "It is ok to share your password with a co-worker in case immediate access of a …" at bounding box center [254, 105] width 150 height 63
click at [258, 123] on div "It is ok to share your password with a co-worker in case immediate access of a …" at bounding box center [254, 105] width 150 height 63
click at [260, 99] on span "It is ok to share your password with a co-worker in case immediate access of a …" at bounding box center [249, 105] width 140 height 57
click at [258, 102] on span "It is ok to share your password with a co-worker in case immediate access of a …" at bounding box center [249, 105] width 140 height 57
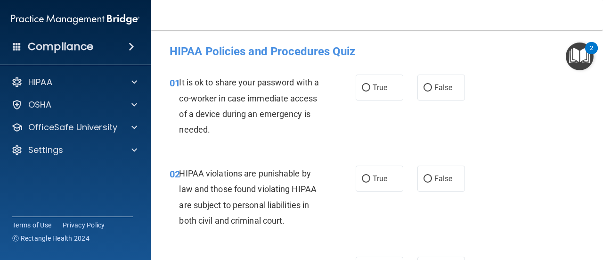
click at [555, 238] on div "02 HIPAA violations are punishable by law and those found violating HIPAA are s…" at bounding box center [377, 199] width 429 height 91
click at [235, 108] on span "It is ok to share your password with a co-worker in case immediate access of a …" at bounding box center [249, 105] width 140 height 57
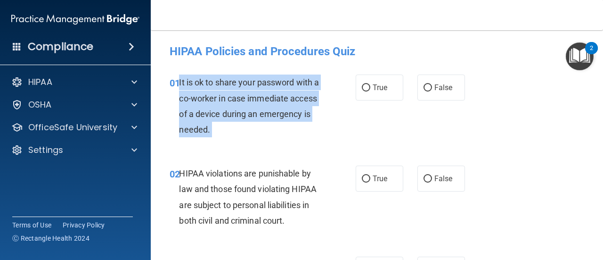
click at [235, 108] on span "It is ok to share your password with a co-worker in case immediate access of a …" at bounding box center [249, 105] width 140 height 57
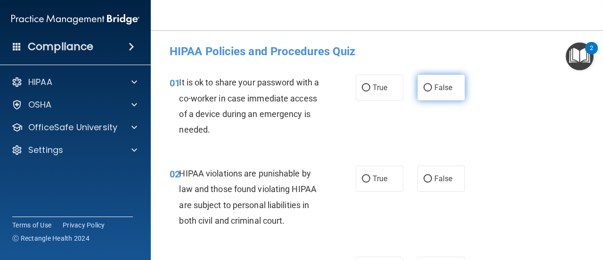
click at [425, 82] on label "False" at bounding box center [442, 87] width 48 height 26
click at [425, 84] on input "False" at bounding box center [428, 87] width 8 height 7
radio input "true"
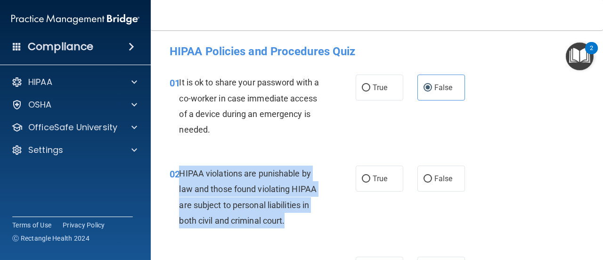
drag, startPoint x: 179, startPoint y: 171, endPoint x: 288, endPoint y: 225, distance: 121.8
click at [288, 225] on div "HIPAA violations are punishable by law and those found violating HIPAA are subj…" at bounding box center [254, 196] width 150 height 63
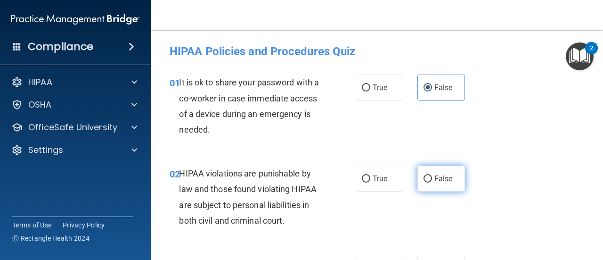
click at [428, 175] on label "False" at bounding box center [442, 178] width 48 height 26
click at [428, 175] on input "False" at bounding box center [428, 178] width 8 height 7
radio input "true"
click at [341, 205] on div "02 HIPAA violations are punishable by law and those found violating HIPAA are s…" at bounding box center [263, 198] width 214 height 67
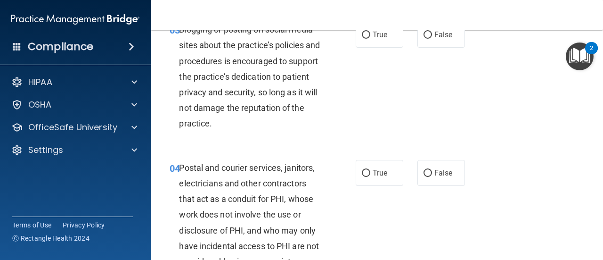
scroll to position [234, 0]
click at [229, 108] on span "Blogging or posting on social media sites about the practice’s policies and pro…" at bounding box center [249, 77] width 141 height 104
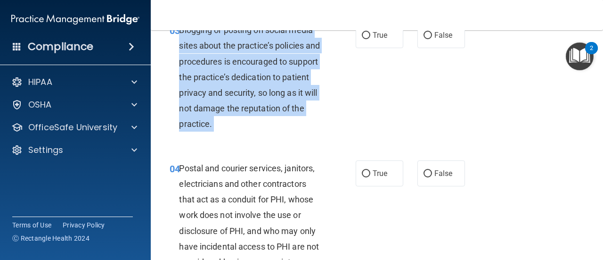
click at [229, 108] on span "Blogging or posting on social media sites about the practice’s policies and pro…" at bounding box center [249, 77] width 141 height 104
click at [424, 37] on input "False" at bounding box center [428, 35] width 8 height 7
radio input "true"
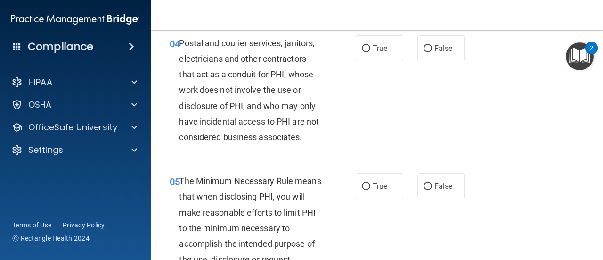
scroll to position [357, 0]
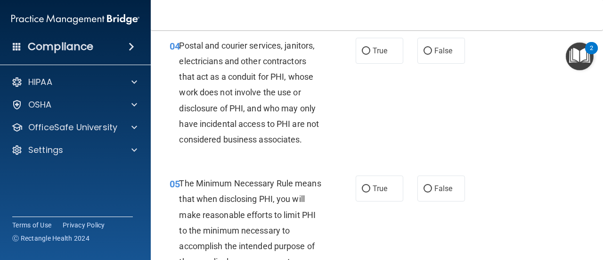
click at [280, 110] on span "Postal and courier services, janitors, electricians and other contractors that …" at bounding box center [249, 93] width 140 height 104
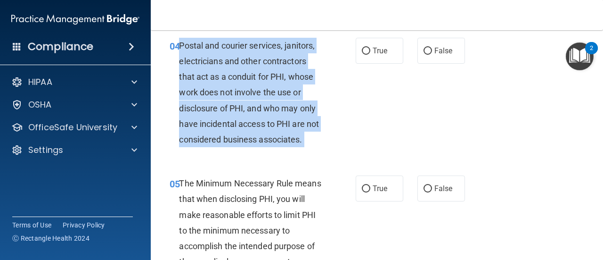
click at [280, 110] on span "Postal and courier services, janitors, electricians and other contractors that …" at bounding box center [249, 93] width 140 height 104
click at [373, 54] on span "True" at bounding box center [380, 50] width 15 height 9
click at [370, 54] on input "True" at bounding box center [366, 51] width 8 height 7
radio input "true"
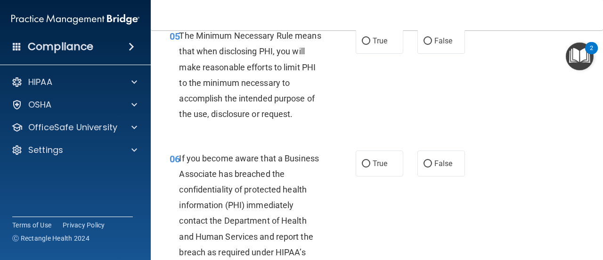
scroll to position [503, 0]
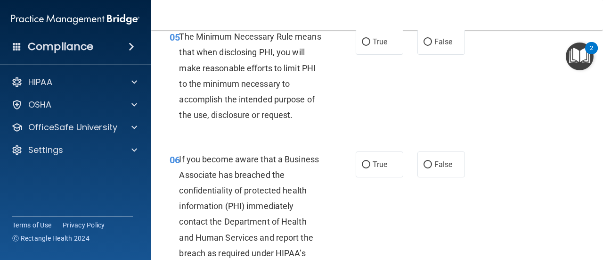
click at [223, 82] on span "The Minimum Necessary Rule means that when disclosing PHI, you will make reason…" at bounding box center [250, 76] width 142 height 88
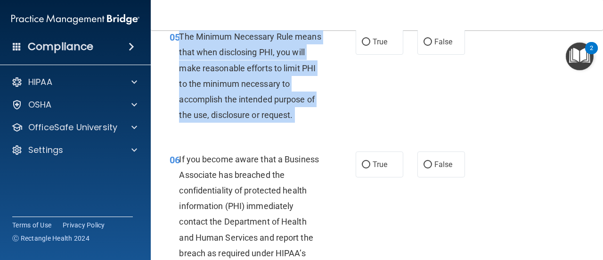
click at [223, 82] on span "The Minimum Necessary Rule means that when disclosing PHI, you will make reason…" at bounding box center [250, 76] width 142 height 88
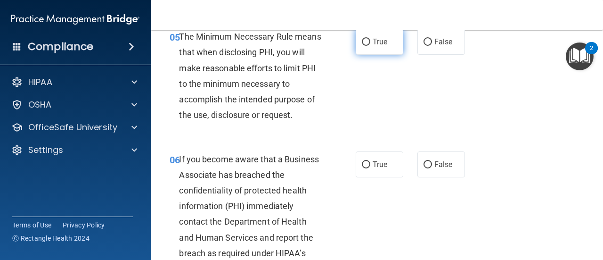
click at [369, 42] on label "True" at bounding box center [380, 42] width 48 height 26
click at [369, 42] on input "True" at bounding box center [366, 42] width 8 height 7
radio input "true"
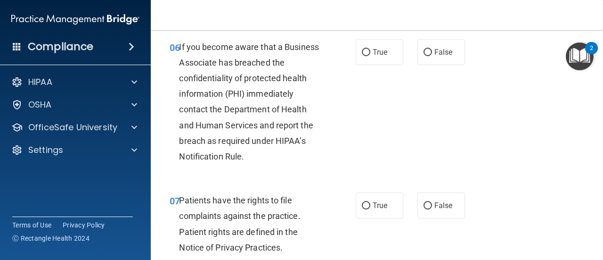
scroll to position [615, 0]
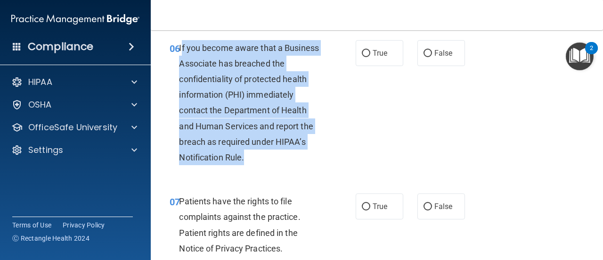
drag, startPoint x: 251, startPoint y: 150, endPoint x: 181, endPoint y: 49, distance: 122.5
click at [181, 49] on div "If you become aware that a Business Associate has breached the confidentiality …" at bounding box center [254, 102] width 150 height 125
click at [181, 49] on span "If you become aware that a Business Associate has breached the confidentiality …" at bounding box center [249, 103] width 140 height 120
click at [238, 44] on span "If you become aware that a Business Associate has breached the confidentiality …" at bounding box center [249, 103] width 140 height 120
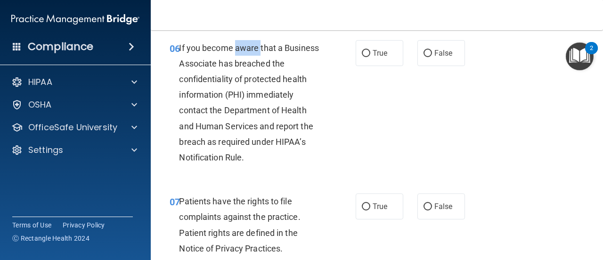
click at [238, 44] on span "If you become aware that a Business Associate has breached the confidentiality …" at bounding box center [249, 103] width 140 height 120
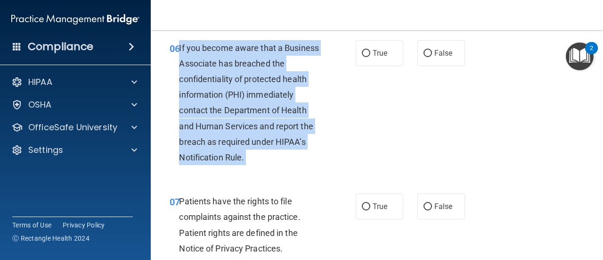
click at [238, 44] on span "If you become aware that a Business Associate has breached the confidentiality …" at bounding box center [249, 103] width 140 height 120
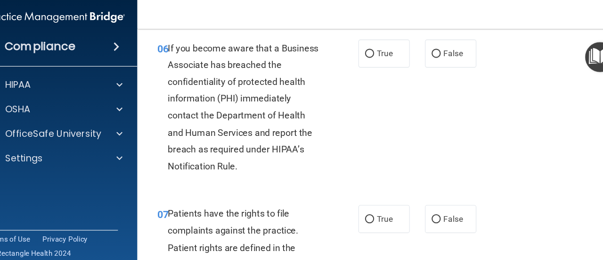
click at [460, 47] on div "True False" at bounding box center [413, 53] width 115 height 26
click at [444, 49] on span "False" at bounding box center [444, 53] width 18 height 9
click at [432, 50] on input "False" at bounding box center [428, 53] width 8 height 7
radio input "true"
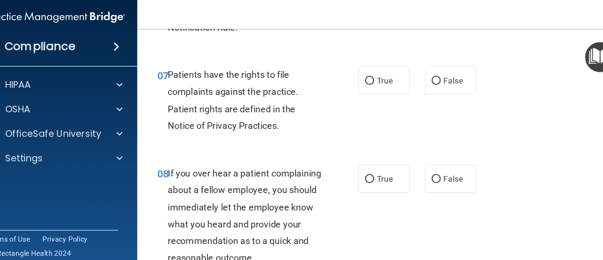
scroll to position [742, 0]
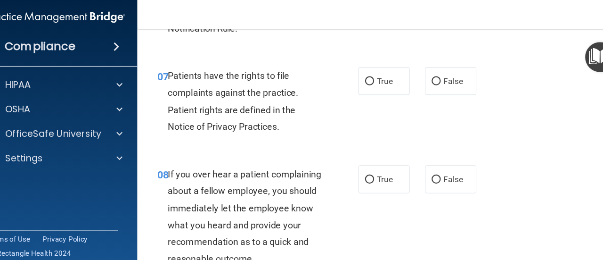
click at [106, 180] on div "Compliance HIPAA Documents and Policies Report an Incident Business Associates …" at bounding box center [75, 130] width 151 height 260
click at [247, 96] on div "Patients have the rights to file complaints against the practice. Patient right…" at bounding box center [254, 97] width 150 height 63
click at [247, 90] on span "Patients have the rights to file complaints against the practice. Patient right…" at bounding box center [239, 96] width 121 height 57
click at [213, 97] on div "Patients have the rights to file complaints against the practice. Patient right…" at bounding box center [254, 97] width 150 height 63
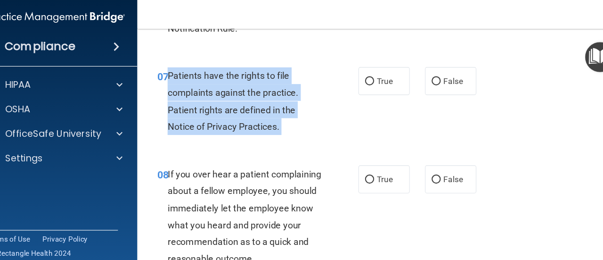
click at [213, 97] on div "Patients have the rights to file complaints against the practice. Patient right…" at bounding box center [254, 97] width 150 height 63
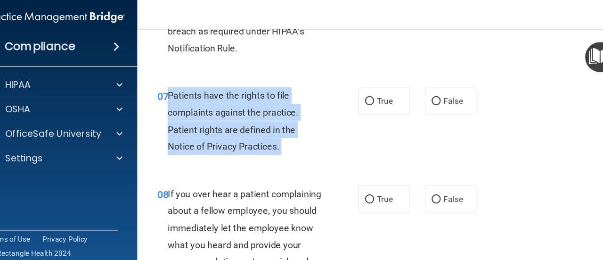
scroll to position [715, 0]
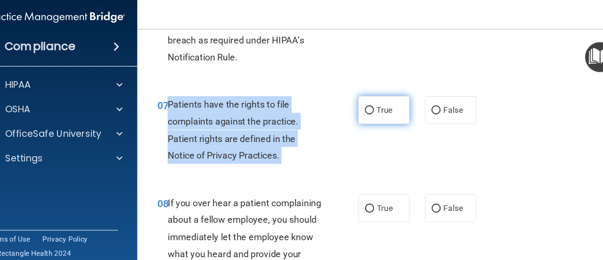
click at [363, 109] on input "True" at bounding box center [366, 105] width 8 height 7
radio input "true"
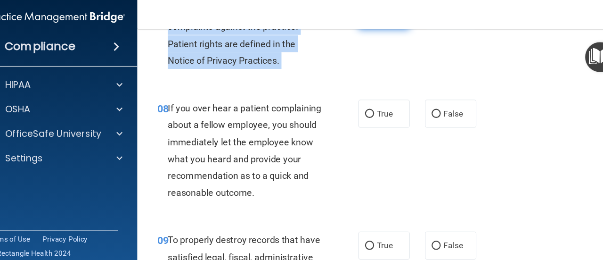
scroll to position [844, 0]
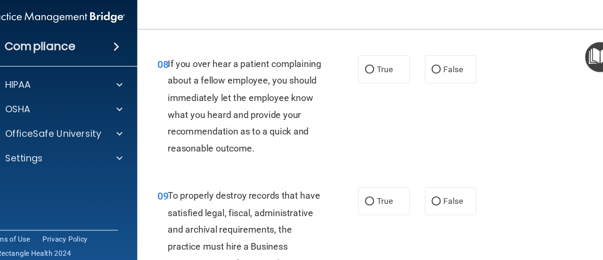
click at [256, 87] on div "If you over hear a patient complaining about a fellow employee, you should imme…" at bounding box center [254, 102] width 150 height 94
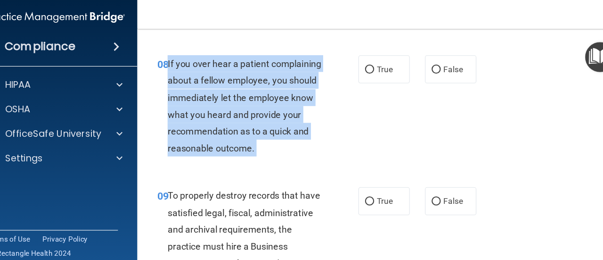
click at [256, 87] on div "If you over hear a patient complaining about a fellow employee, you should imme…" at bounding box center [254, 102] width 150 height 94
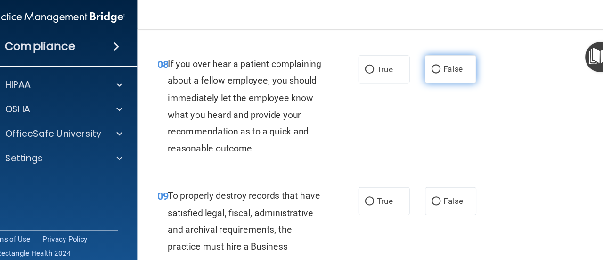
click at [429, 64] on label "False" at bounding box center [442, 68] width 48 height 26
click at [429, 65] on input "False" at bounding box center [428, 68] width 8 height 7
radio input "true"
click at [365, 153] on div "08 If you over hear a patient complaining about a fellow employee, you should i…" at bounding box center [263, 104] width 214 height 99
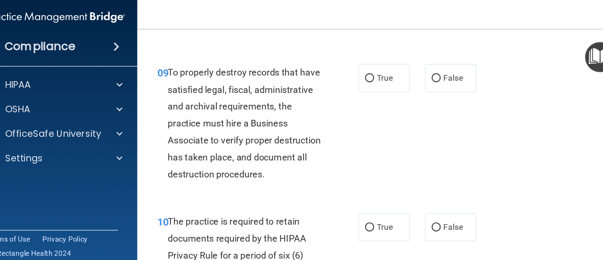
scroll to position [977, 0]
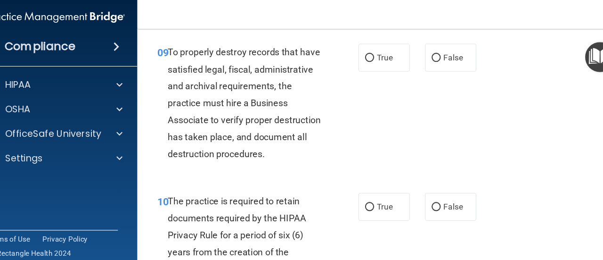
click at [241, 117] on span "To properly destroy records that have satisfied legal, fiscal, administrative a…" at bounding box center [250, 99] width 142 height 104
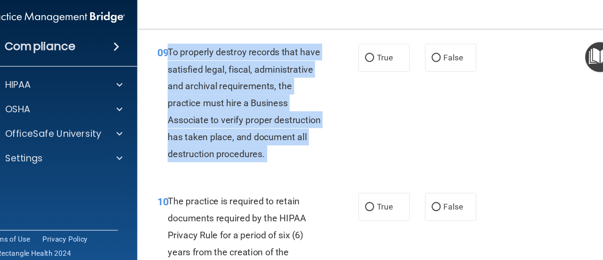
click at [241, 117] on span "To properly destroy records that have satisfied legal, fiscal, administrative a…" at bounding box center [250, 99] width 142 height 104
click at [426, 61] on input "False" at bounding box center [428, 57] width 8 height 7
radio input "true"
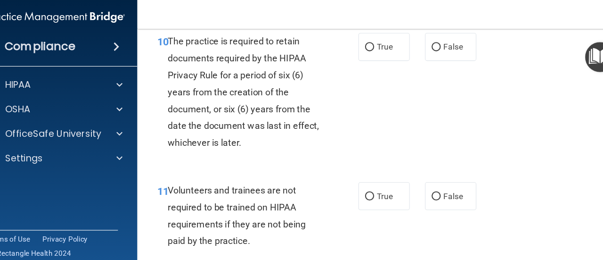
scroll to position [1132, 0]
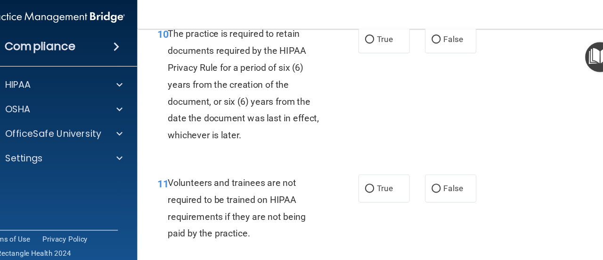
click at [221, 90] on div "The practice is required to retain documents required by the HIPAA Privacy Rule…" at bounding box center [254, 82] width 150 height 110
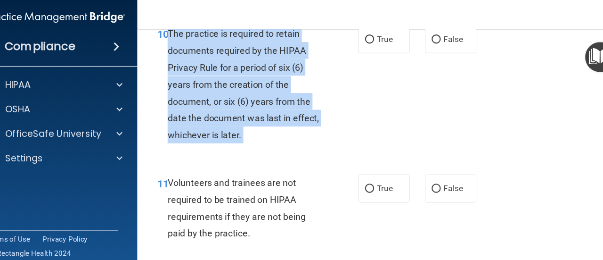
click at [221, 90] on div "The practice is required to retain documents required by the HIPAA Privacy Rule…" at bounding box center [254, 82] width 150 height 110
click at [365, 44] on input "True" at bounding box center [366, 40] width 8 height 7
radio input "true"
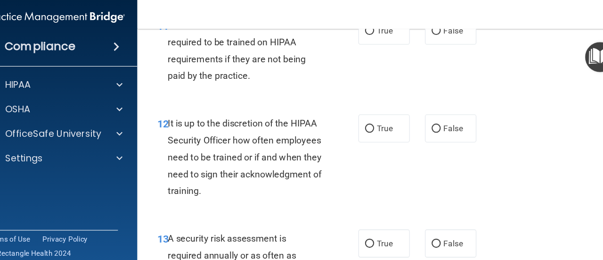
scroll to position [1280, 0]
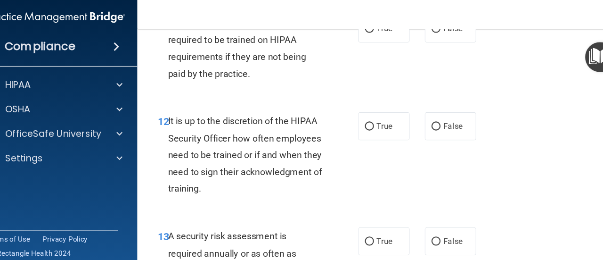
drag, startPoint x: 179, startPoint y: 53, endPoint x: 226, endPoint y: 89, distance: 59.6
click at [226, 77] on span "Volunteers and trainees are not required to be trained on HIPAA requirements if…" at bounding box center [243, 48] width 128 height 57
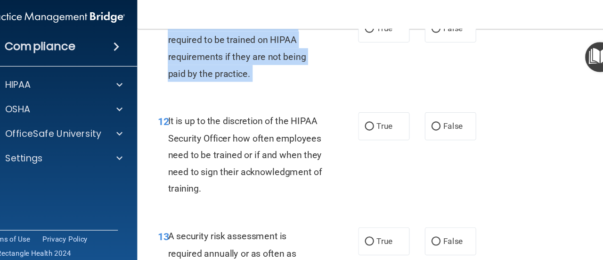
click at [226, 77] on span "Volunteers and trainees are not required to be trained on HIPAA requirements if…" at bounding box center [243, 48] width 128 height 57
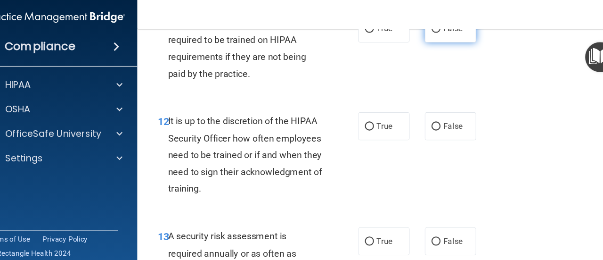
click at [425, 43] on label "False" at bounding box center [442, 30] width 48 height 26
click at [425, 34] on input "False" at bounding box center [428, 30] width 8 height 7
radio input "true"
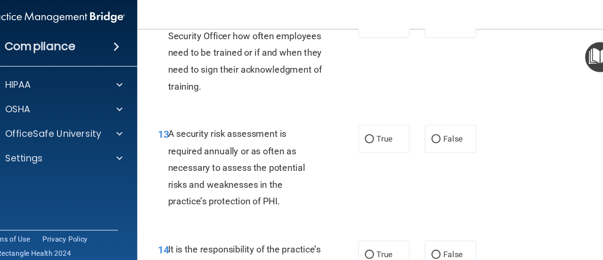
scroll to position [1374, 0]
click at [205, 89] on span "It is up to the discretion of the HIPAA Security Officer how often employees ne…" at bounding box center [250, 52] width 143 height 73
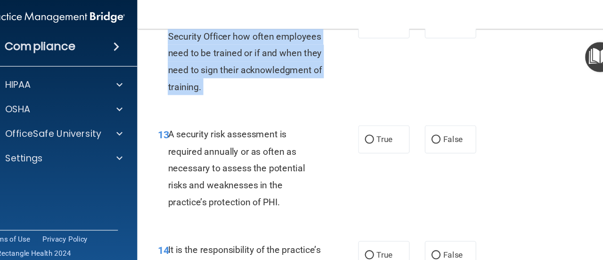
click at [205, 89] on span "It is up to the discretion of the HIPAA Security Officer how often employees ne…" at bounding box center [250, 52] width 143 height 73
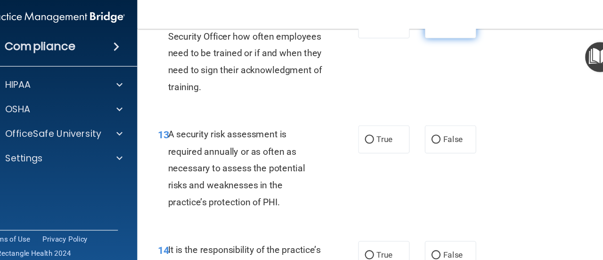
click at [430, 39] on label "False" at bounding box center [442, 26] width 48 height 26
click at [430, 30] on input "False" at bounding box center [428, 26] width 8 height 7
radio input "true"
click at [270, 189] on span "A security risk assessment is required annually or as often as necessary to ass…" at bounding box center [242, 159] width 127 height 73
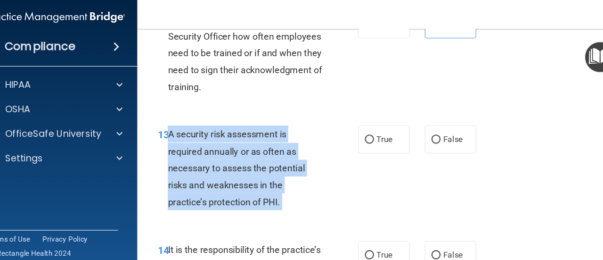
click at [270, 189] on span "A security risk assessment is required annually or as often as necessary to ass…" at bounding box center [242, 159] width 127 height 73
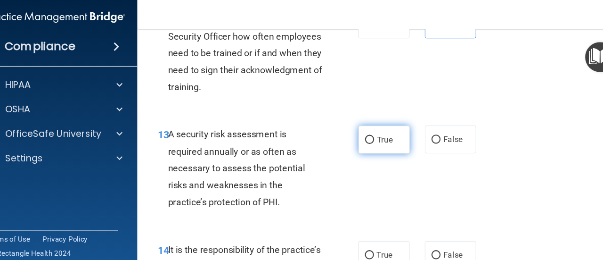
click at [375, 137] on span "True" at bounding box center [380, 132] width 15 height 9
click at [370, 137] on input "True" at bounding box center [366, 133] width 8 height 7
radio input "true"
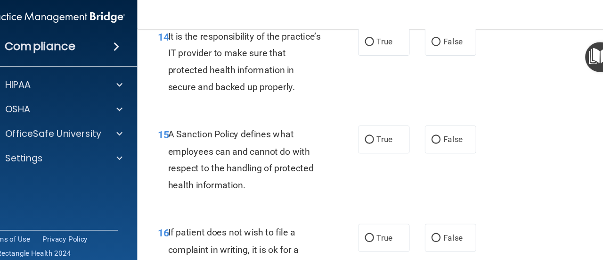
scroll to position [1570, 0]
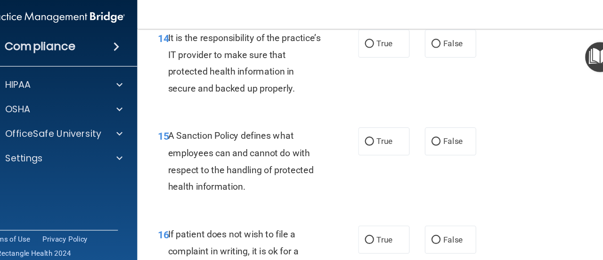
click at [242, 93] on div "It is the responsibility of the practice’s IT provider to make sure that protec…" at bounding box center [254, 62] width 150 height 63
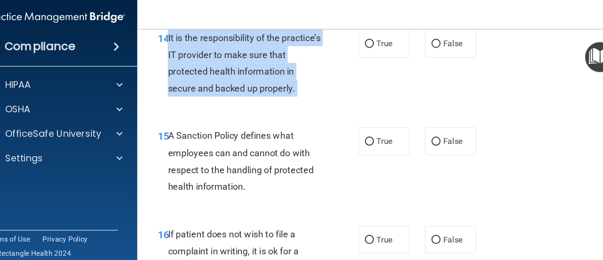
click at [242, 93] on div "It is the responsibility of the practice’s IT provider to make sure that protec…" at bounding box center [254, 62] width 150 height 63
click at [424, 48] on input "False" at bounding box center [428, 44] width 8 height 7
radio input "true"
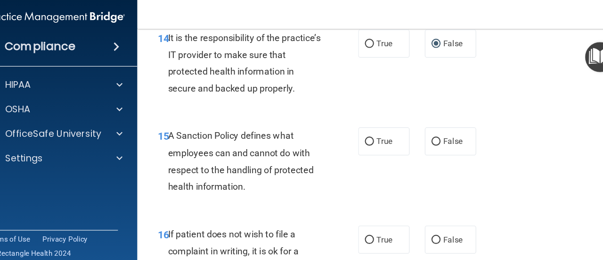
click at [303, 184] on div "A Sanction Policy defines what employees can and cannot do with respect to the …" at bounding box center [254, 152] width 150 height 63
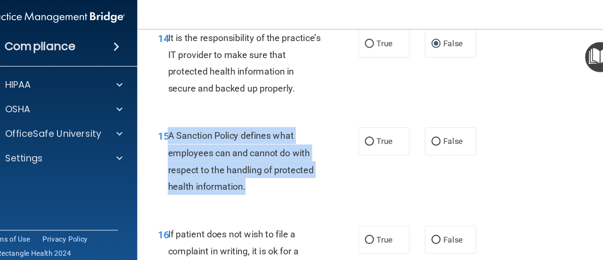
drag, startPoint x: 254, startPoint y: 211, endPoint x: 181, endPoint y: 164, distance: 86.0
click at [181, 164] on div "A Sanction Policy defines what employees can and cannot do with respect to the …" at bounding box center [254, 152] width 150 height 63
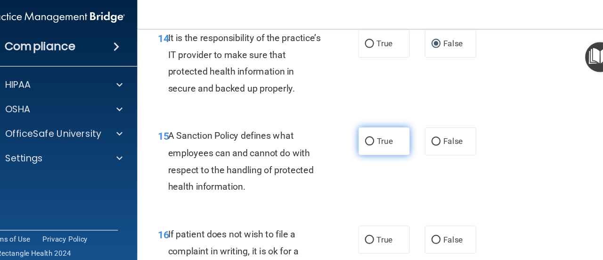
click at [360, 147] on label "True" at bounding box center [380, 134] width 48 height 26
click at [362, 138] on input "True" at bounding box center [366, 134] width 8 height 7
radio input "true"
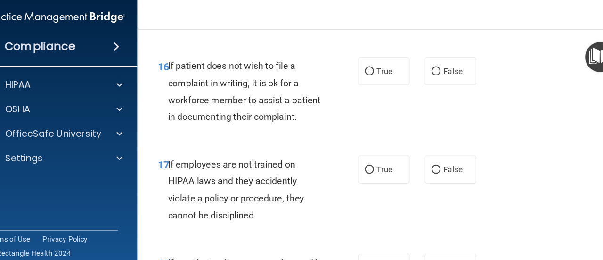
scroll to position [1728, 0]
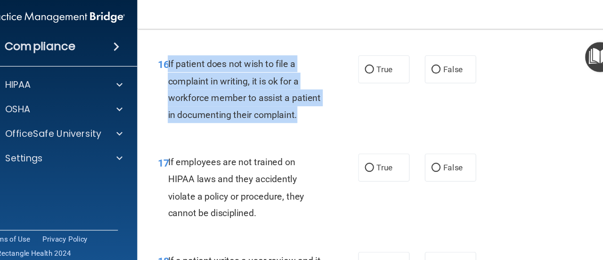
drag, startPoint x: 229, startPoint y: 161, endPoint x: 180, endPoint y: 96, distance: 81.7
click at [180, 96] on div "If patient does not wish to file a complaint in writing, it is ok for a workfor…" at bounding box center [254, 86] width 150 height 63
click at [180, 96] on span "If patient does not wish to file a complaint in writing, it is ok for a workfor…" at bounding box center [250, 85] width 142 height 57
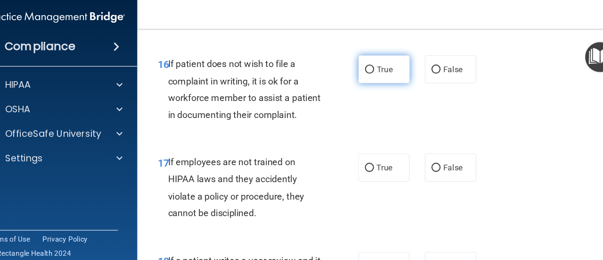
click at [376, 72] on span "True" at bounding box center [380, 67] width 15 height 9
click at [370, 72] on input "True" at bounding box center [366, 68] width 8 height 7
radio input "true"
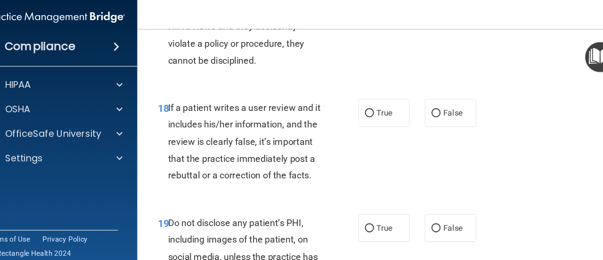
scroll to position [1864, 0]
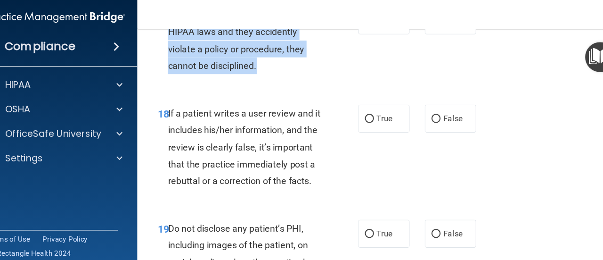
drag, startPoint x: 266, startPoint y: 115, endPoint x: 180, endPoint y: 62, distance: 101.1
click at [180, 62] on div "If employees are not trained on HIPAA laws and they accidently violate a policy…" at bounding box center [254, 40] width 150 height 63
click at [362, 26] on input "True" at bounding box center [366, 22] width 8 height 7
radio input "true"
click at [425, 26] on input "False" at bounding box center [428, 22] width 8 height 7
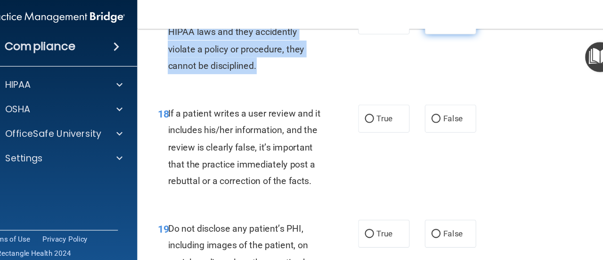
radio input "true"
radio input "false"
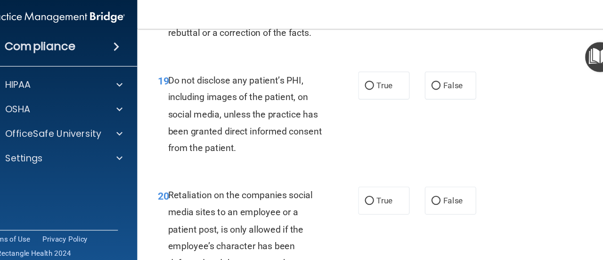
scroll to position [2001, 0]
click at [205, 39] on span "If a patient writes a user review and it includes his/her information, and the …" at bounding box center [249, 3] width 141 height 73
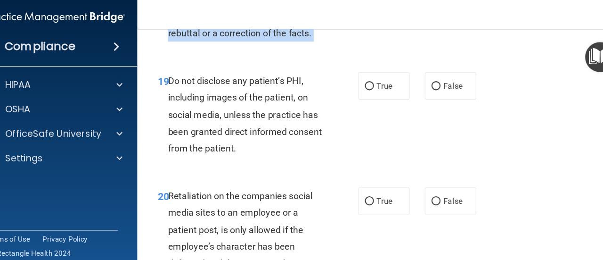
click at [205, 39] on span "If a patient writes a user review and it includes his/her information, and the …" at bounding box center [249, 3] width 141 height 73
click at [320, 42] on div "If a patient writes a user review and it includes his/her information, and the …" at bounding box center [254, 3] width 150 height 78
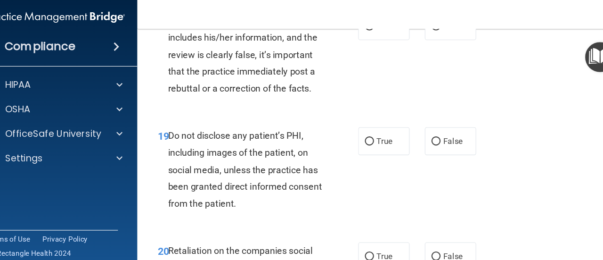
scroll to position [1952, 0]
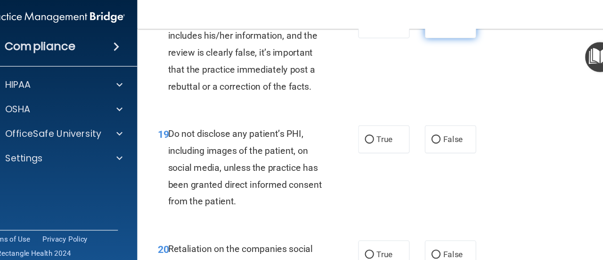
click at [435, 30] on span "False" at bounding box center [444, 25] width 18 height 9
click at [432, 30] on input "False" at bounding box center [428, 26] width 8 height 7
radio input "true"
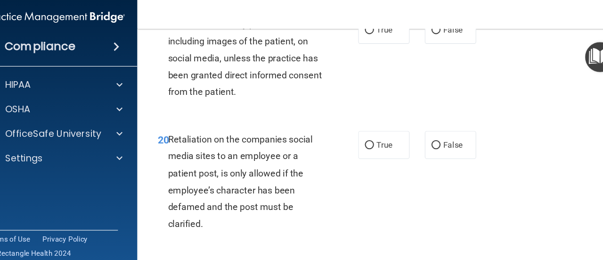
scroll to position [2052, 0]
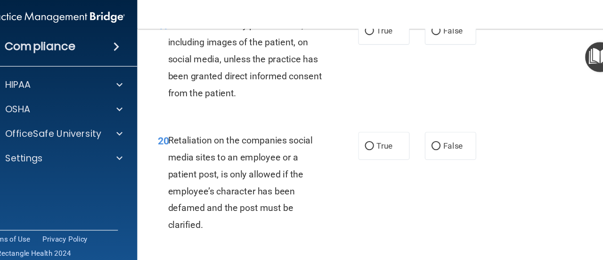
click at [199, 97] on div "Do not disclose any patient’s PHI, including images of the patient, on social m…" at bounding box center [254, 58] width 150 height 78
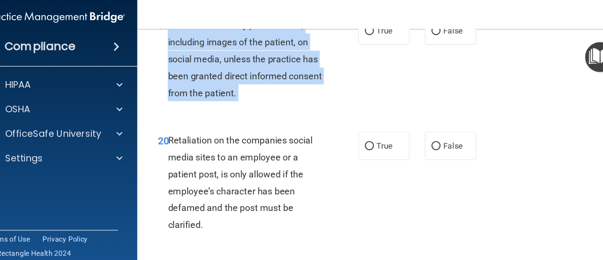
click at [199, 97] on div "Do not disclose any patient’s PHI, including images of the patient, on social m…" at bounding box center [254, 58] width 150 height 78
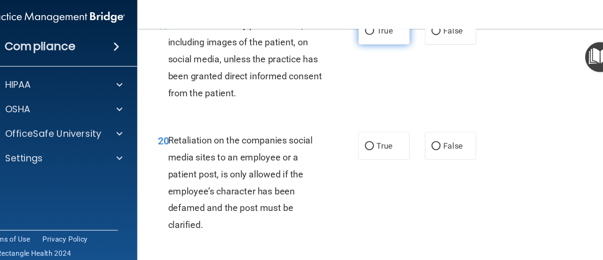
click at [372, 45] on label "True" at bounding box center [380, 32] width 48 height 26
click at [370, 36] on input "True" at bounding box center [366, 32] width 8 height 7
radio input "true"
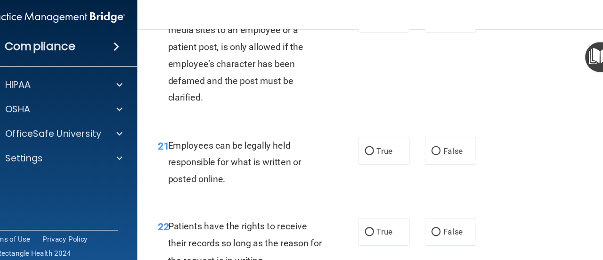
scroll to position [2169, 0]
click at [205, 101] on div "Retaliation on the companies social media sites to an employee or a patient pos…" at bounding box center [254, 55] width 150 height 94
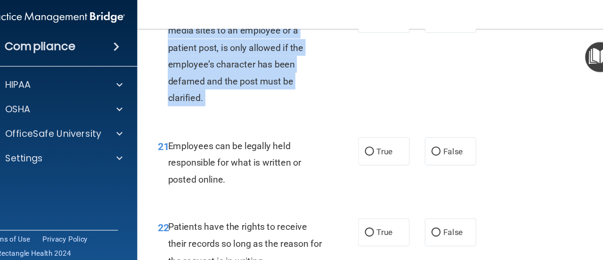
click at [205, 101] on div "Retaliation on the companies social media sites to an employee or a patient pos…" at bounding box center [254, 55] width 150 height 94
click at [427, 25] on input "False" at bounding box center [428, 21] width 8 height 7
radio input "true"
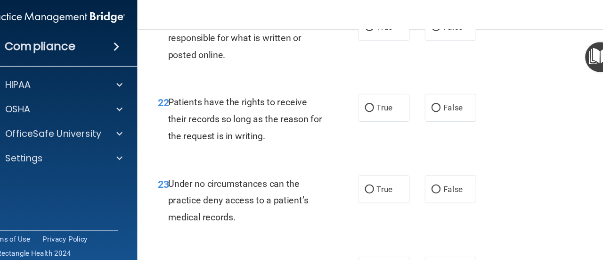
scroll to position [2282, 0]
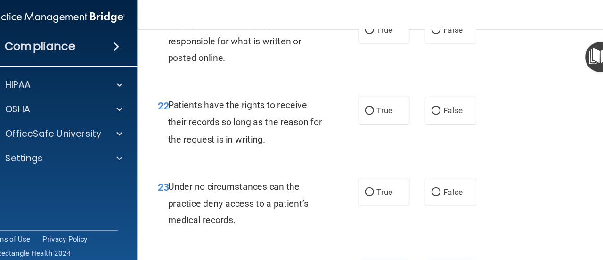
click at [229, 62] on span "Employees can be legally held responsible for what is written or posted online." at bounding box center [240, 41] width 123 height 41
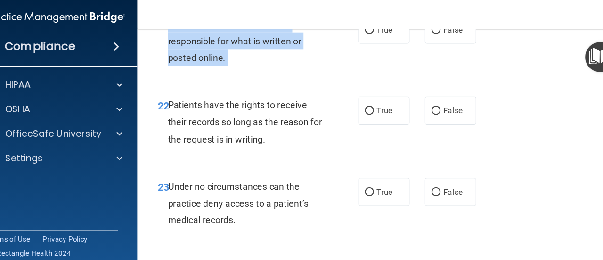
click at [229, 62] on span "Employees can be legally held responsible for what is written or posted online." at bounding box center [240, 41] width 123 height 41
click at [373, 35] on span "True" at bounding box center [380, 30] width 15 height 9
click at [370, 35] on input "True" at bounding box center [366, 31] width 8 height 7
radio input "true"
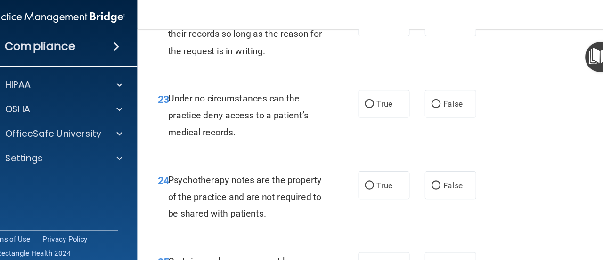
scroll to position [2404, 0]
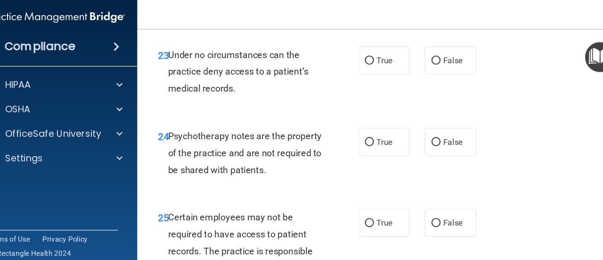
radio input "true"
click at [207, 93] on div "Under no circumstances can the practice deny access to a patient’s medical reco…" at bounding box center [254, 69] width 150 height 47
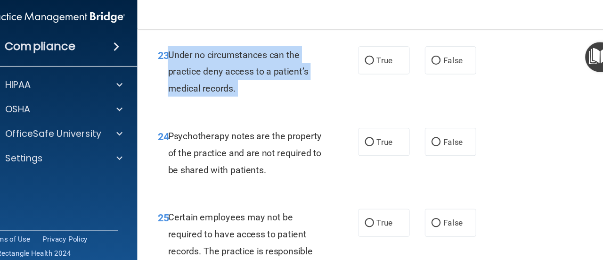
click at [207, 93] on div "Under no circumstances can the practice deny access to a patient’s medical reco…" at bounding box center [254, 69] width 150 height 47
click at [364, 63] on input "True" at bounding box center [366, 59] width 8 height 7
radio input "true"
click at [449, 72] on label "False" at bounding box center [442, 59] width 48 height 26
click at [432, 63] on input "False" at bounding box center [428, 59] width 8 height 7
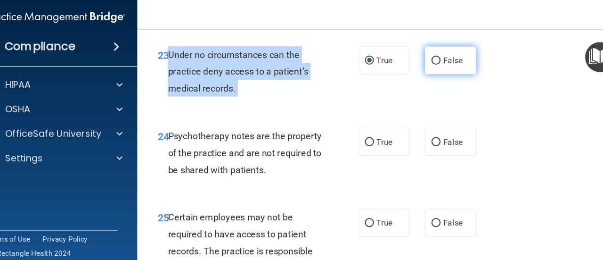
radio input "true"
radio input "false"
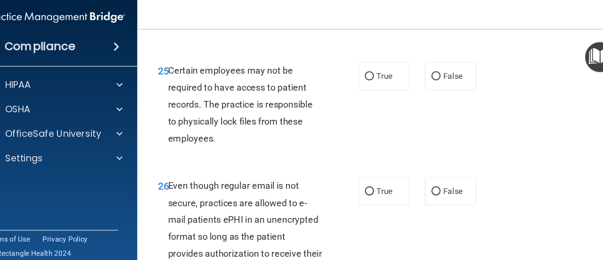
scroll to position [2539, 0]
click at [217, 33] on div "Psychotherapy notes are the property of the practice and are not required to be…" at bounding box center [254, 9] width 150 height 47
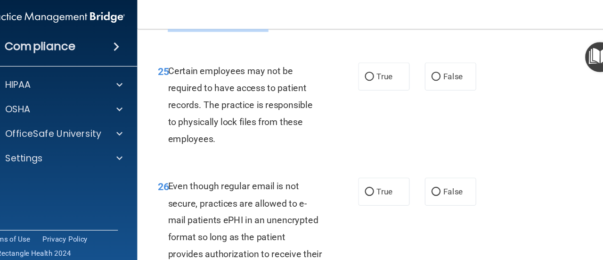
click at [217, 33] on div "Psychotherapy notes are the property of the practice and are not required to be…" at bounding box center [254, 9] width 150 height 47
click at [427, 3] on input "False" at bounding box center [428, -1] width 8 height 7
radio input "true"
click at [242, 140] on div "Certain employees may not be required to have access to patient records. The pr…" at bounding box center [254, 100] width 150 height 78
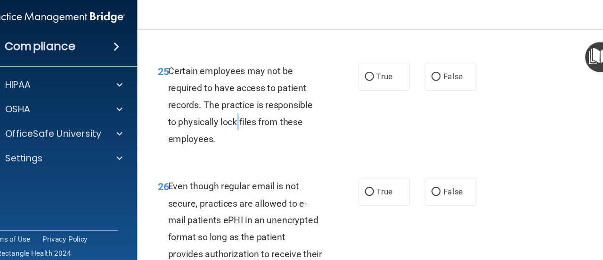
click at [242, 140] on div "Certain employees may not be required to have access to patient records. The pr…" at bounding box center [254, 100] width 150 height 78
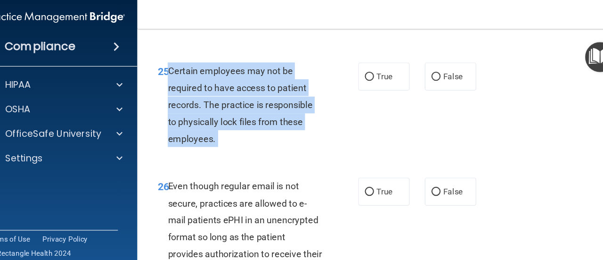
click at [242, 140] on div "Certain employees may not be required to have access to patient records. The pr…" at bounding box center [254, 100] width 150 height 78
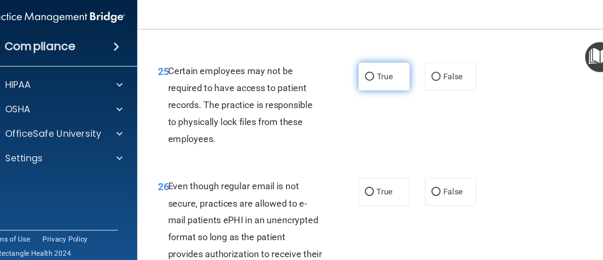
click at [374, 79] on span "True" at bounding box center [380, 74] width 15 height 9
click at [370, 78] on input "True" at bounding box center [366, 74] width 8 height 7
radio input "true"
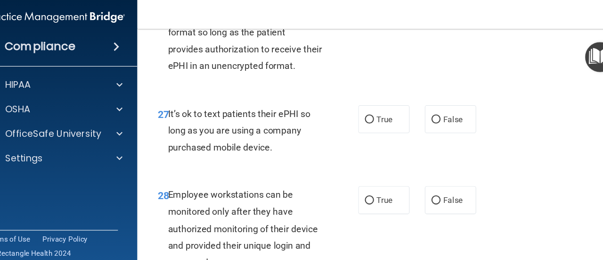
scroll to position [2728, 0]
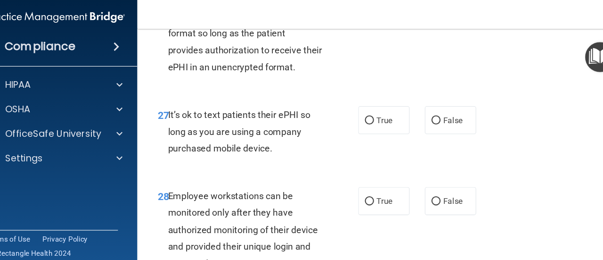
click at [262, 71] on div "Even though regular email is not secure, practices are allowed to e-mail patien…" at bounding box center [254, 26] width 150 height 94
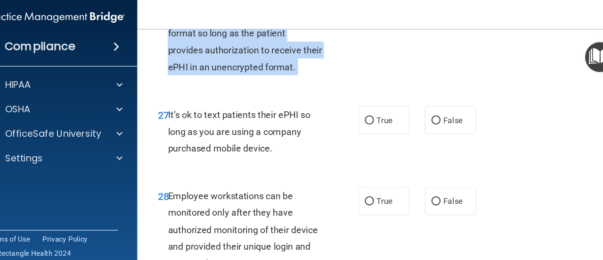
click at [262, 71] on div "Even though regular email is not secure, practices are allowed to e-mail patien…" at bounding box center [254, 26] width 150 height 94
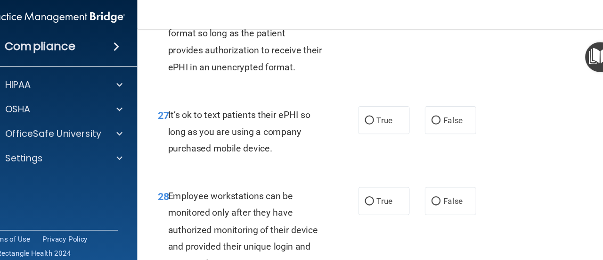
radio input "true"
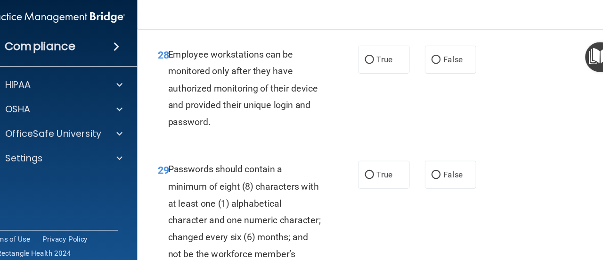
scroll to position [2858, 0]
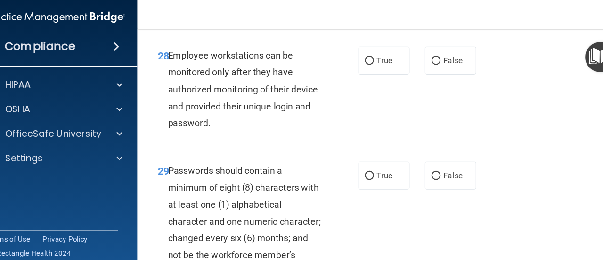
radio input "true"
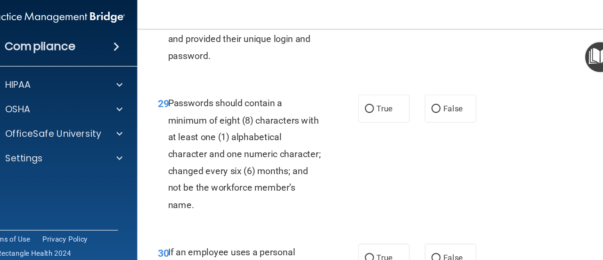
scroll to position [2921, 0]
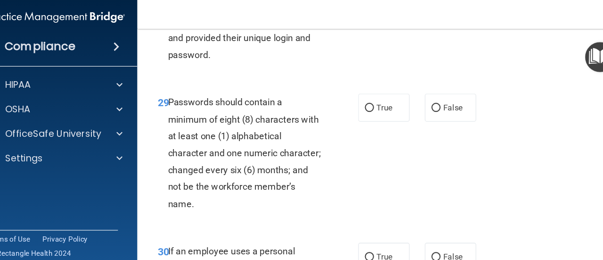
click at [263, 62] on div "Employee workstations can be monitored only after they have authorized monitori…" at bounding box center [254, 23] width 150 height 78
click at [246, 59] on span "Employee workstations can be monitored only after they have authorized monitori…" at bounding box center [248, 22] width 139 height 73
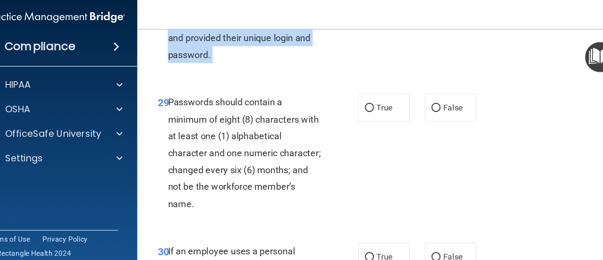
click at [246, 59] on span "Employee workstations can be monitored only after they have authorized monitori…" at bounding box center [248, 22] width 139 height 73
click at [276, 62] on div "Employee workstations can be monitored only after they have authorized monitori…" at bounding box center [254, 23] width 150 height 78
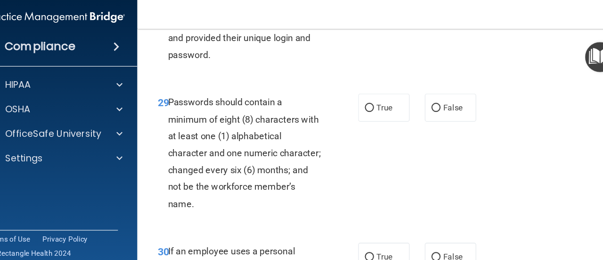
click at [276, 59] on span "Employee workstations can be monitored only after they have authorized monitori…" at bounding box center [248, 22] width 139 height 73
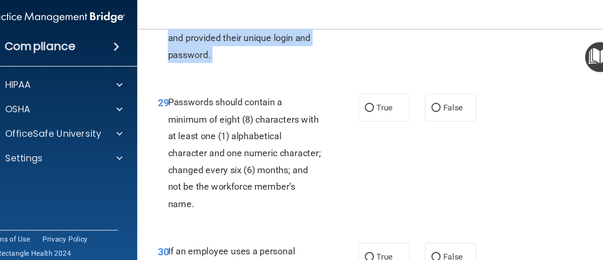
click at [276, 59] on span "Employee workstations can be monitored only after they have authorized monitori…" at bounding box center [248, 22] width 139 height 73
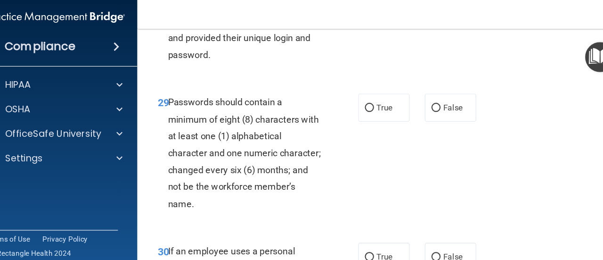
radio input "true"
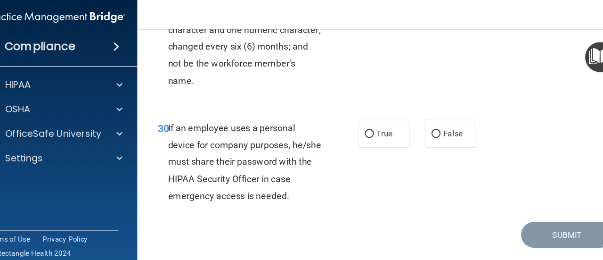
scroll to position [3042, 0]
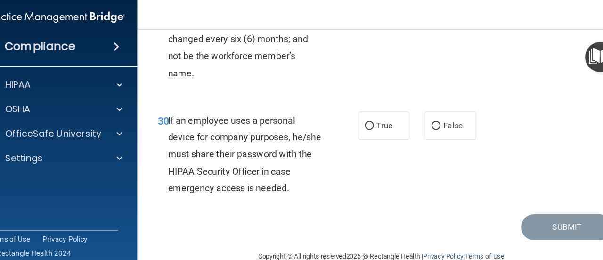
click at [253, 67] on span "Passwords should contain a minimum of eight (8) characters with at least one (1…" at bounding box center [250, 24] width 142 height 104
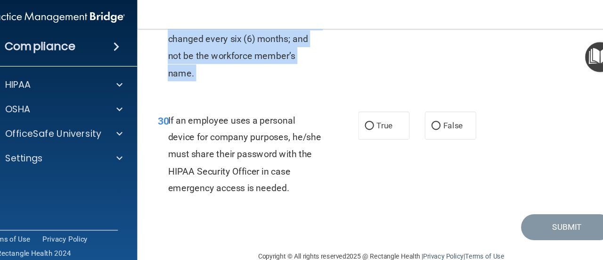
click at [253, 67] on span "Passwords should contain a minimum of eight (8) characters with at least one (1…" at bounding box center [250, 24] width 142 height 104
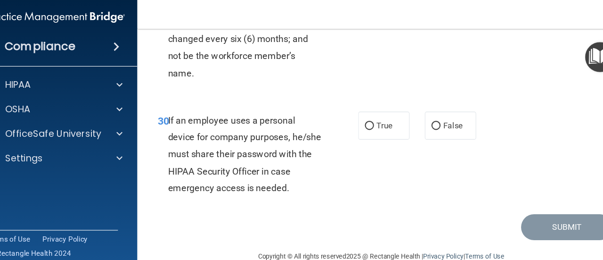
radio input "true"
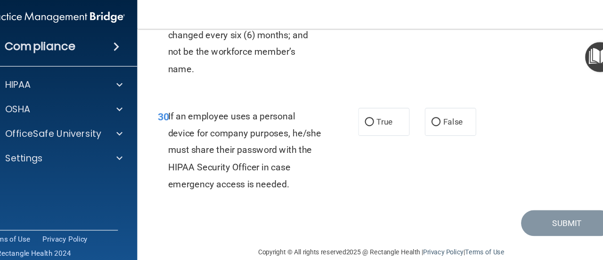
scroll to position [3108, 0]
click at [195, 128] on span "If an employee uses a personal device for company purposes, he/she must share t…" at bounding box center [250, 142] width 142 height 73
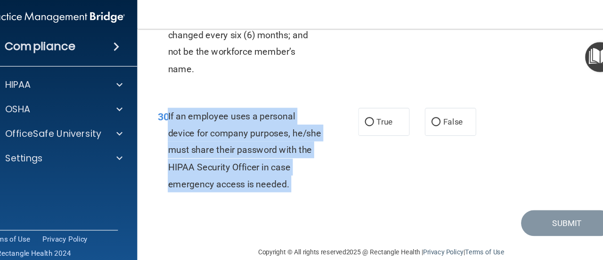
click at [195, 128] on span "If an employee uses a personal device for company purposes, he/she must share t…" at bounding box center [250, 142] width 142 height 73
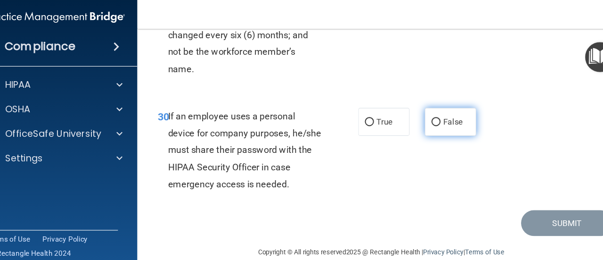
click at [435, 114] on span "False" at bounding box center [444, 116] width 18 height 9
click at [432, 114] on input "False" at bounding box center [428, 116] width 8 height 7
radio input "true"
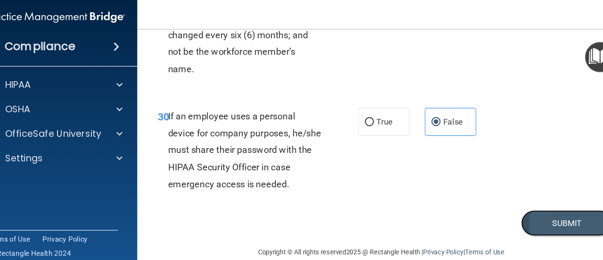
click at [530, 206] on button "Submit" at bounding box center [549, 210] width 85 height 24
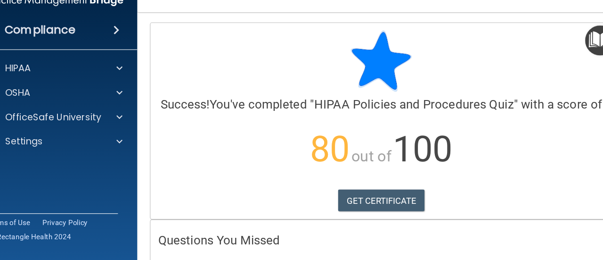
click at [501, 167] on p "80 out of 100" at bounding box center [377, 157] width 414 height 61
click at [399, 215] on link "GET CERTIFICATE" at bounding box center [377, 204] width 81 height 21
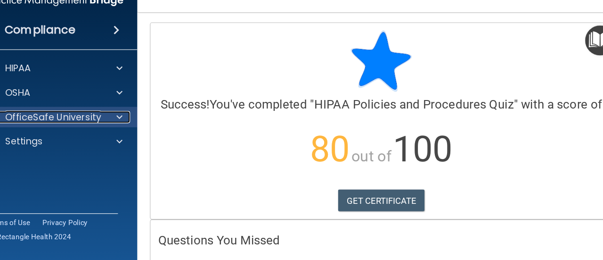
click at [134, 126] on span at bounding box center [134, 127] width 6 height 11
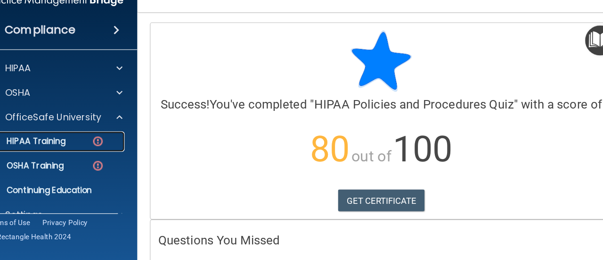
click at [75, 153] on p "HIPAA Training" at bounding box center [45, 149] width 78 height 9
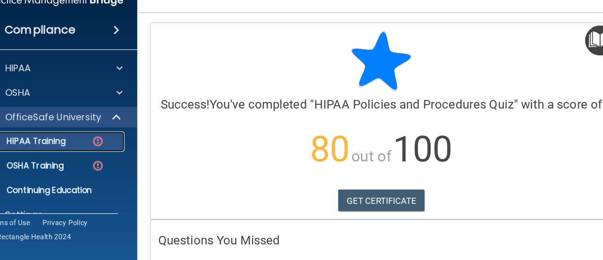
click at [75, 153] on p "HIPAA Training" at bounding box center [45, 149] width 78 height 9
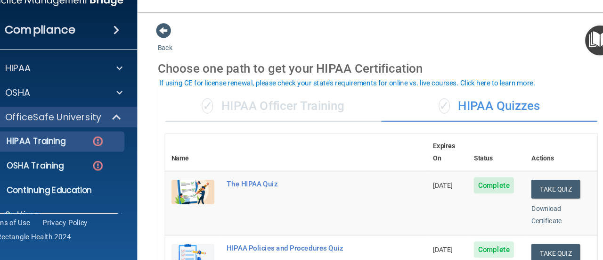
click at [324, 165] on th at bounding box center [323, 160] width 191 height 34
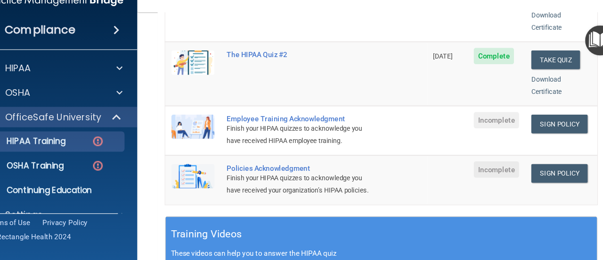
scroll to position [238, 0]
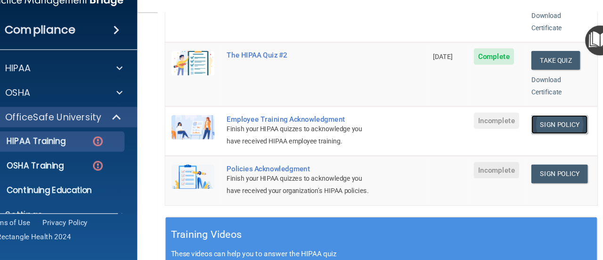
click at [527, 126] on link "Sign Policy" at bounding box center [542, 133] width 52 height 17
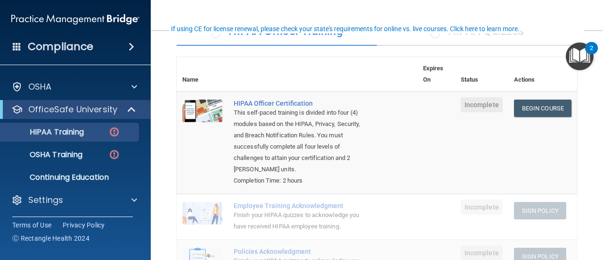
scroll to position [67, 0]
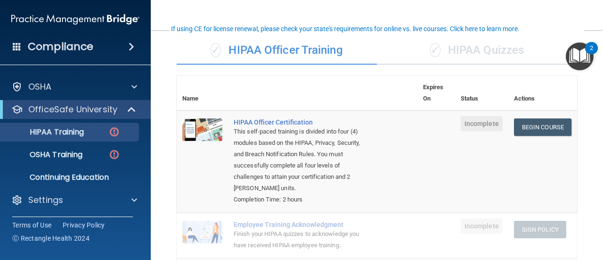
click at [476, 51] on div "✓ HIPAA Quizzes" at bounding box center [477, 50] width 200 height 28
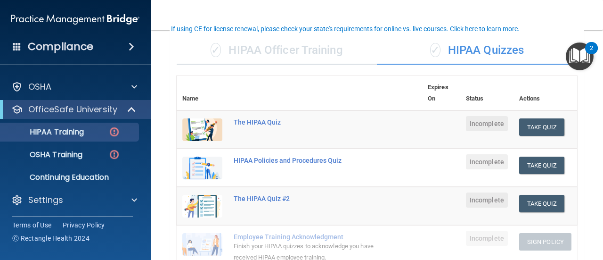
click at [335, 47] on div "✓ HIPAA Officer Training" at bounding box center [277, 50] width 200 height 28
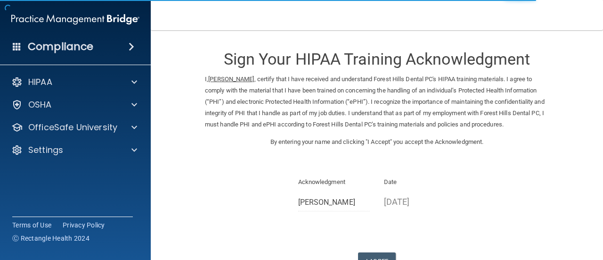
click at [412, 230] on div "Sign Your HIPAA Training Acknowledgment I, [PERSON_NAME] , certify that I have …" at bounding box center [377, 155] width 344 height 230
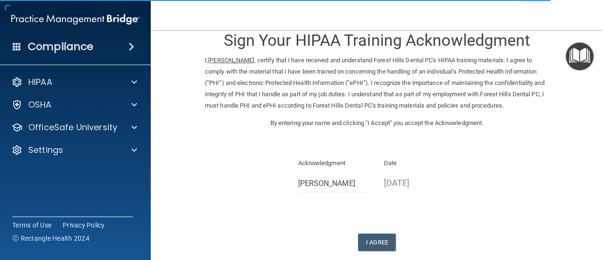
scroll to position [38, 0]
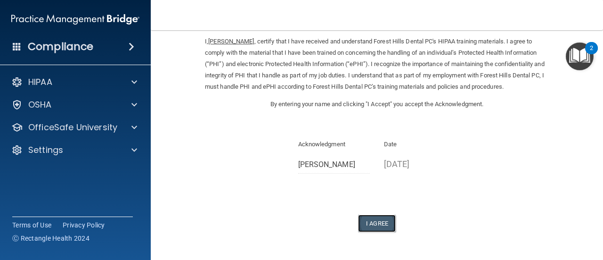
click at [366, 221] on button "I Agree" at bounding box center [377, 222] width 38 height 17
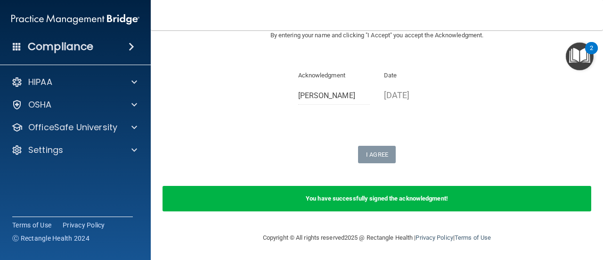
scroll to position [88, 0]
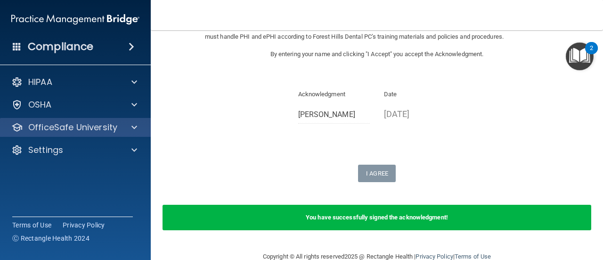
click at [139, 120] on div "OfficeSafe University" at bounding box center [75, 127] width 151 height 19
click at [130, 132] on div at bounding box center [133, 127] width 24 height 11
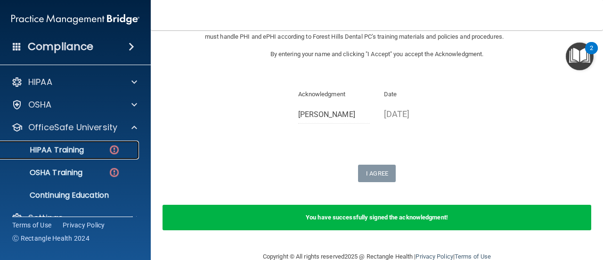
click at [119, 148] on img at bounding box center [114, 150] width 12 height 12
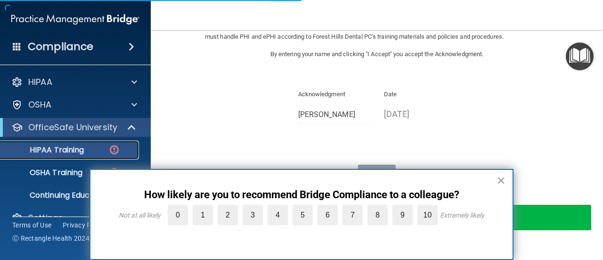
click at [119, 148] on img at bounding box center [114, 150] width 12 height 12
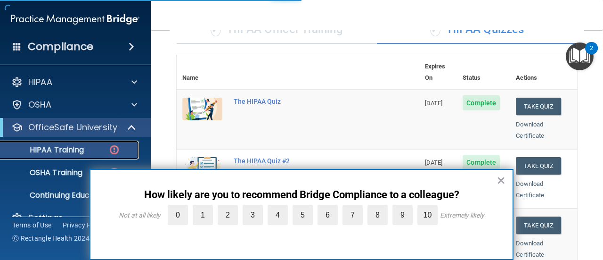
scroll to position [471, 0]
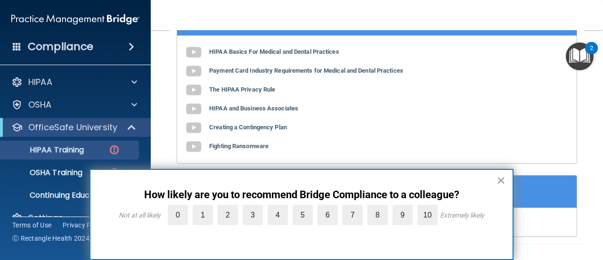
click at [503, 182] on button "×" at bounding box center [501, 179] width 9 height 15
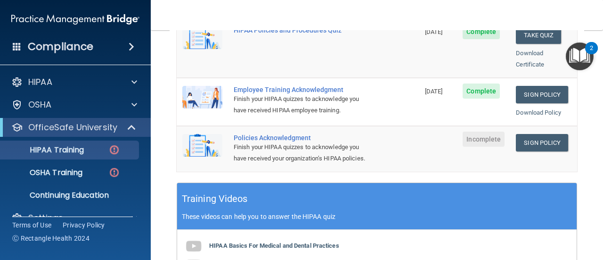
scroll to position [277, 0]
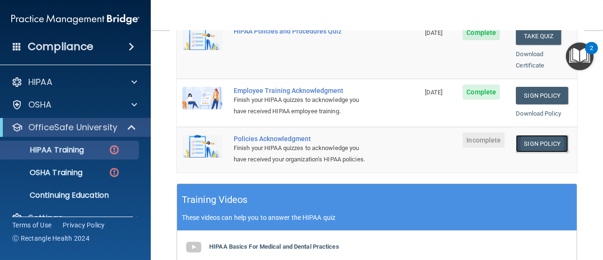
click at [535, 135] on link "Sign Policy" at bounding box center [542, 143] width 52 height 17
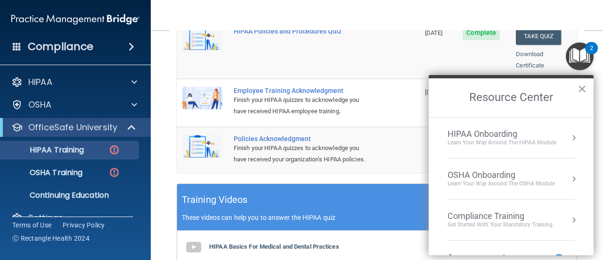
click at [578, 90] on button "×" at bounding box center [582, 88] width 9 height 15
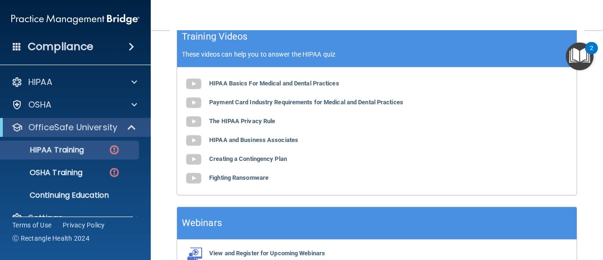
scroll to position [490, 0]
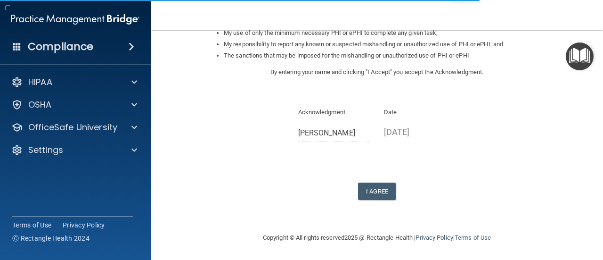
click at [456, 148] on div "Sign Your HIPAA Policies Acknowledgment I, [PERSON_NAME] , have been given the …" at bounding box center [377, 34] width 344 height 332
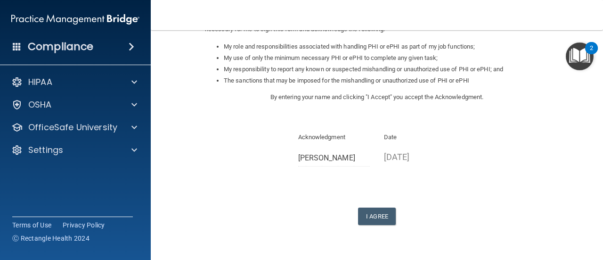
scroll to position [146, 0]
click at [371, 221] on button "I Agree" at bounding box center [377, 216] width 38 height 17
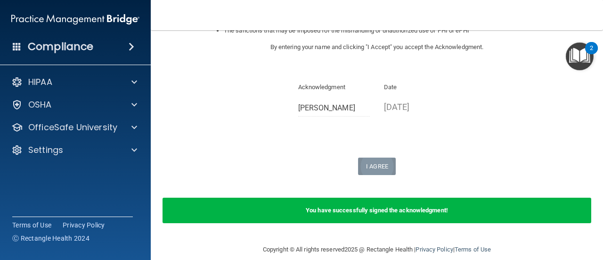
scroll to position [208, 0]
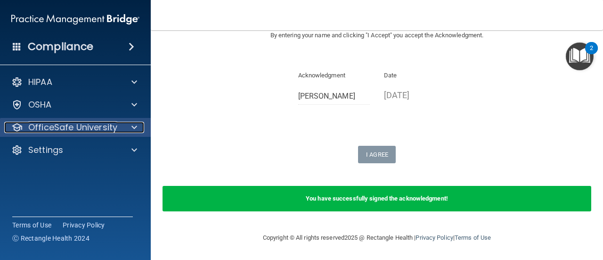
click at [127, 124] on div at bounding box center [133, 127] width 24 height 11
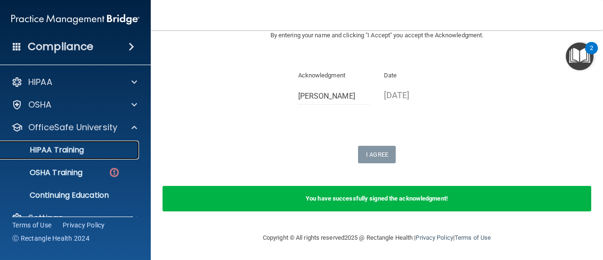
click at [77, 152] on p "HIPAA Training" at bounding box center [45, 149] width 78 height 9
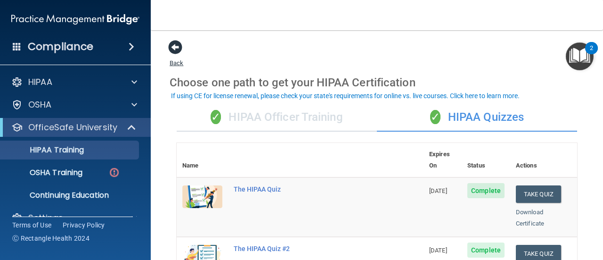
click at [174, 47] on span at bounding box center [175, 47] width 14 height 14
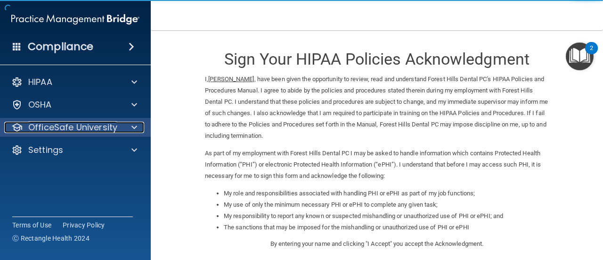
click at [96, 127] on p "OfficeSafe University" at bounding box center [72, 127] width 89 height 11
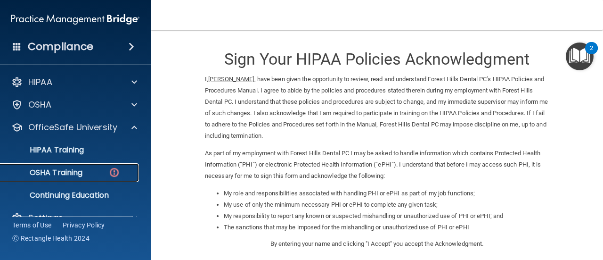
click at [82, 176] on p "OSHA Training" at bounding box center [44, 172] width 76 height 9
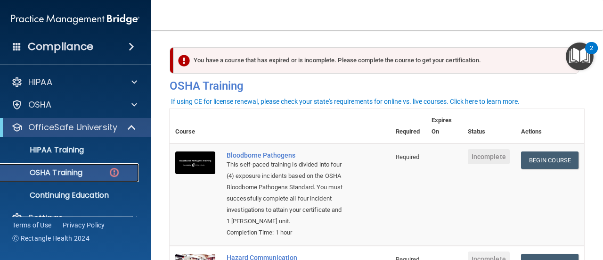
click at [570, 129] on th "Actions" at bounding box center [550, 126] width 69 height 34
click at [551, 161] on link "Begin Course" at bounding box center [549, 159] width 57 height 17
click at [584, 56] on img "Open Resource Center, 2 new notifications" at bounding box center [580, 56] width 28 height 28
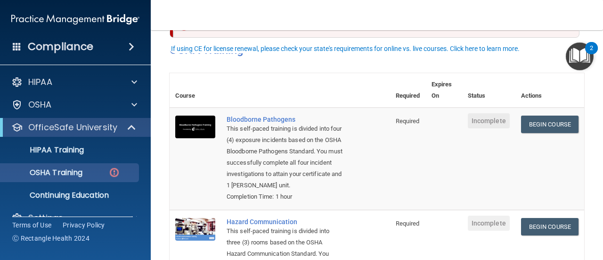
scroll to position [53, 0]
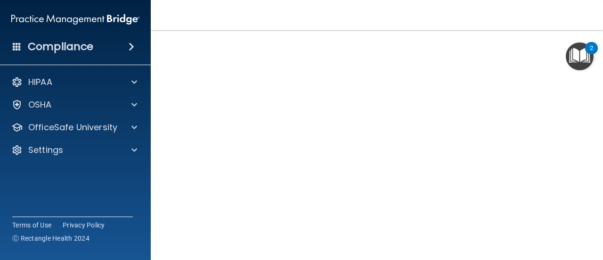
scroll to position [74, 0]
click at [572, 141] on div "Bloodborne Pathogens Training This course doesn’t expire until . Are you sure y…" at bounding box center [377, 138] width 415 height 326
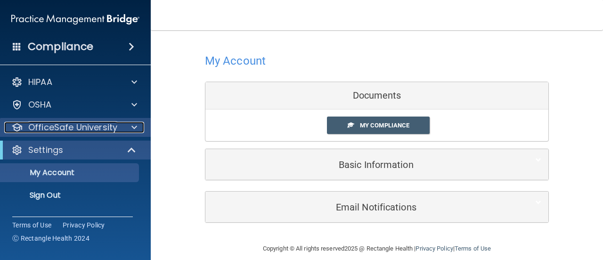
click at [131, 131] on div at bounding box center [133, 127] width 24 height 11
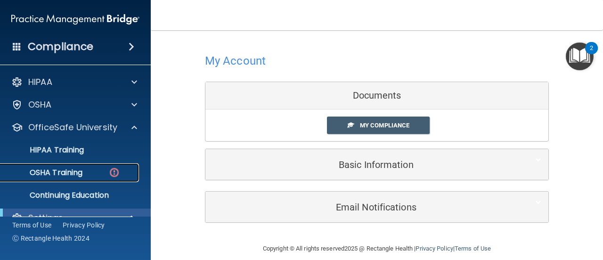
click at [102, 175] on div "OSHA Training" at bounding box center [70, 172] width 129 height 9
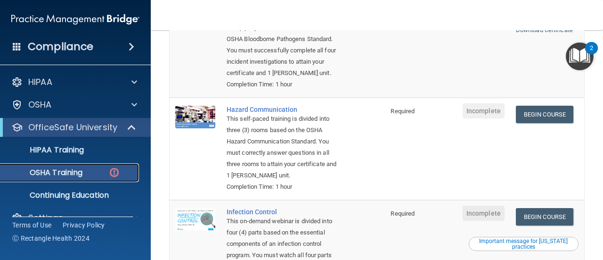
scroll to position [137, 0]
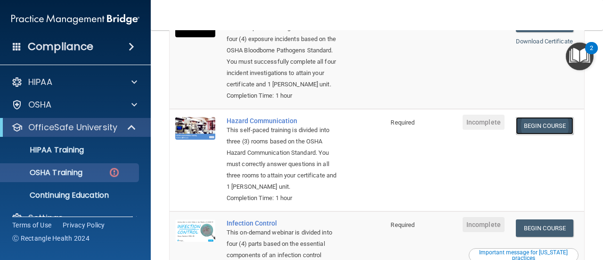
click at [541, 125] on link "Begin Course" at bounding box center [544, 125] width 57 height 17
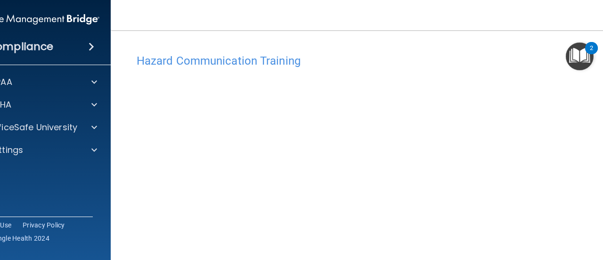
scroll to position [63, 0]
click at [589, 42] on div "2" at bounding box center [591, 48] width 13 height 12
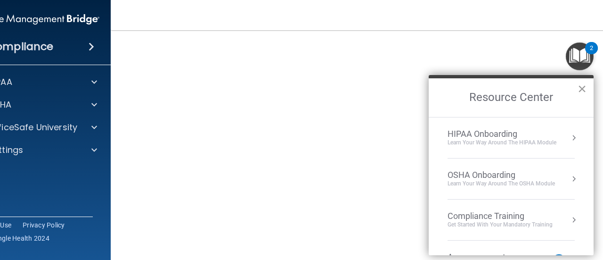
click at [583, 94] on button "×" at bounding box center [582, 88] width 9 height 15
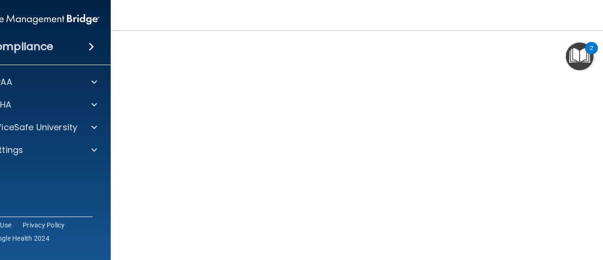
click at [594, 42] on div "2" at bounding box center [591, 48] width 13 height 12
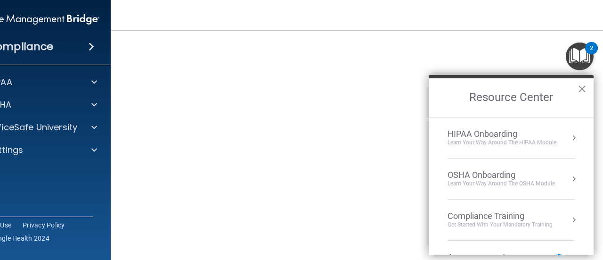
click at [579, 90] on button "×" at bounding box center [582, 88] width 9 height 15
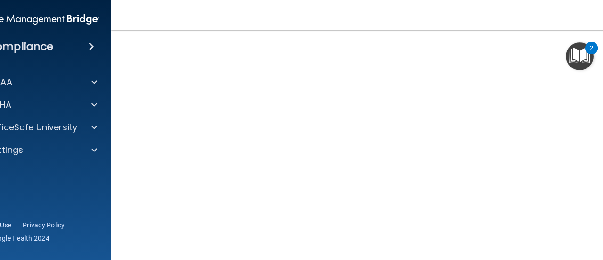
scroll to position [73, 0]
click at [121, 138] on main "Hazard Communication Training This course doesn’t expire until . Are you sure y…" at bounding box center [377, 145] width 533 height 230
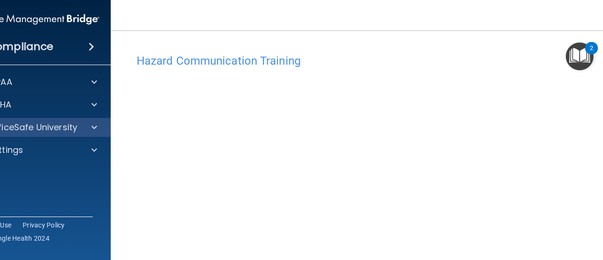
click at [106, 127] on div "OfficeSafe University" at bounding box center [35, 127] width 151 height 19
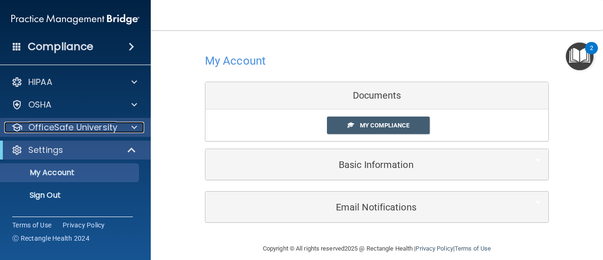
click at [124, 130] on div at bounding box center [133, 127] width 24 height 11
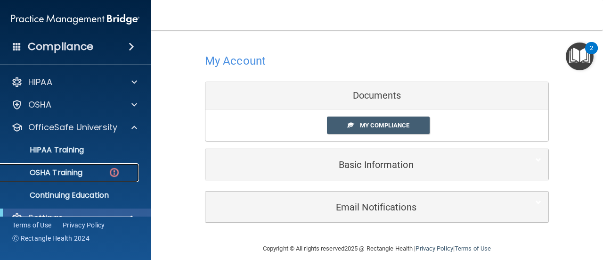
click at [85, 175] on div "OSHA Training" at bounding box center [70, 172] width 129 height 9
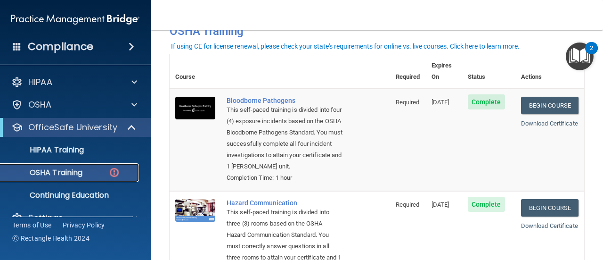
scroll to position [53, 0]
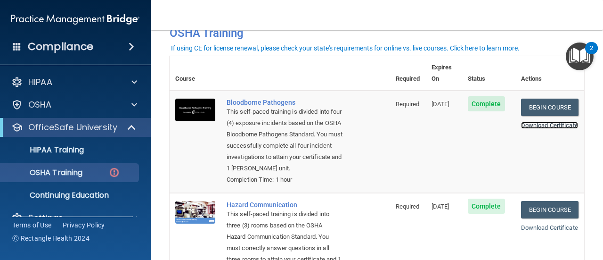
click at [530, 123] on link "Download Certificate" at bounding box center [549, 125] width 57 height 7
click at [536, 207] on link "Begin Course" at bounding box center [549, 209] width 57 height 17
click at [531, 231] on link "Download Certificate" at bounding box center [549, 227] width 57 height 7
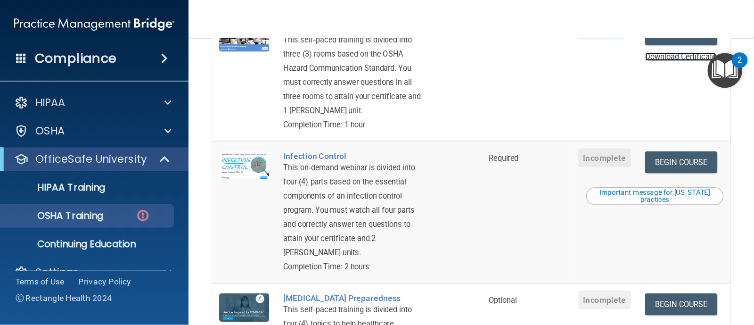
scroll to position [234, 0]
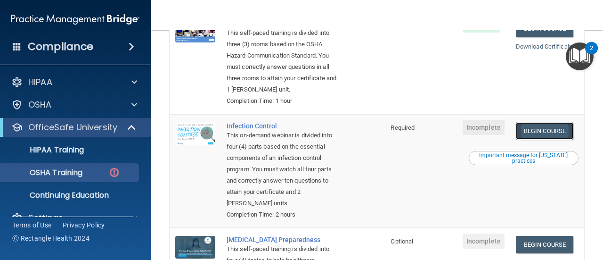
click at [542, 140] on link "Begin Course" at bounding box center [544, 130] width 57 height 17
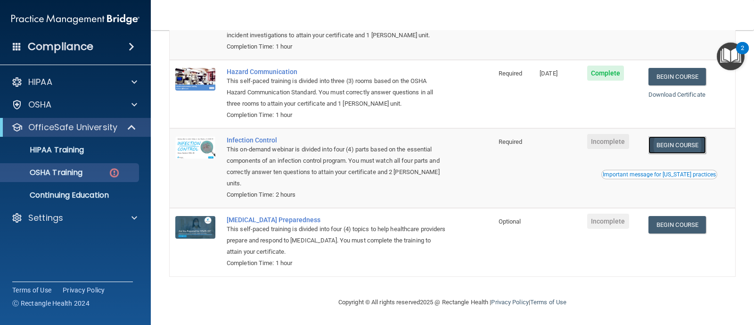
scroll to position [141, 0]
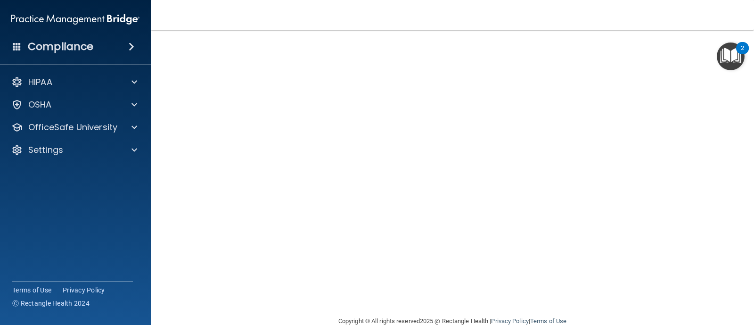
scroll to position [60, 0]
click at [126, 129] on div at bounding box center [133, 127] width 24 height 11
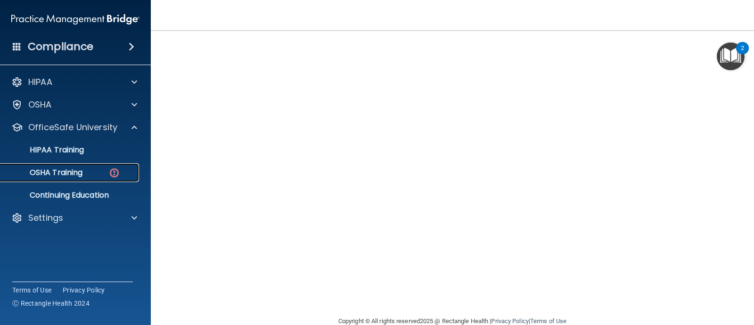
click at [113, 174] on img at bounding box center [114, 173] width 12 height 12
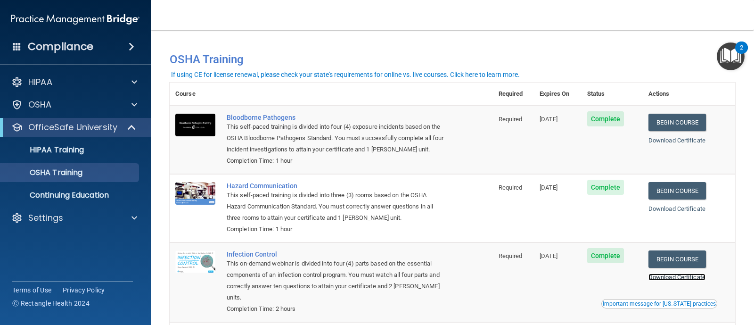
click at [603, 259] on link "Download Certificate" at bounding box center [677, 276] width 57 height 7
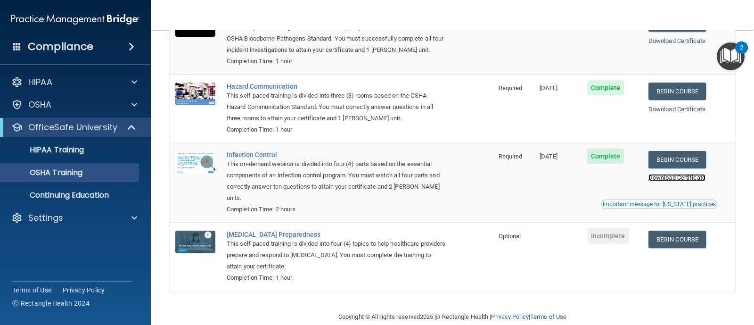
scroll to position [102, 0]
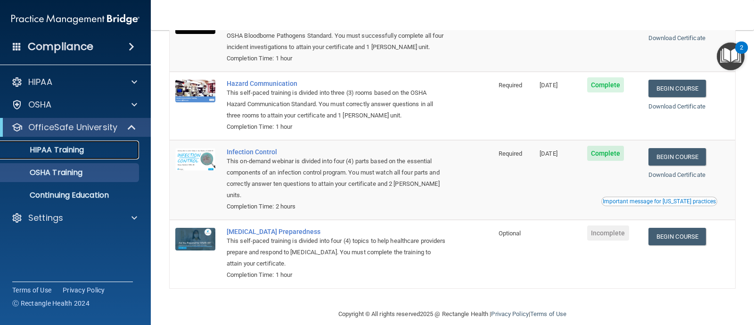
click at [129, 156] on link "HIPAA Training" at bounding box center [65, 149] width 148 height 19
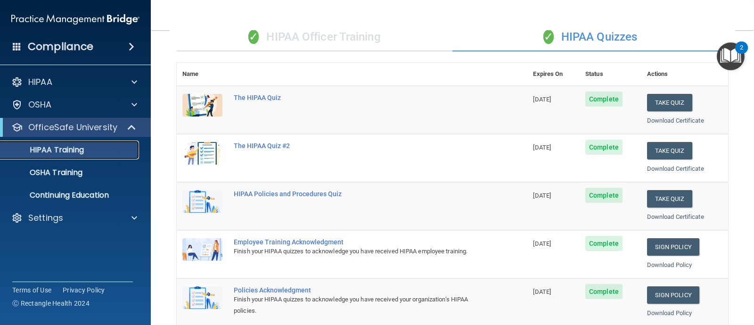
scroll to position [79, 0]
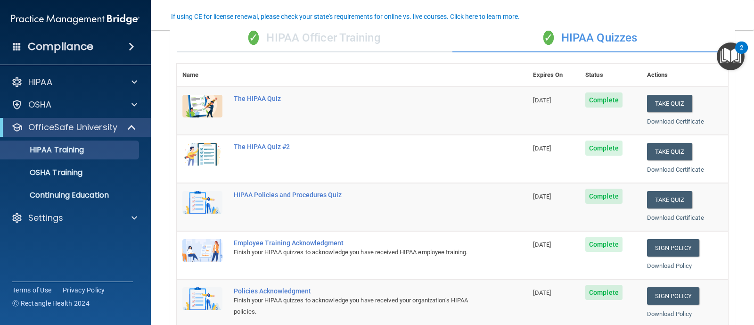
click at [363, 37] on div "✓ HIPAA Officer Training" at bounding box center [315, 38] width 276 height 28
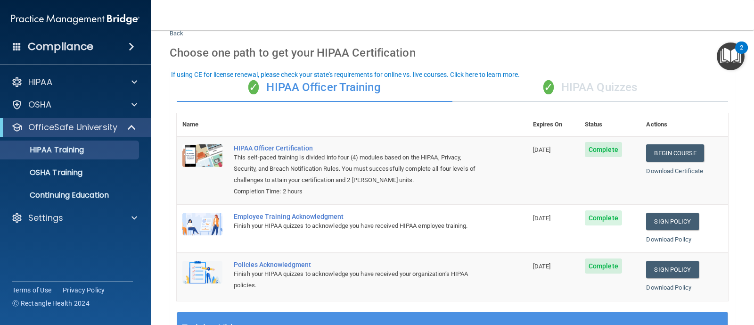
scroll to position [0, 0]
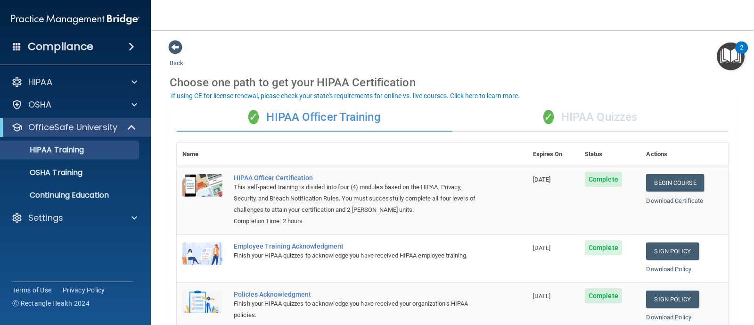
click at [582, 113] on div "✓ HIPAA Quizzes" at bounding box center [590, 117] width 276 height 28
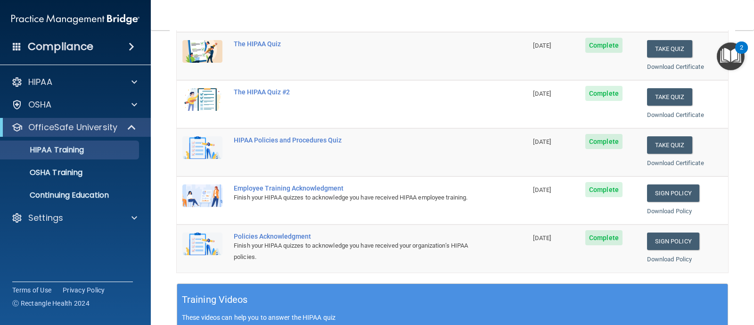
scroll to position [133, 0]
click at [102, 179] on link "OSHA Training" at bounding box center [65, 172] width 148 height 19
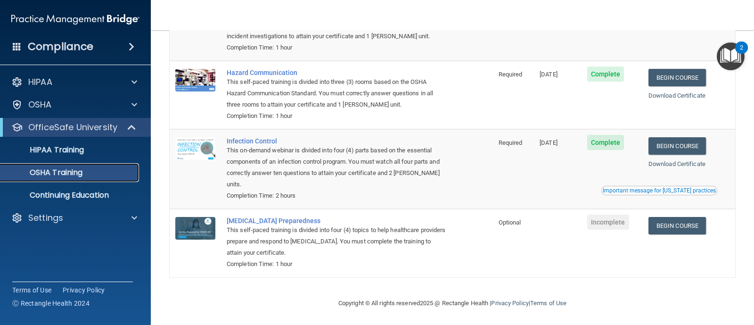
scroll to position [115, 0]
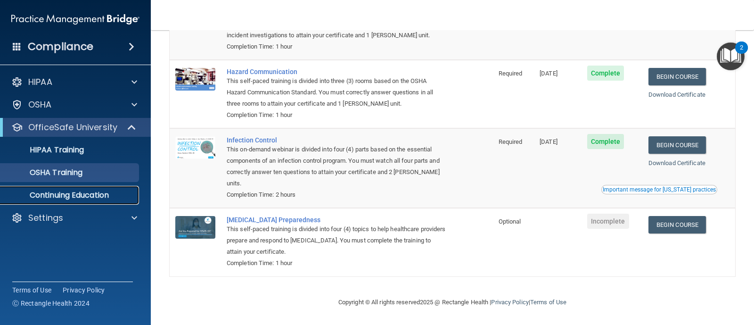
click at [94, 197] on p "Continuing Education" at bounding box center [70, 194] width 129 height 9
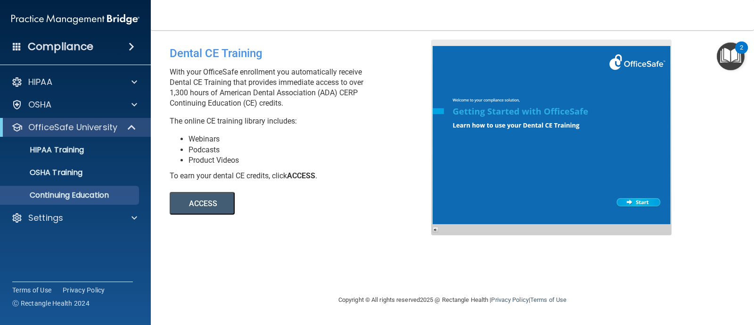
click at [213, 200] on button "ACCESS" at bounding box center [202, 203] width 65 height 23
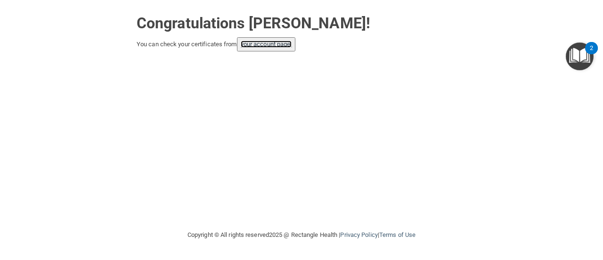
click at [285, 47] on link "your account page!" at bounding box center [266, 44] width 51 height 7
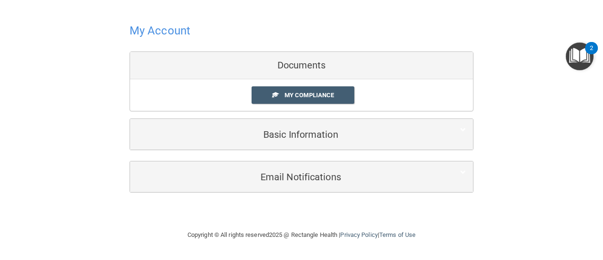
click at [56, 131] on div "My Account Documents My Compliance My Compliance My BAA Basic Information Full …" at bounding box center [302, 106] width 566 height 194
click at [162, 30] on h4 "My Account" at bounding box center [160, 31] width 61 height 12
